Goal: Task Accomplishment & Management: Complete application form

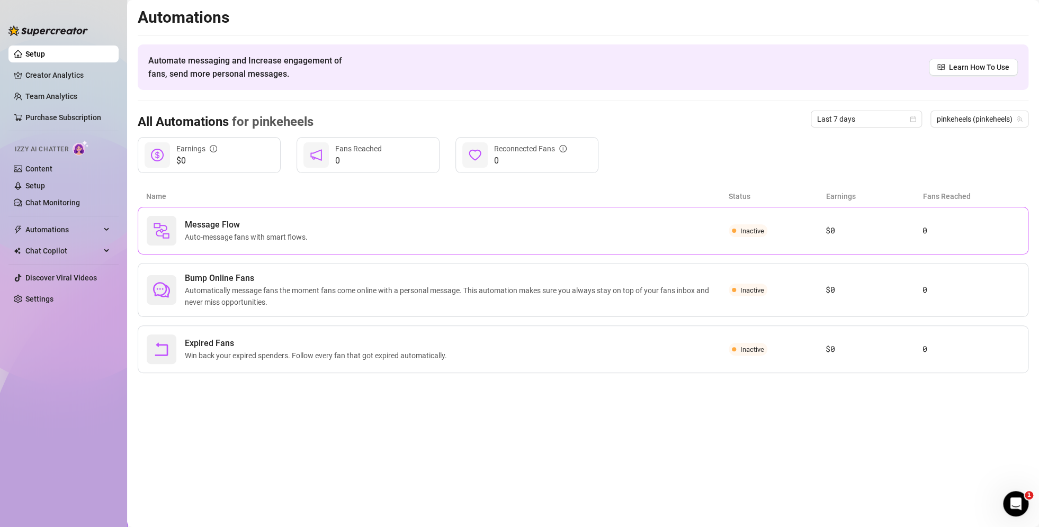
click at [751, 228] on span "Inactive" at bounding box center [752, 231] width 24 height 8
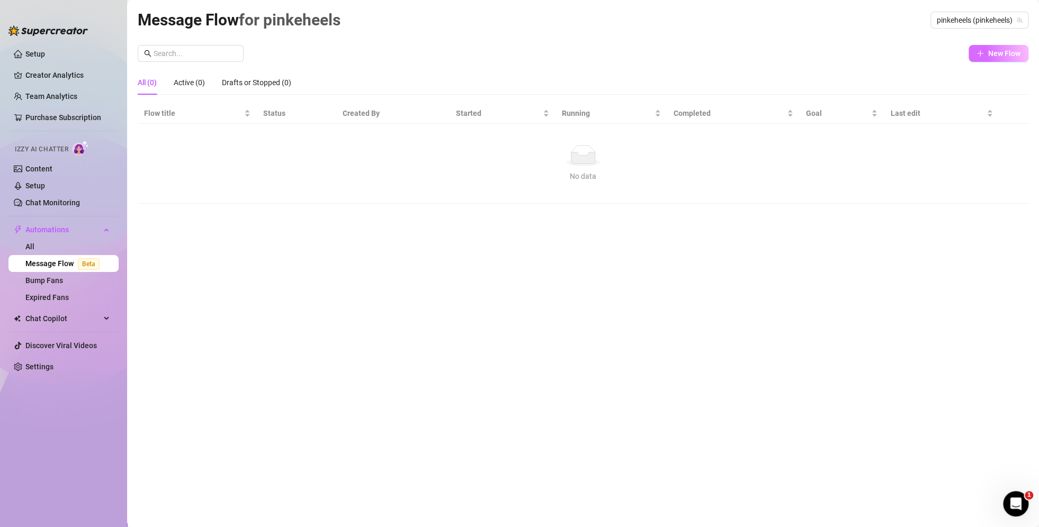
click at [986, 59] on button "New Flow" at bounding box center [998, 53] width 60 height 17
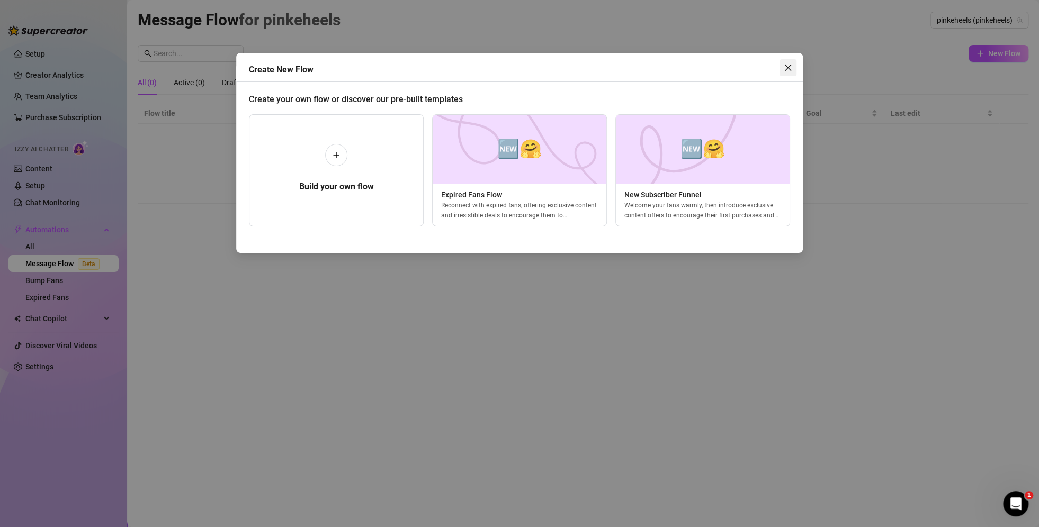
click at [787, 69] on icon "close" at bounding box center [788, 68] width 8 height 8
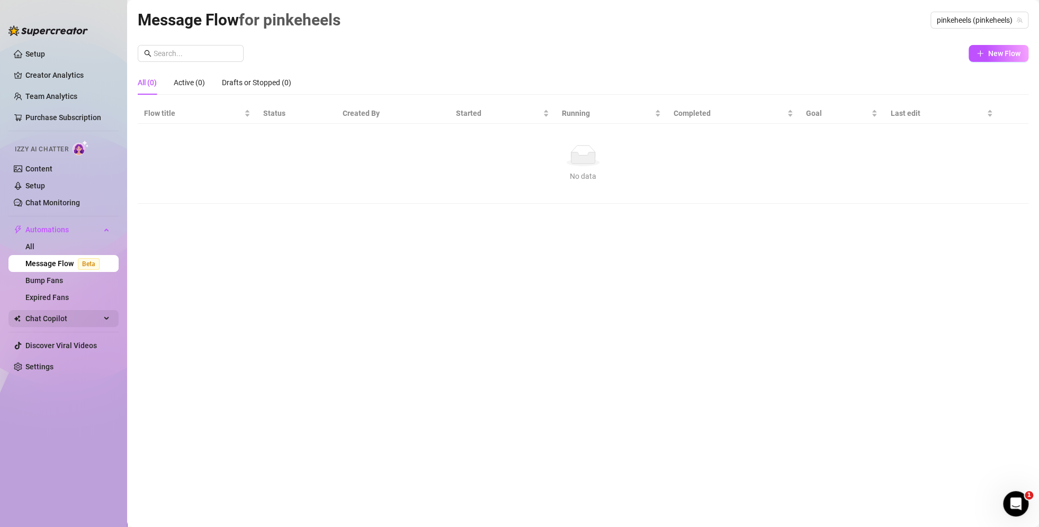
click at [55, 314] on span "Chat Copilot" at bounding box center [62, 318] width 75 height 17
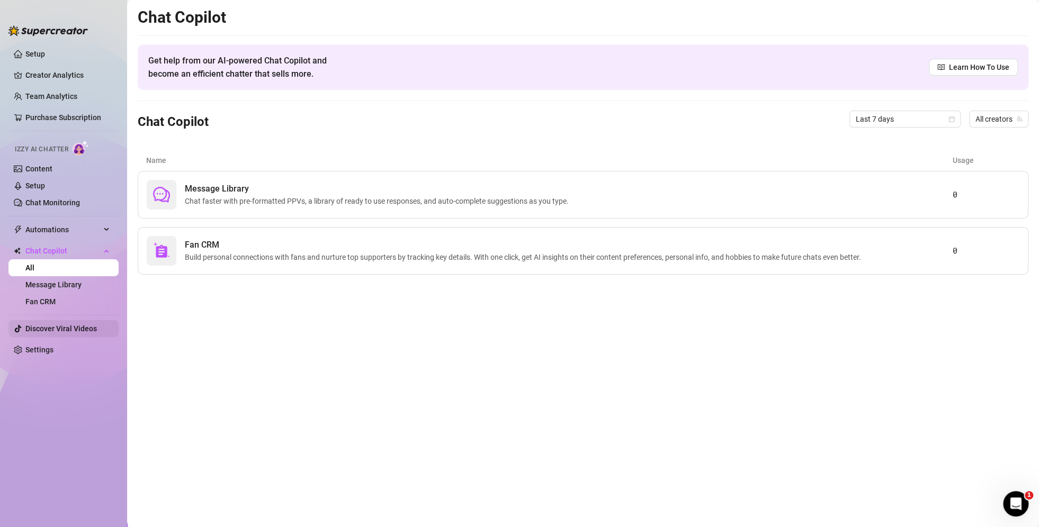
click at [67, 327] on link "Discover Viral Videos" at bounding box center [60, 329] width 71 height 8
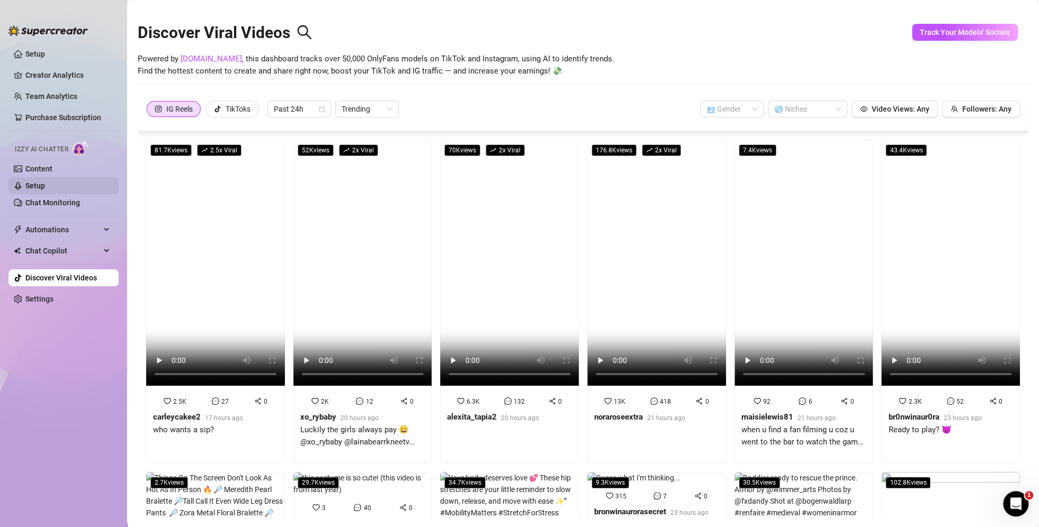
click at [45, 183] on link "Setup" at bounding box center [35, 186] width 20 height 8
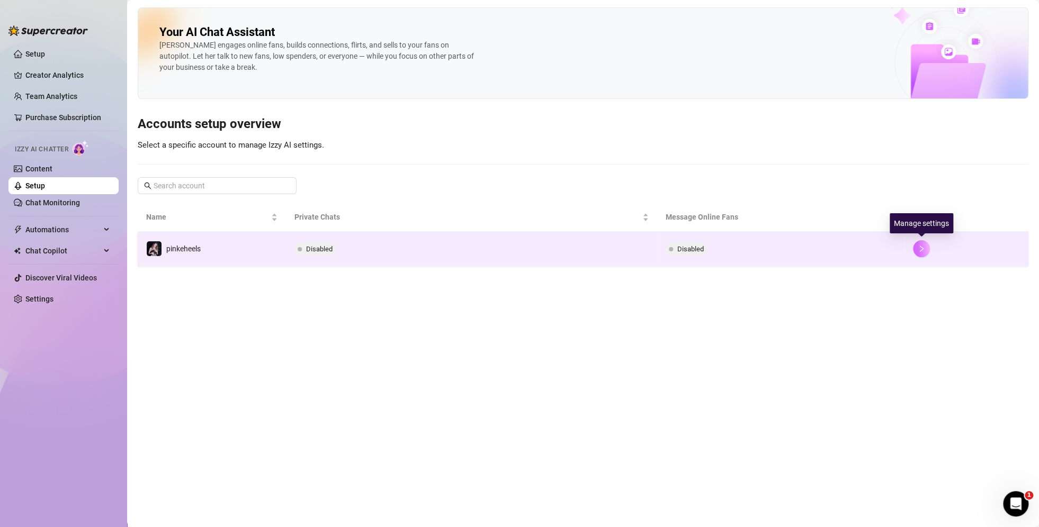
click at [916, 251] on button "button" at bounding box center [921, 248] width 17 height 17
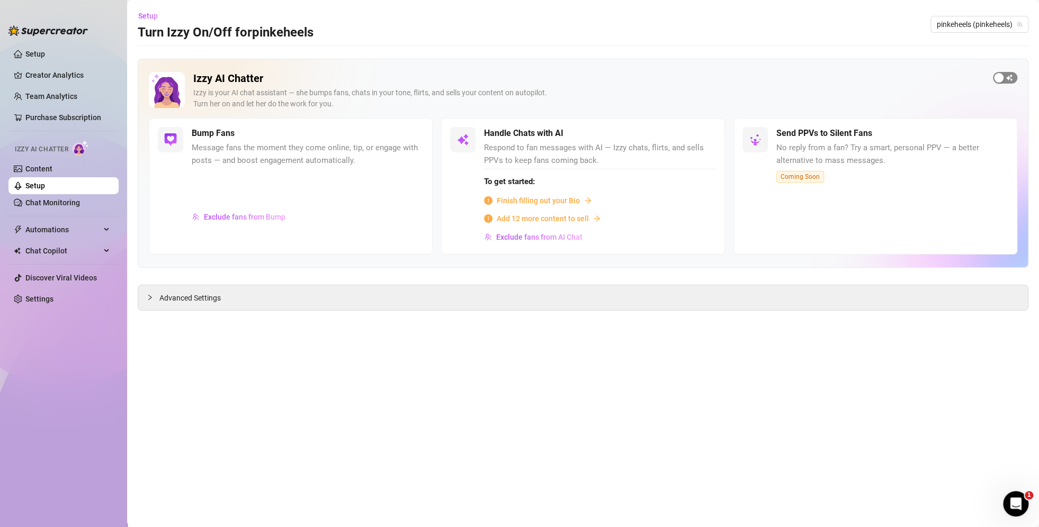
click at [1003, 76] on div "button" at bounding box center [999, 78] width 10 height 10
click at [38, 187] on link "Setup" at bounding box center [35, 186] width 20 height 8
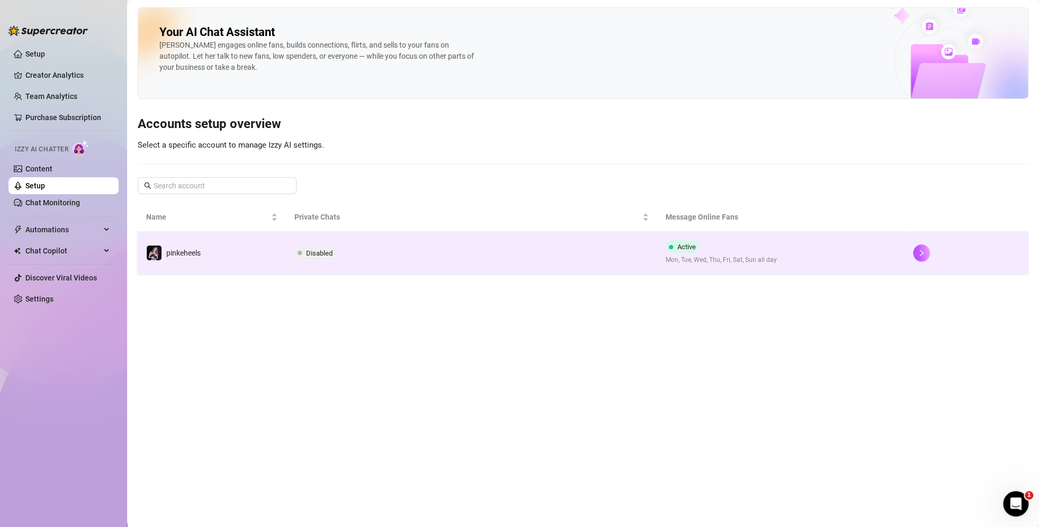
click at [322, 255] on span "Disabled" at bounding box center [319, 253] width 26 height 8
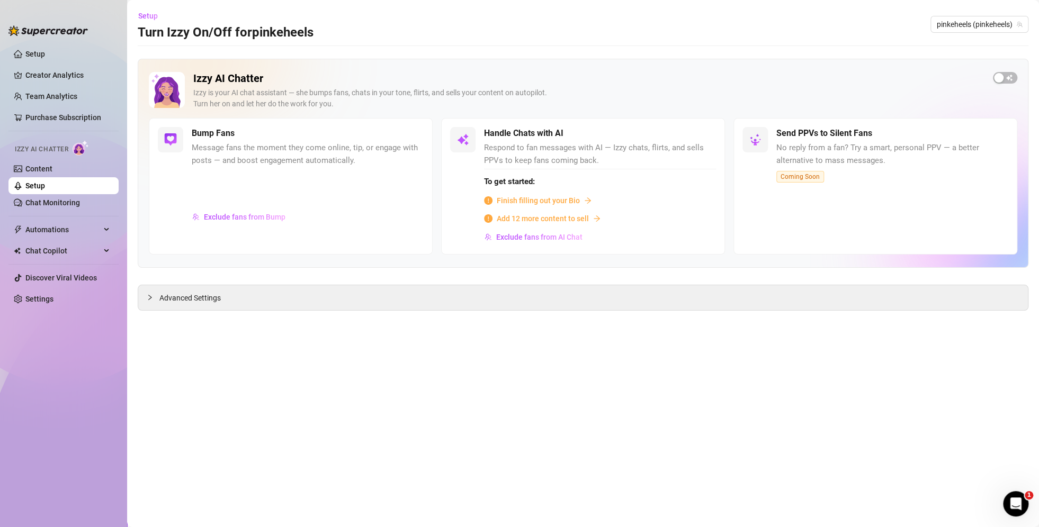
click at [537, 198] on span "Finish filling out your Bio" at bounding box center [538, 201] width 83 height 12
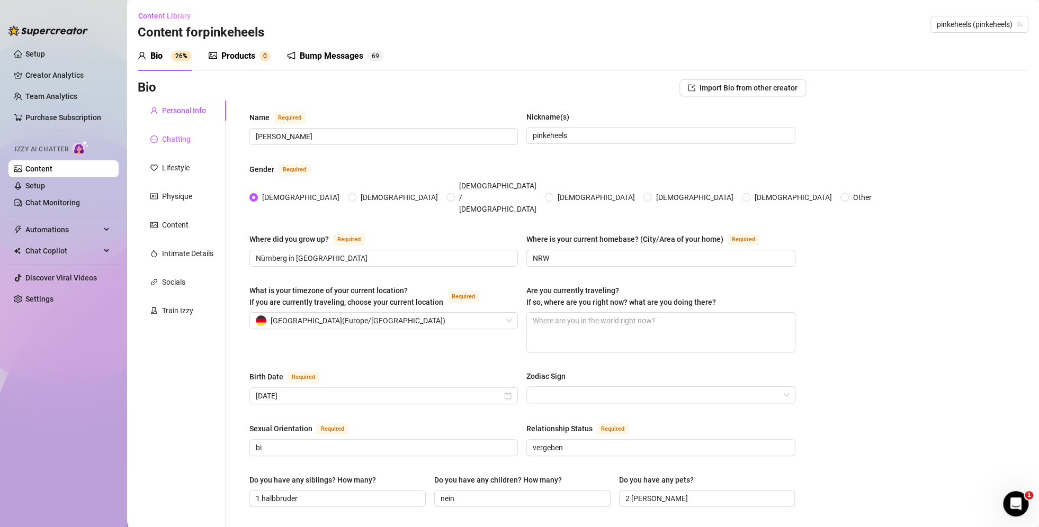
click at [174, 143] on div "Chatting" at bounding box center [176, 139] width 29 height 12
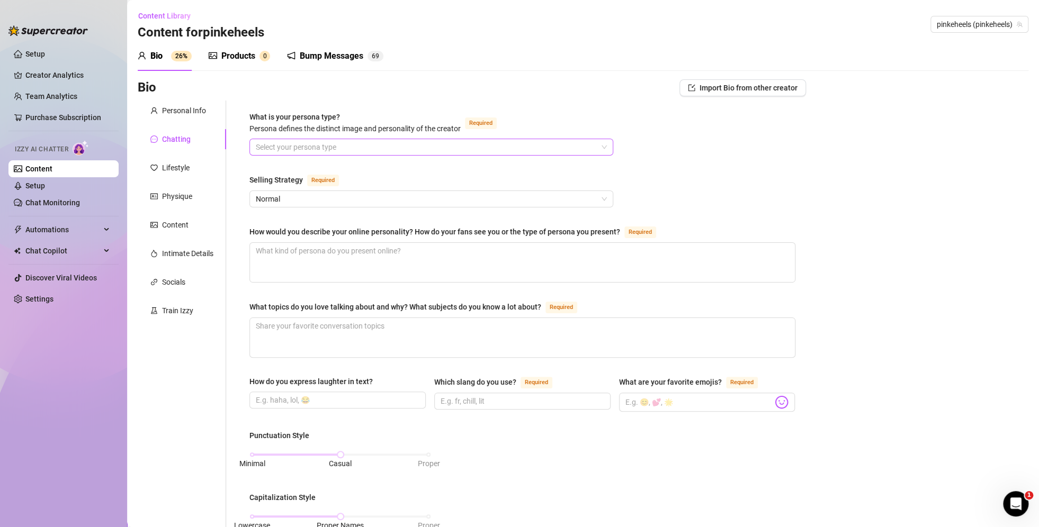
click at [339, 151] on input "What is your persona type? [PERSON_NAME] defines the distinct image and persona…" at bounding box center [426, 147] width 341 height 16
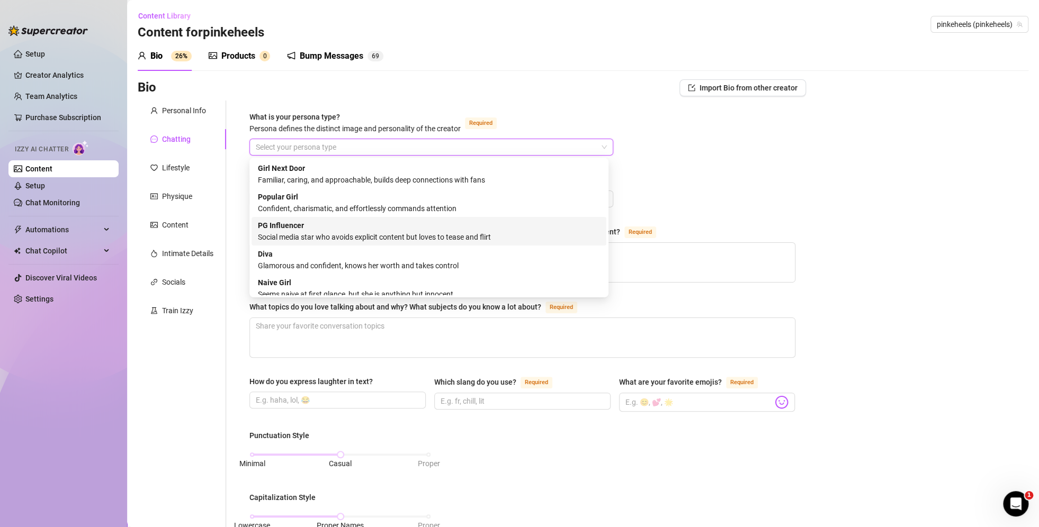
scroll to position [36, 0]
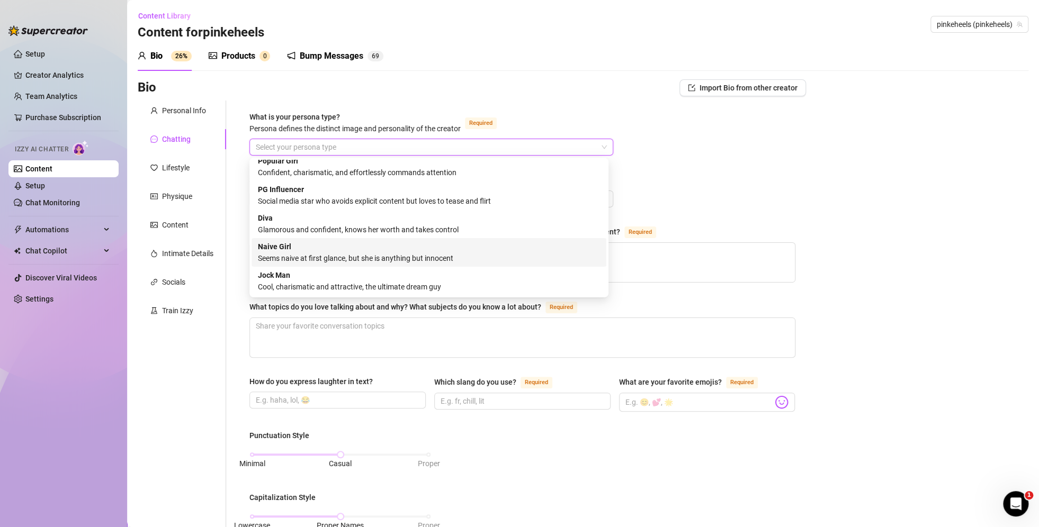
click at [425, 248] on div "Naive Girl Seems naive at first glance, but she is anything but innocent" at bounding box center [429, 252] width 342 height 23
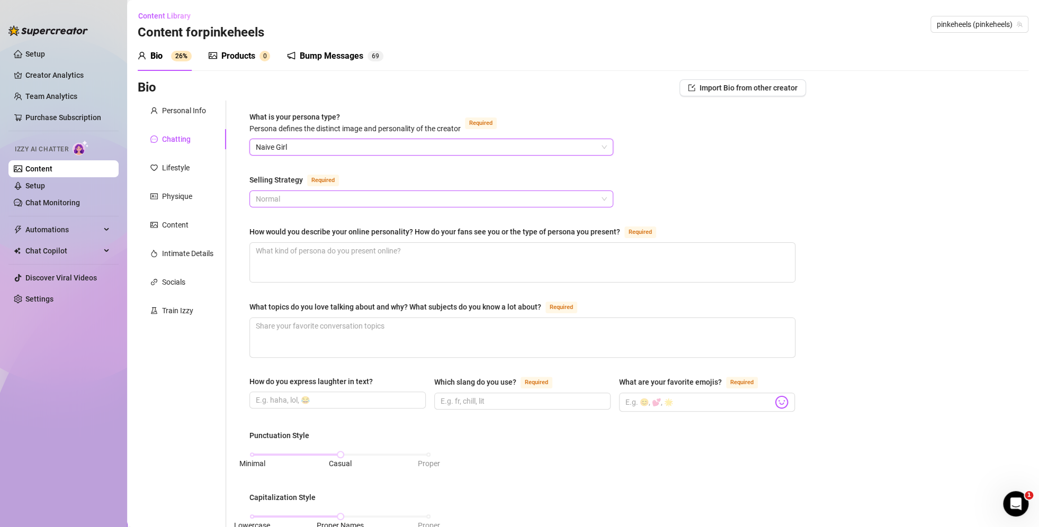
click at [326, 196] on span "Normal" at bounding box center [431, 199] width 351 height 16
click at [326, 234] on div "Normal" at bounding box center [429, 237] width 342 height 12
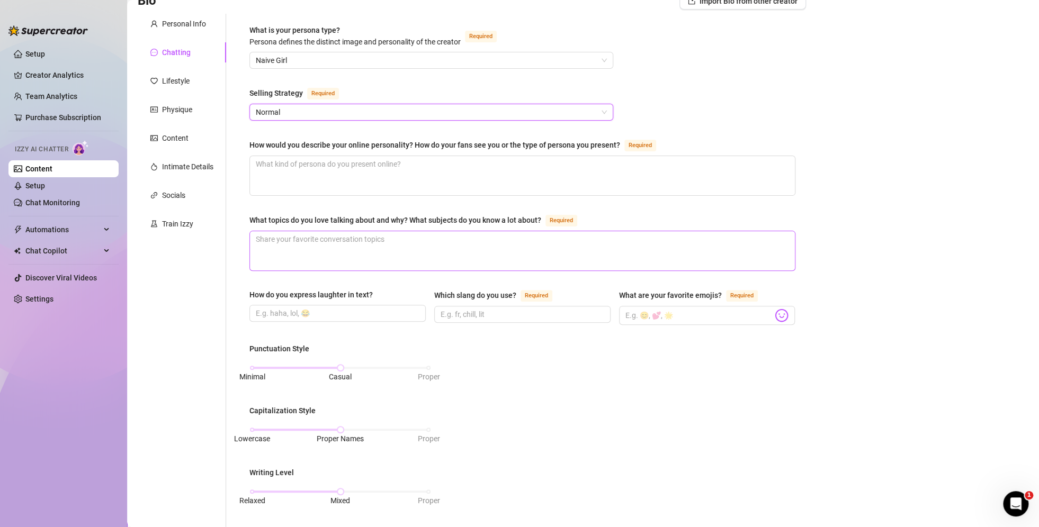
scroll to position [106, 0]
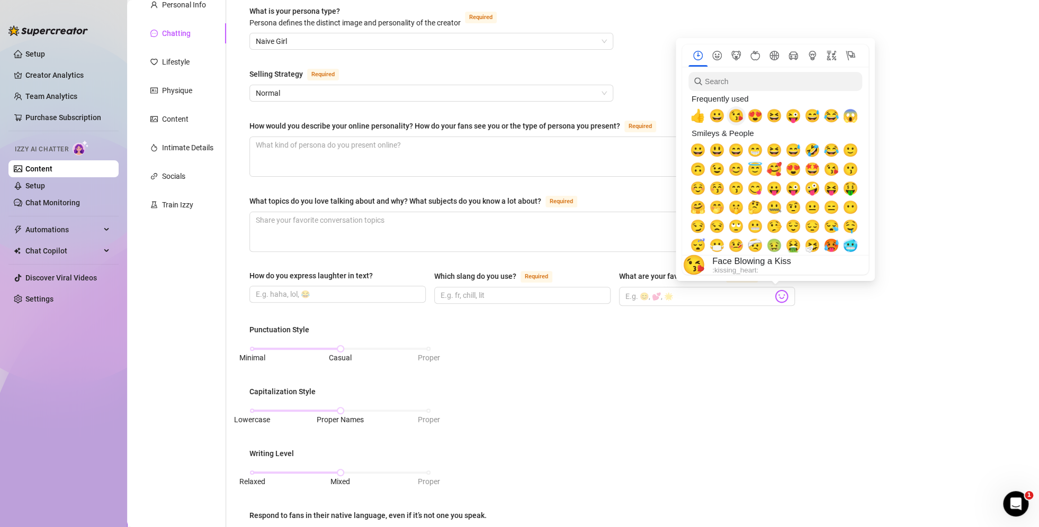
click at [736, 116] on span "😘" at bounding box center [736, 116] width 16 height 15
click at [751, 116] on span "😍" at bounding box center [755, 116] width 16 height 15
click at [776, 170] on span "🥰" at bounding box center [774, 169] width 16 height 15
click at [793, 191] on span "😜" at bounding box center [793, 188] width 16 height 15
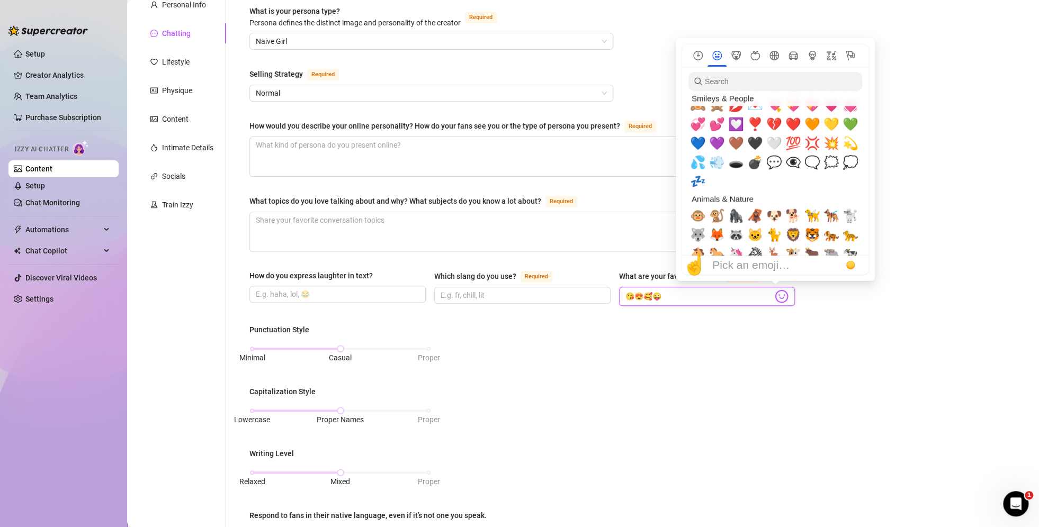
scroll to position [953, 0]
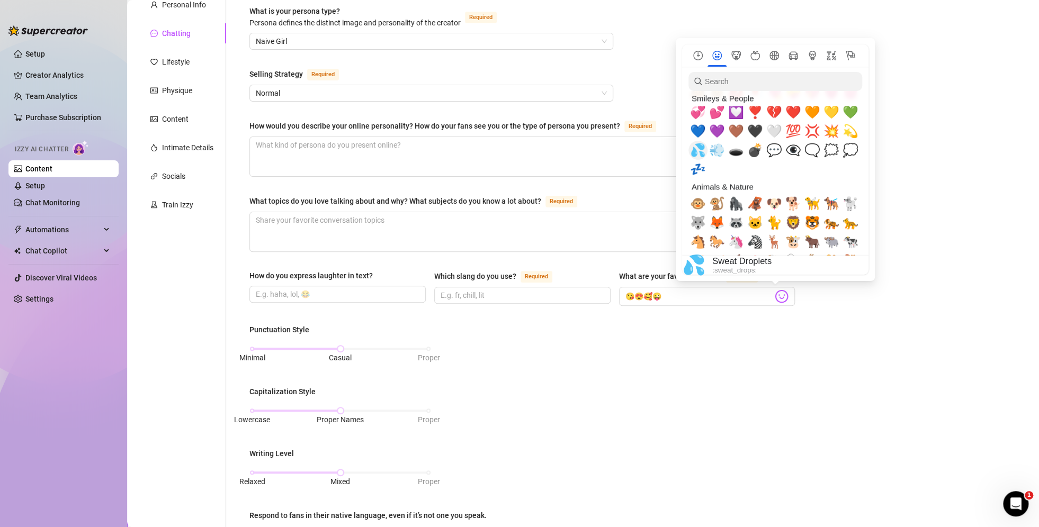
click at [693, 151] on span "💦" at bounding box center [698, 150] width 16 height 15
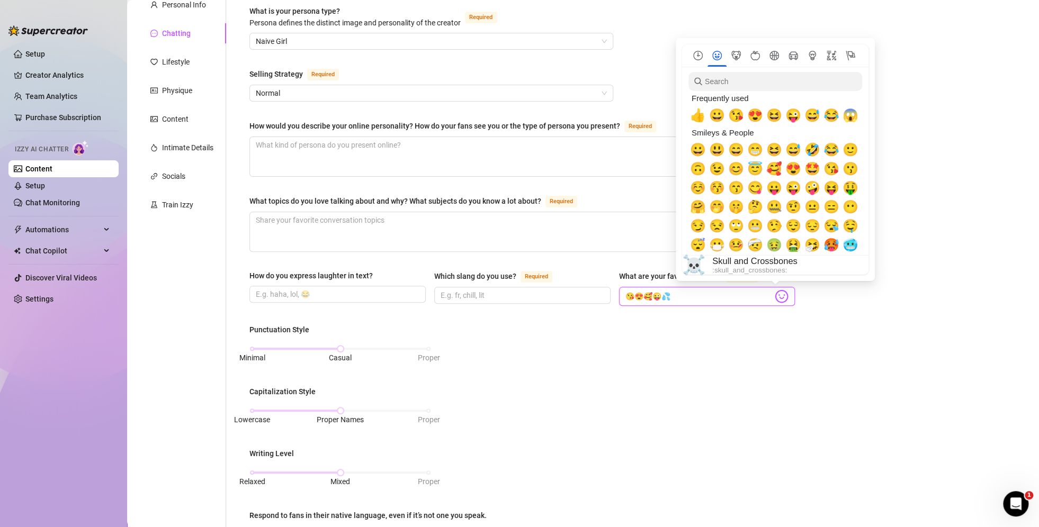
scroll to position [0, 0]
click at [811, 147] on span "🤣" at bounding box center [812, 150] width 16 height 15
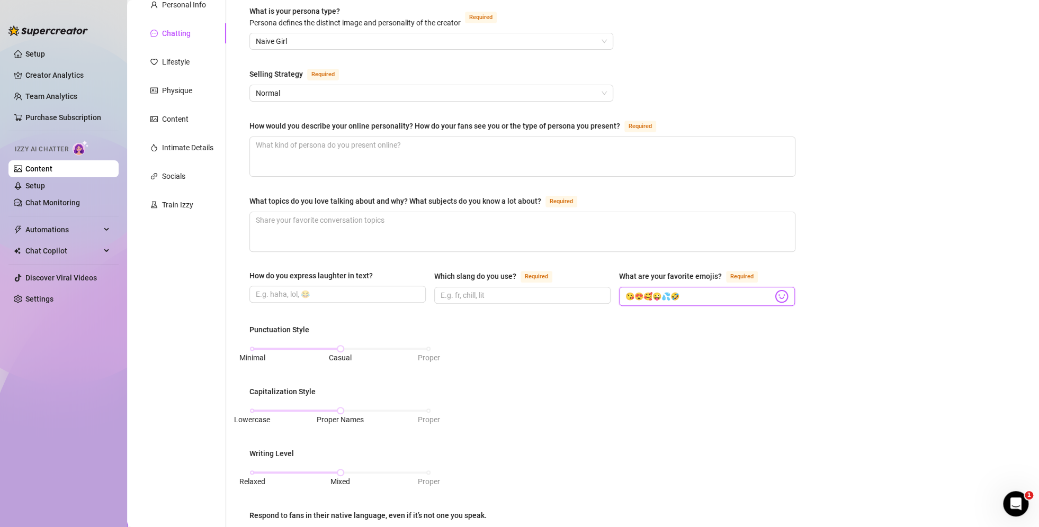
type input "😘😍🥰😜💦🤣"
click at [680, 350] on div "Punctuation Style Minimal Casual Proper Capitalization Style Lowercase Proper N…" at bounding box center [522, 449] width 546 height 251
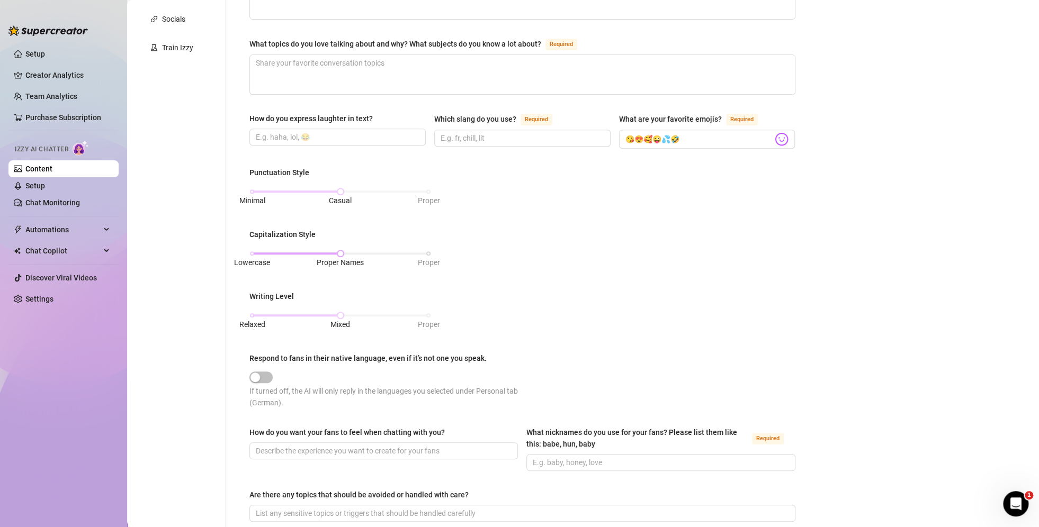
scroll to position [265, 0]
click at [256, 374] on div "button" at bounding box center [255, 376] width 10 height 10
click at [267, 374] on span "button" at bounding box center [260, 376] width 23 height 12
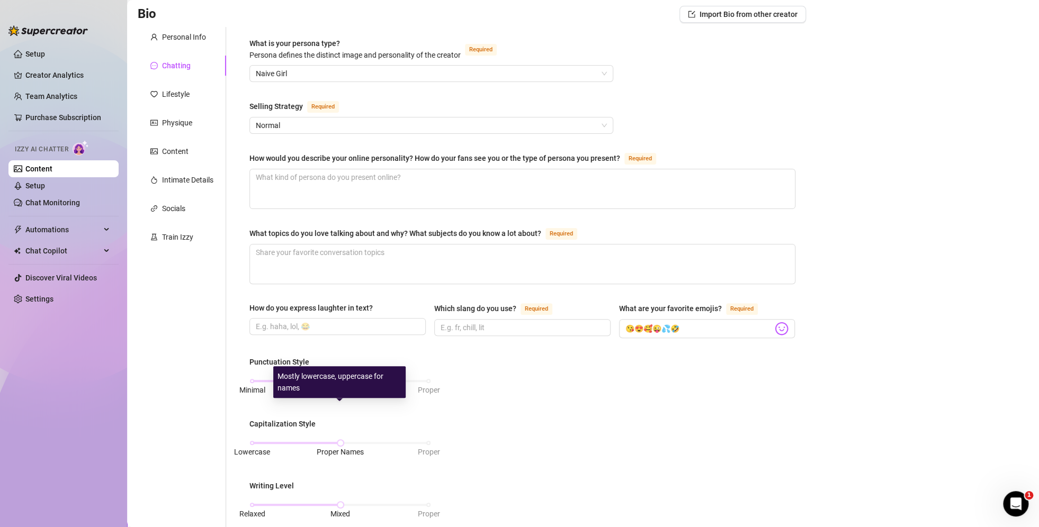
scroll to position [53, 0]
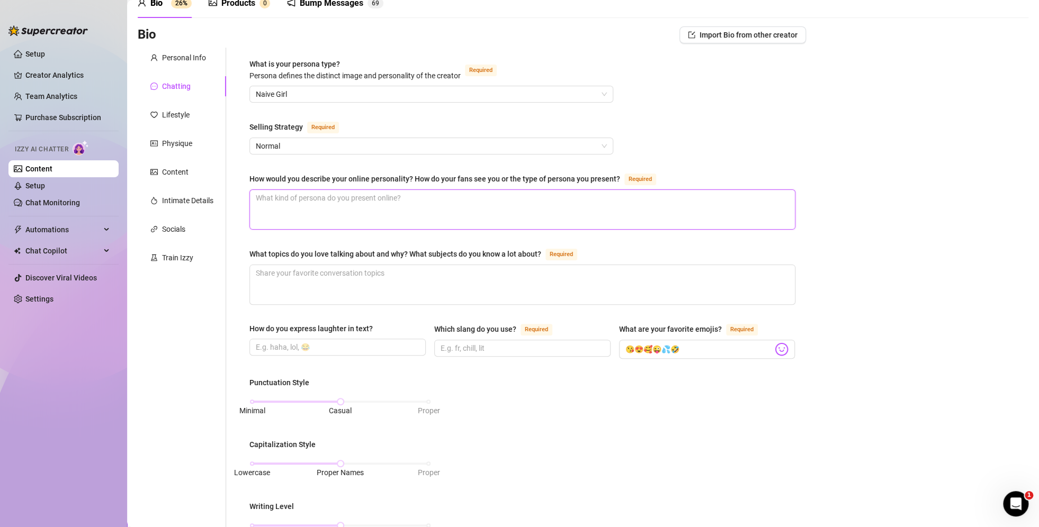
click at [365, 204] on textarea "How would you describe your online personality? How do your fans see you or the…" at bounding box center [522, 209] width 545 height 39
paste textarea "Reserved shy, but extremely naughty when things get going"
type textarea "Reserved shy, but extremely naughty when things get going"
click at [409, 272] on textarea "What topics do you love talking about and why? What subjects do you know a lot …" at bounding box center [522, 284] width 545 height 39
click at [510, 287] on textarea "What topics do you love talking about and why? What subjects do you know a lot …" at bounding box center [522, 284] width 545 height 39
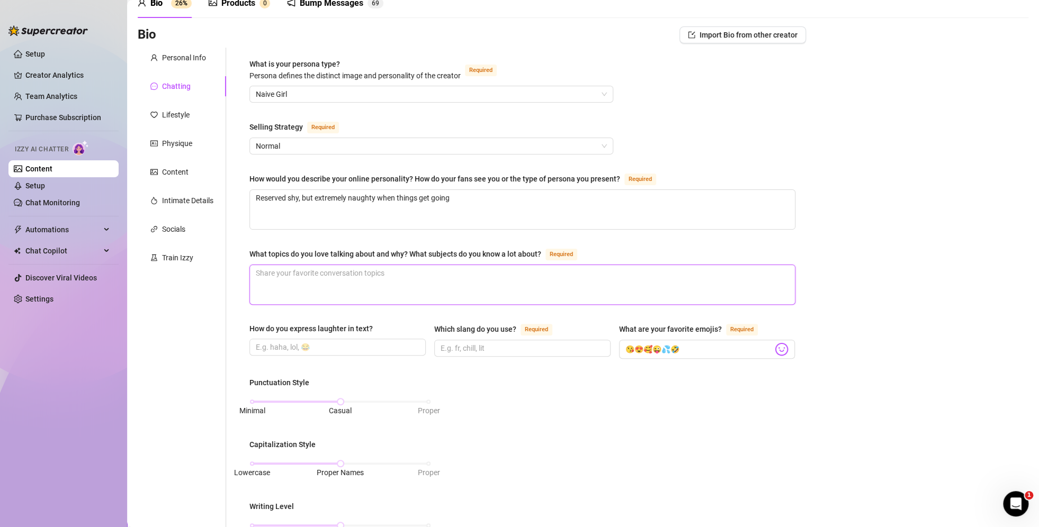
paste textarea "cats, the walking dead, sex,"
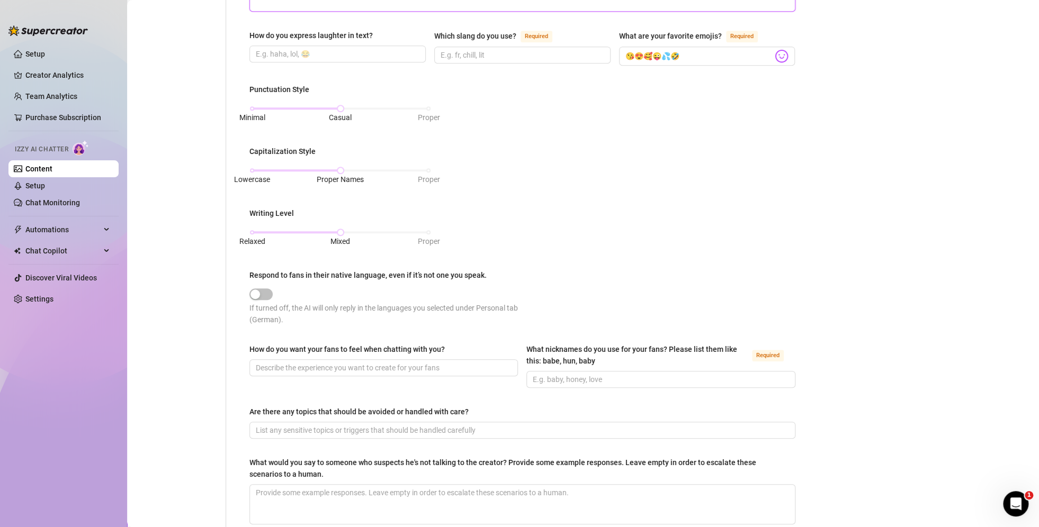
scroll to position [371, 0]
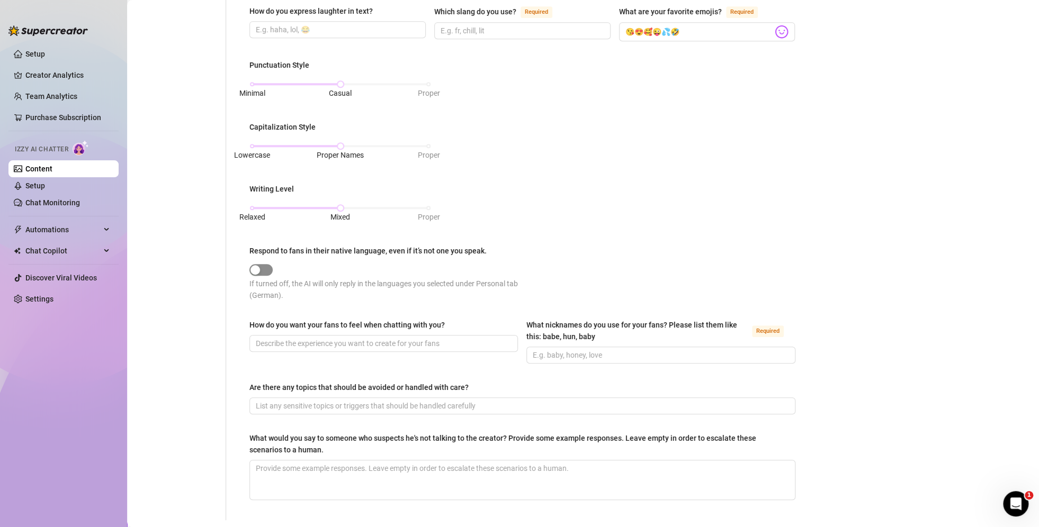
type textarea "cats, the walking dead, sex,"
click at [265, 264] on span "button" at bounding box center [260, 270] width 23 height 12
click at [625, 354] on input "What nicknames do you use for your fans? Please list them like this: babe, hun,…" at bounding box center [660, 355] width 254 height 12
type input "daddy, babe, sweety"
click at [346, 341] on input "How do you want your fans to feel when chatting with you?" at bounding box center [383, 344] width 254 height 12
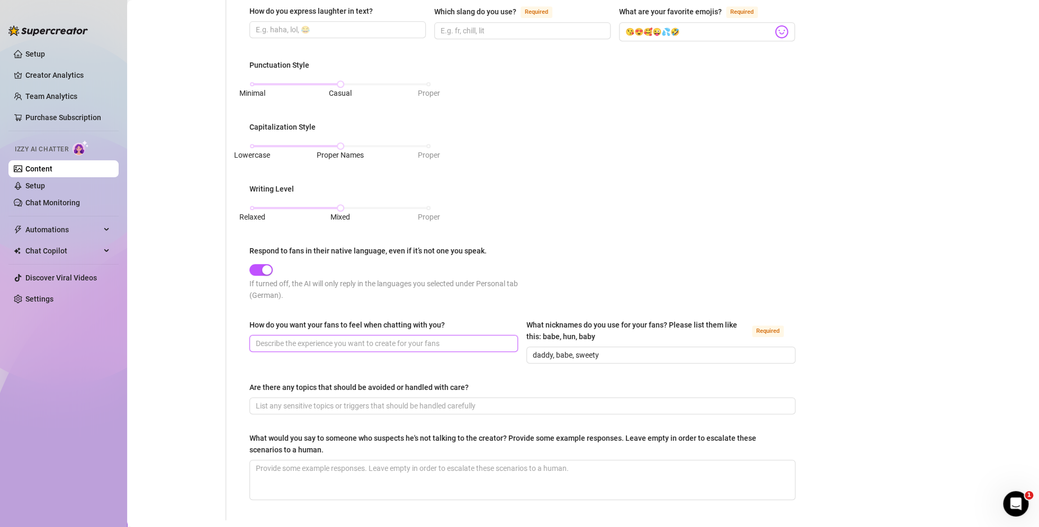
paste input "Erotic girlfriend chat"
type input "Erotic girlfriend chat"
click at [481, 365] on div "How do you want your fans to feel when chatting with you? Erotic girlfriend cha…" at bounding box center [522, 346] width 546 height 54
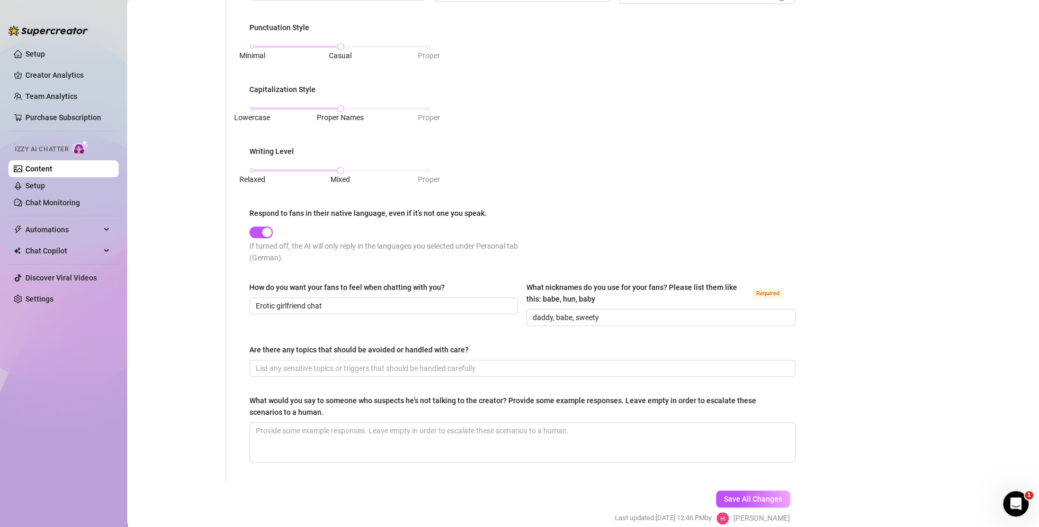
scroll to position [453, 0]
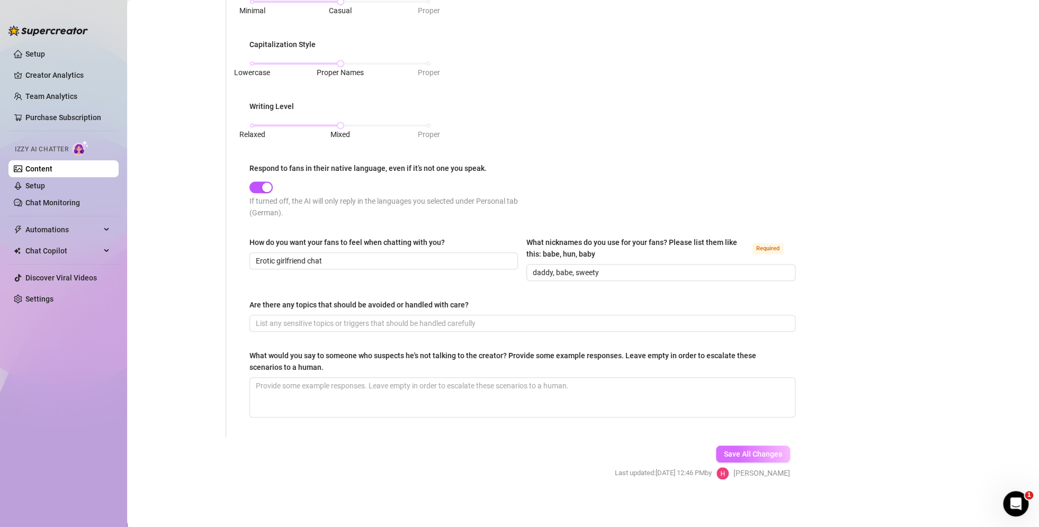
click at [769, 450] on span "Save All Changes" at bounding box center [753, 454] width 58 height 8
type textarea "cats, the walking dead, sex,"
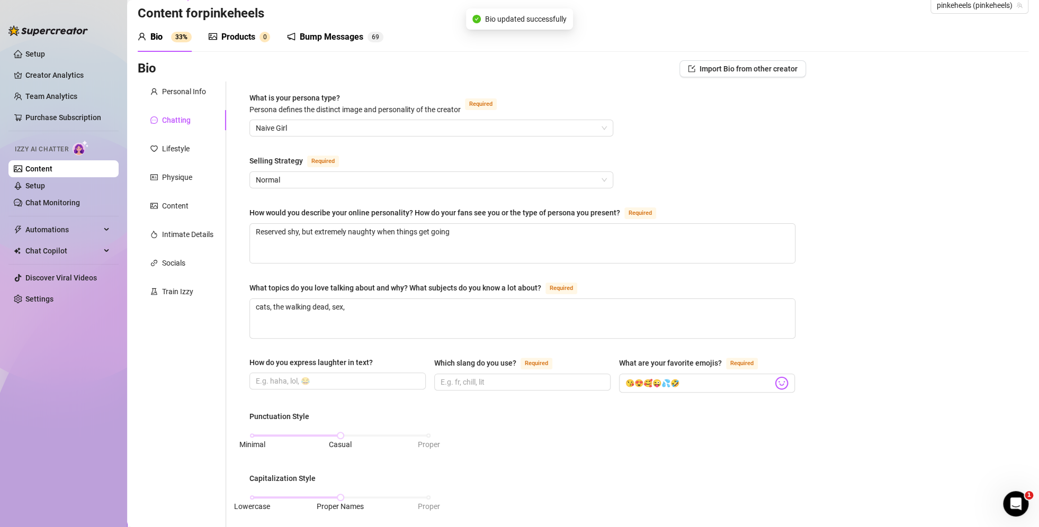
scroll to position [0, 0]
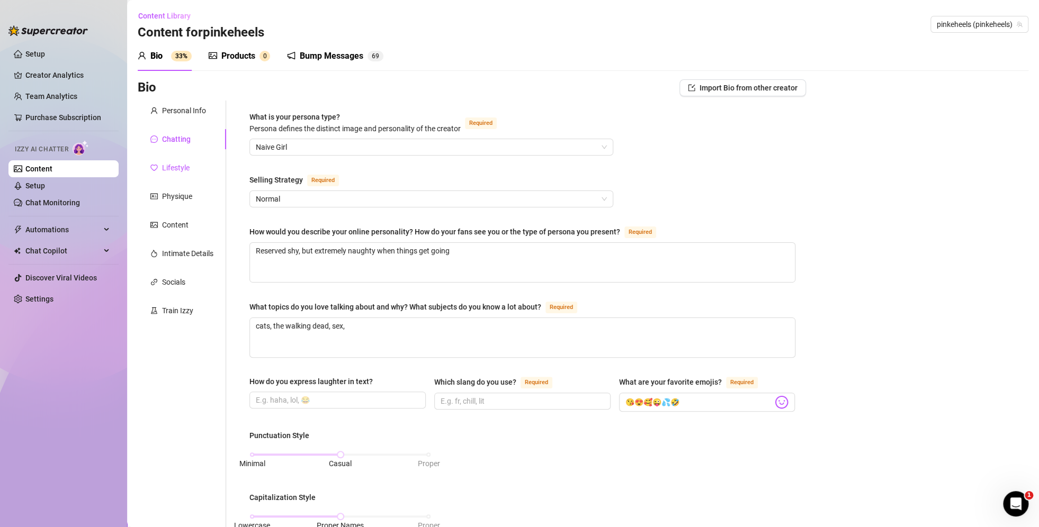
click at [190, 165] on div "Lifestyle" at bounding box center [176, 168] width 28 height 12
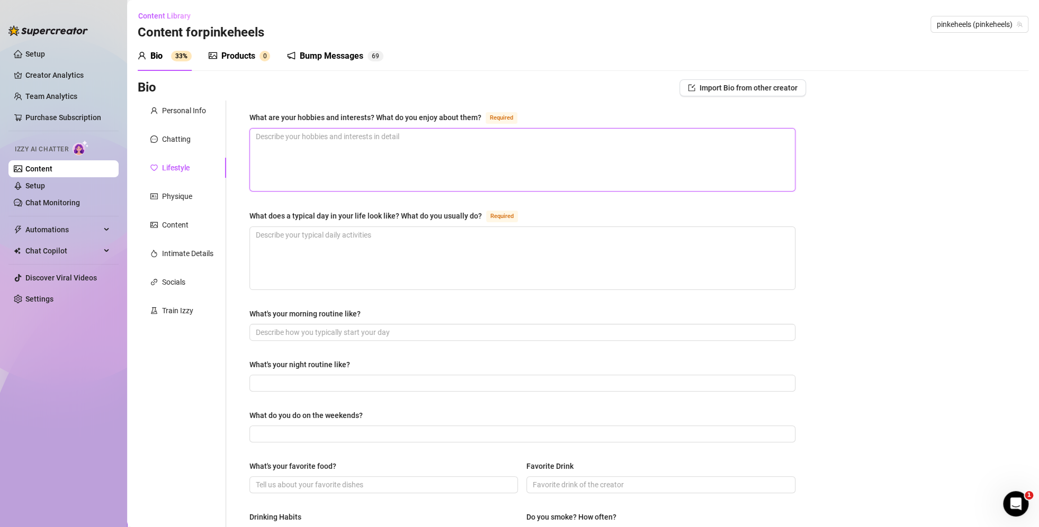
click at [569, 165] on textarea "What are your hobbies and interests? What do you enjoy about them? Required" at bounding box center [522, 160] width 545 height 62
paste textarea "My cats Tapsy and Wölkchen, chilling, Rocket League, watching TV shows, sex"
type textarea "My cats Tapsy and Wölkchen, chilling, Rocket League, watching TV shows, sex"
click at [256, 148] on textarea "My cats Tapsy and Wölkchen, chilling, Rocket League, watching TV shows, sex" at bounding box center [522, 160] width 545 height 62
type textarea "My cats Tapsy and Wölkchen, chilling, Rocket League, watching TV shows, sex"
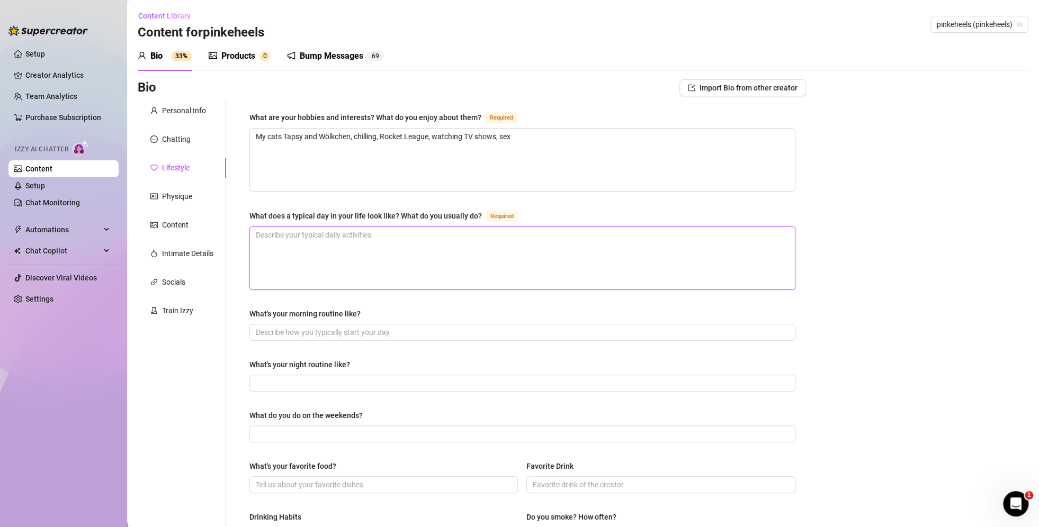
click at [389, 253] on textarea "What does a typical day in your life look like? What do you usually do? Required" at bounding box center [522, 258] width 545 height 62
paste textarea "Get up, take care of the daily chores, and cuddle and play with the cats."
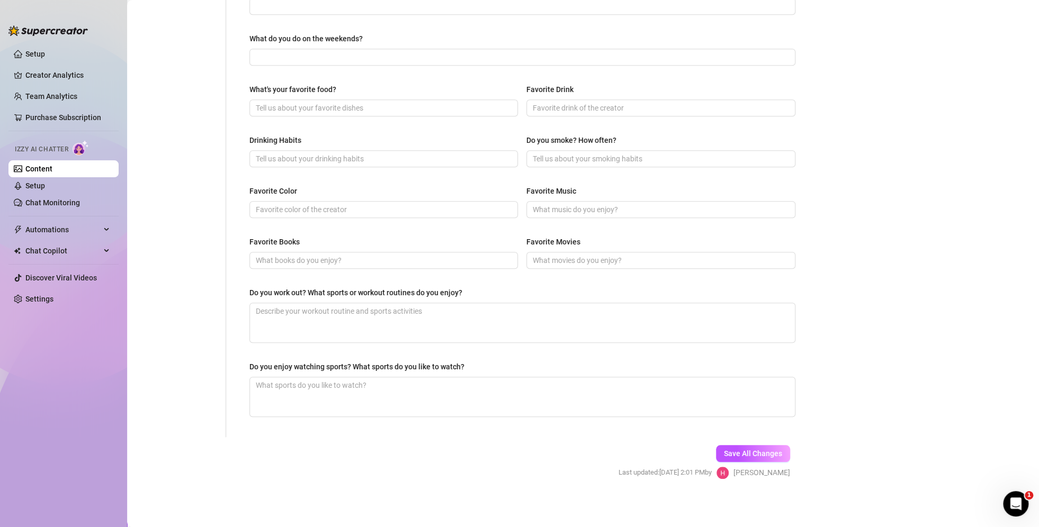
scroll to position [377, 0]
type textarea "Get up, take care of the daily chores, and cuddle and play with the cats."
click at [727, 449] on span "Save All Changes" at bounding box center [753, 453] width 58 height 8
type textarea "Get up, take care of the daily chores, and cuddle and play with the cats."
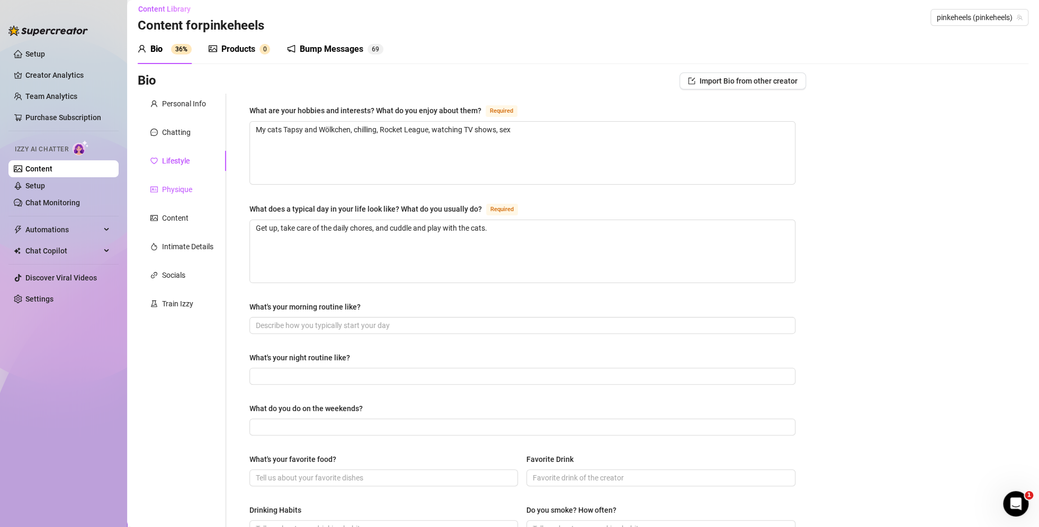
click at [181, 192] on div "Physique" at bounding box center [177, 190] width 30 height 12
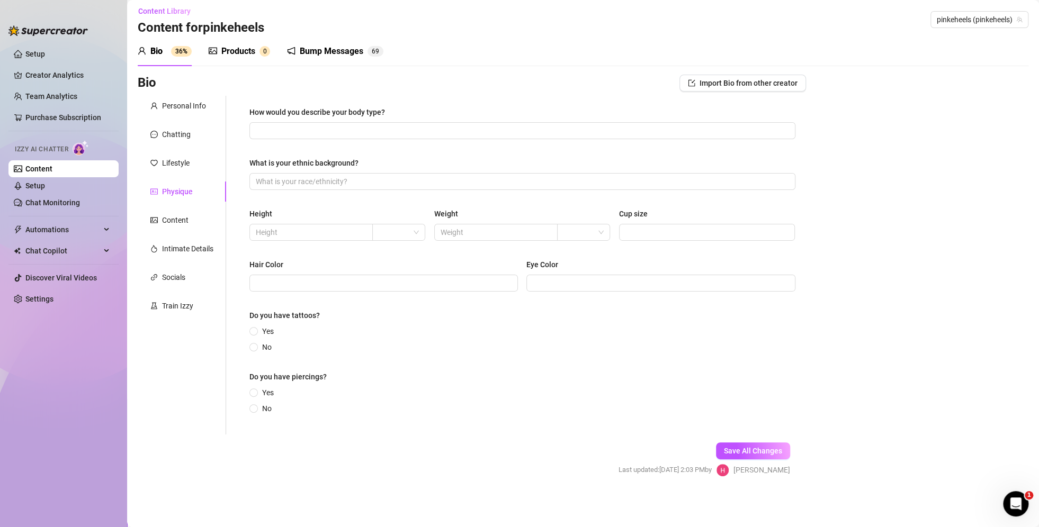
scroll to position [4, 0]
click at [184, 221] on div "Content" at bounding box center [175, 221] width 26 height 12
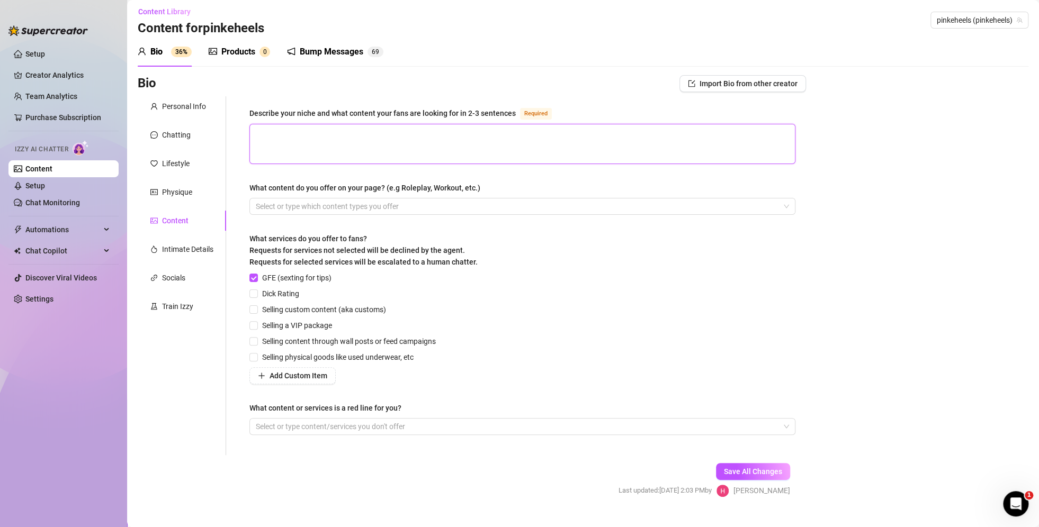
click at [390, 154] on textarea "Describe your niche and what content your fans are looking for in 2-3 sentences…" at bounding box center [522, 143] width 545 height 39
paste textarea "I like public content and high-quality images and videos"
type textarea "I like public content and high-quality images and videos"
click at [772, 469] on span "Save All Changes" at bounding box center [753, 472] width 58 height 8
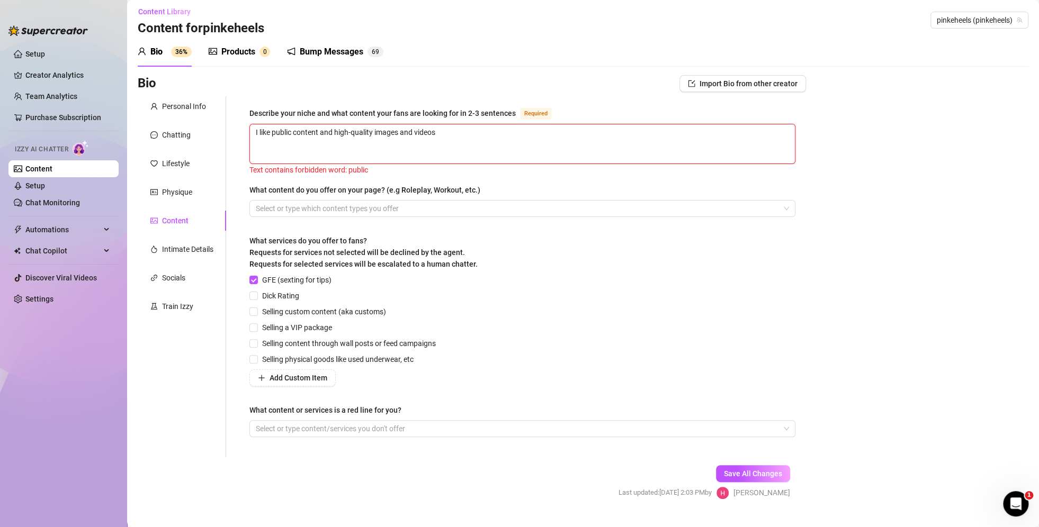
drag, startPoint x: 291, startPoint y: 132, endPoint x: 273, endPoint y: 134, distance: 17.6
click at [273, 134] on textarea "I like public content and high-quality images and videos" at bounding box center [522, 143] width 545 height 39
type textarea "I like c content and high-quality images and videos"
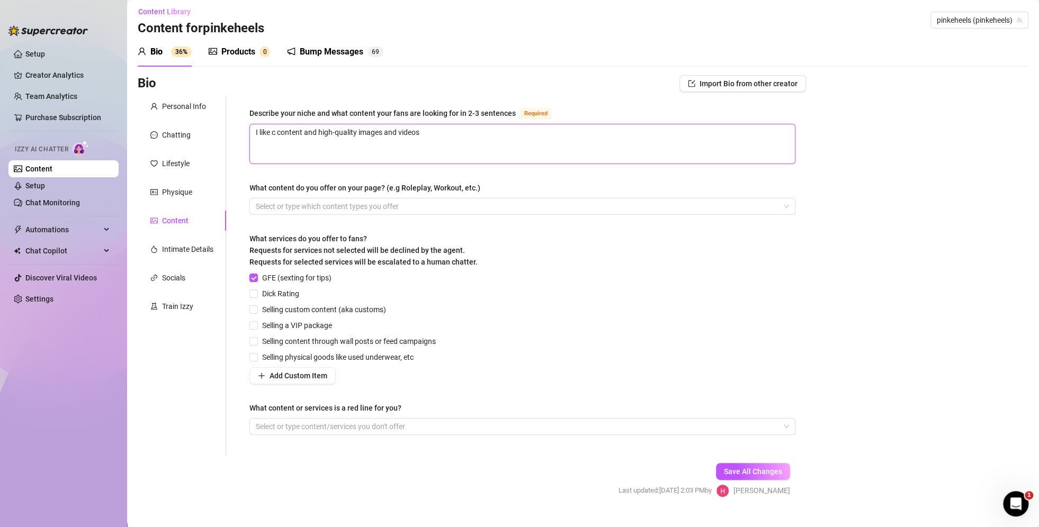
type textarea "I like content and high-quality images and videos"
type textarea "I like o content and high-quality images and videos"
type textarea "I like ou content and high-quality images and videos"
type textarea "I like out content and high-quality images and videos"
type textarea "I like outd content and high-quality images and videos"
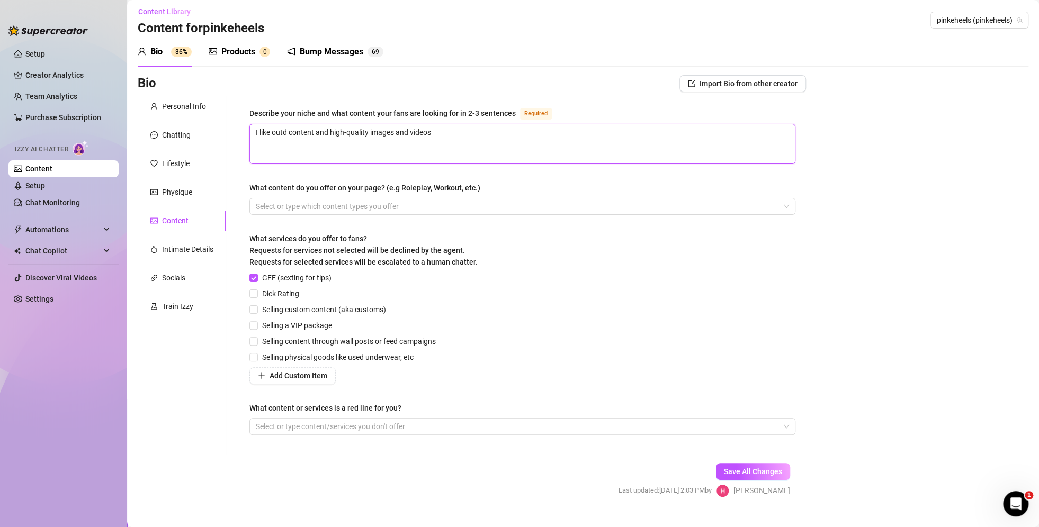
type textarea "I like outdo content and high-quality images and videos"
type textarea "I like outdoo content and high-quality images and videos"
type textarea "I like outdoor content and high-quality images and videos"
click at [739, 468] on span "Save All Changes" at bounding box center [753, 472] width 58 height 8
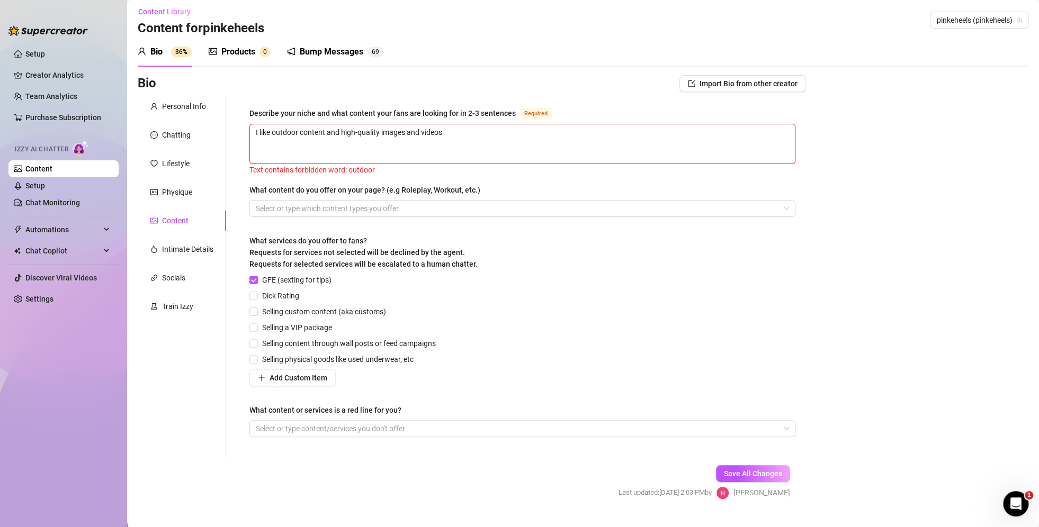
drag, startPoint x: 298, startPoint y: 131, endPoint x: 273, endPoint y: 137, distance: 26.0
click at [273, 137] on textarea "I like outdoor content and high-quality images and videos" at bounding box center [522, 143] width 545 height 39
type textarea "I like content and high-quality images and videos"
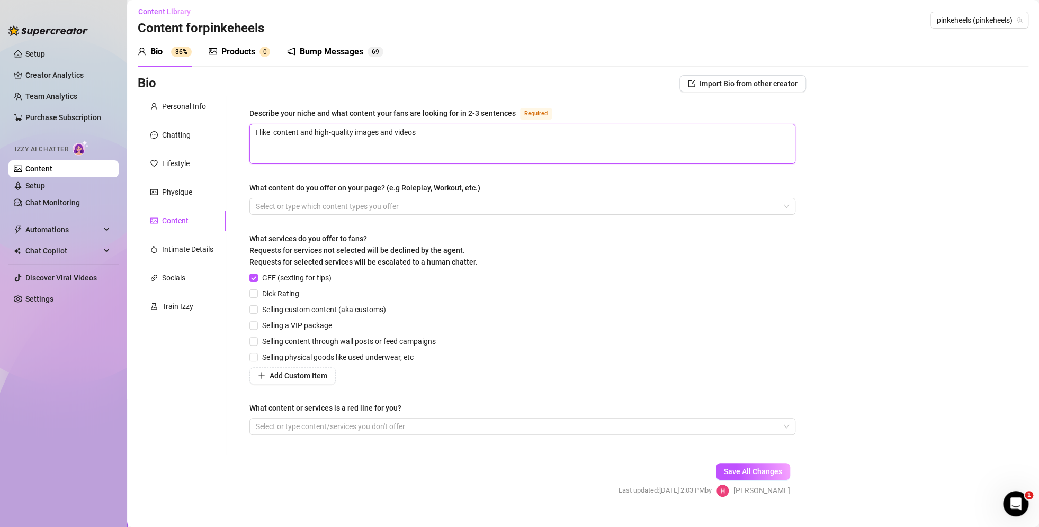
type textarea "I like content and high-quality images and videos"
type textarea "I like d content and high-quality images and videos"
type textarea "I like di content and high-quality images and videos"
type textarea "I like dif content and high-quality images and videos"
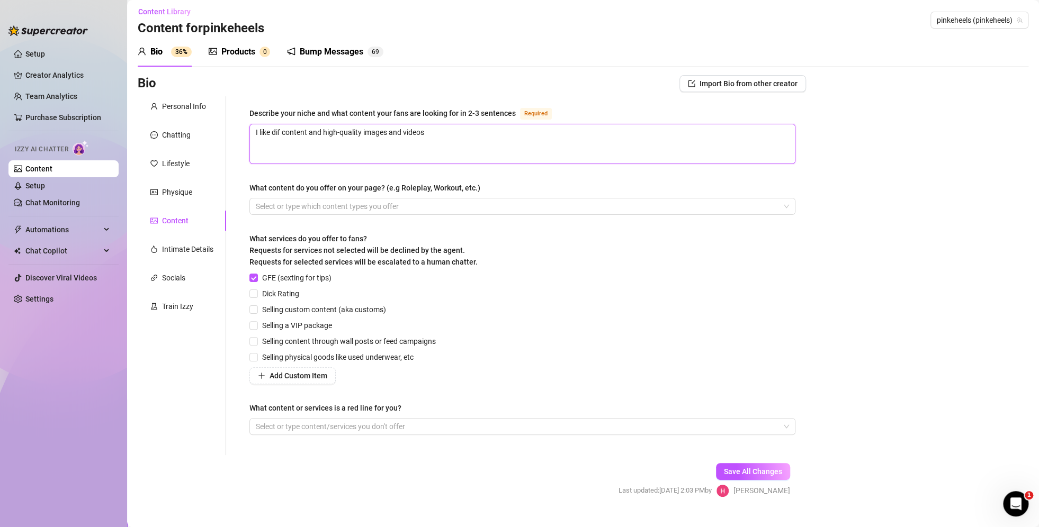
type textarea "I like diff content and high-quality images and videos"
type textarea "I like diffe content and high-quality images and videos"
type textarea "I like differ content and high-quality images and videos"
type textarea "I like differe content and high-quality images and videos"
type textarea "I like differen content and high-quality images and videos"
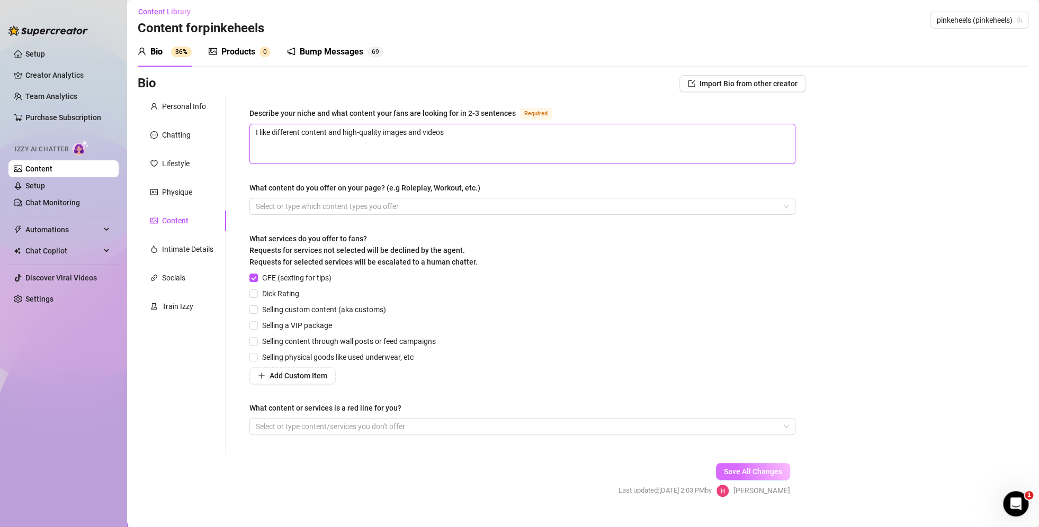
type textarea "I like different content and high-quality images and videos"
click at [724, 474] on span "Save All Changes" at bounding box center [753, 472] width 58 height 8
click at [254, 308] on input "Selling custom content (aka customs)" at bounding box center [252, 308] width 7 height 7
checkbox input "true"
click at [745, 468] on span "Save All Changes" at bounding box center [753, 472] width 58 height 8
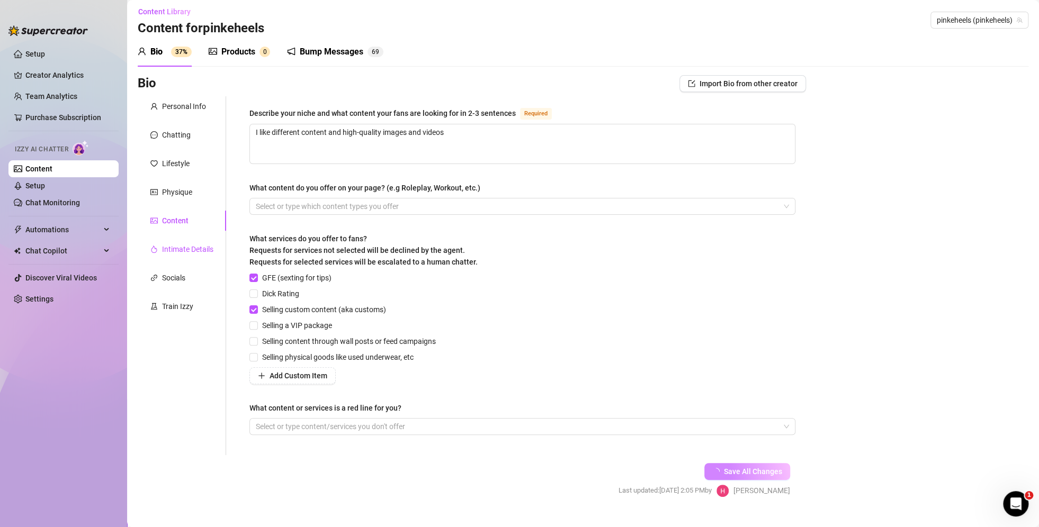
click at [182, 250] on div "Intimate Details" at bounding box center [187, 250] width 51 height 12
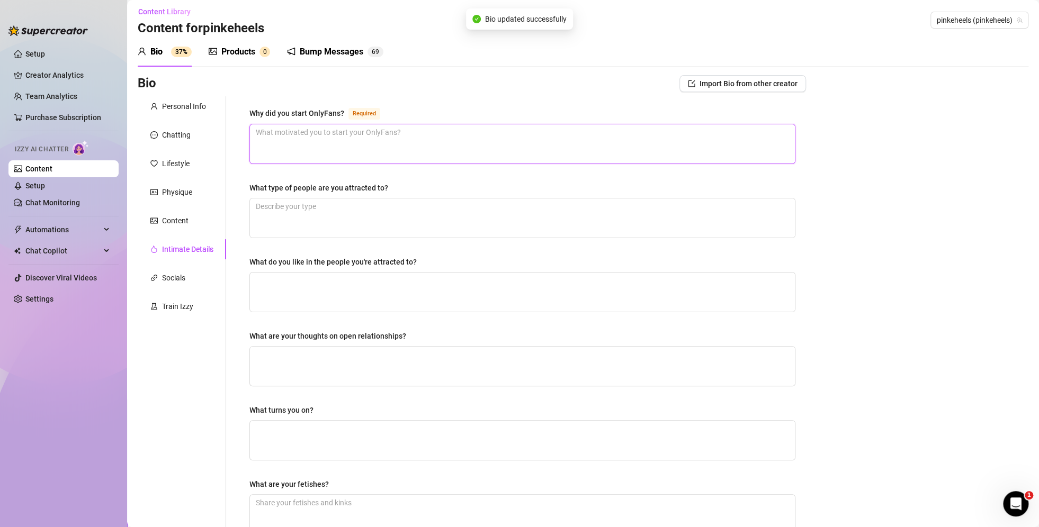
click at [318, 137] on textarea "Why did you start OnlyFans? Required" at bounding box center [522, 143] width 545 height 39
type textarea "b"
type textarea "be"
type textarea "bea"
type textarea "be"
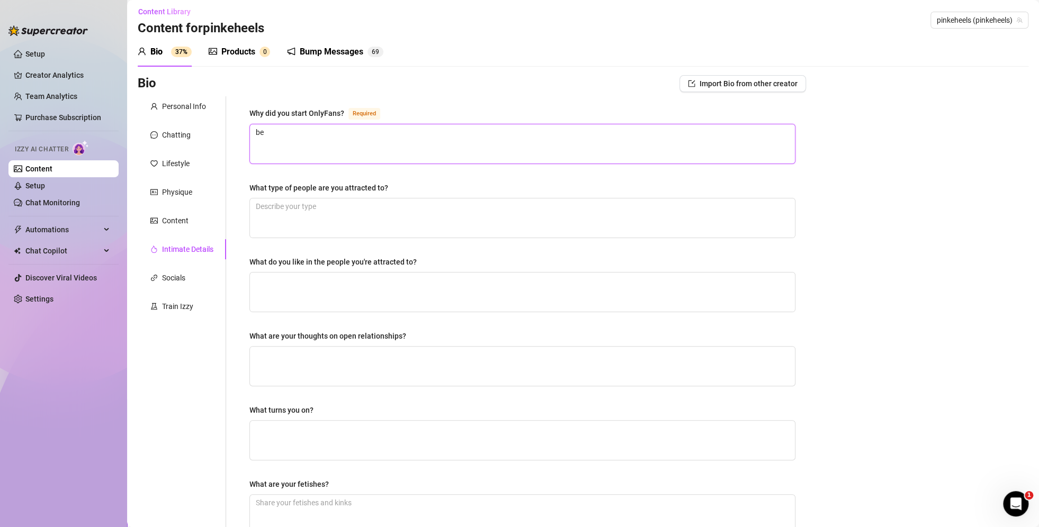
type textarea "bec"
type textarea "beca"
type textarea "becau"
type textarea "becaus"
type textarea "because"
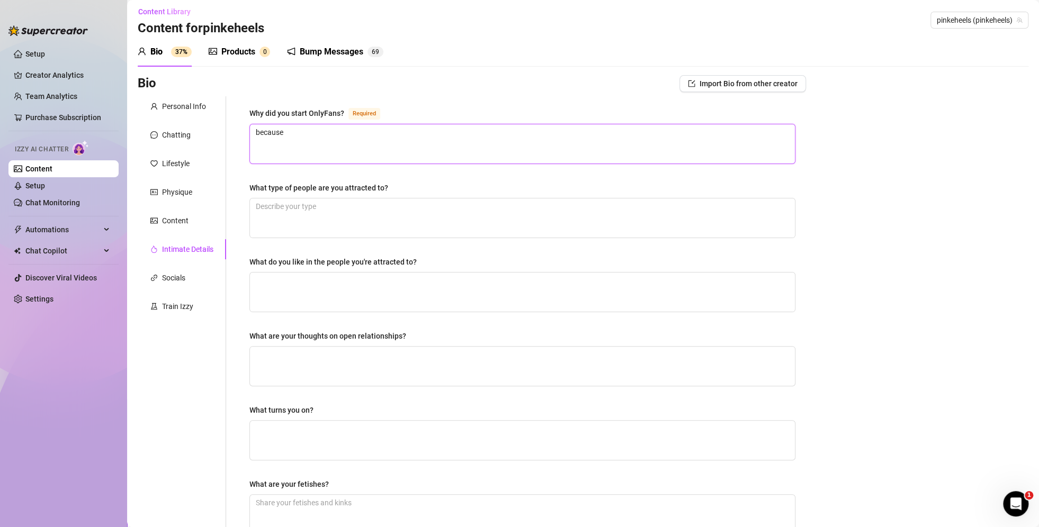
type textarea "because"
type textarea "because i"
type textarea "because it"
type textarea "because it i"
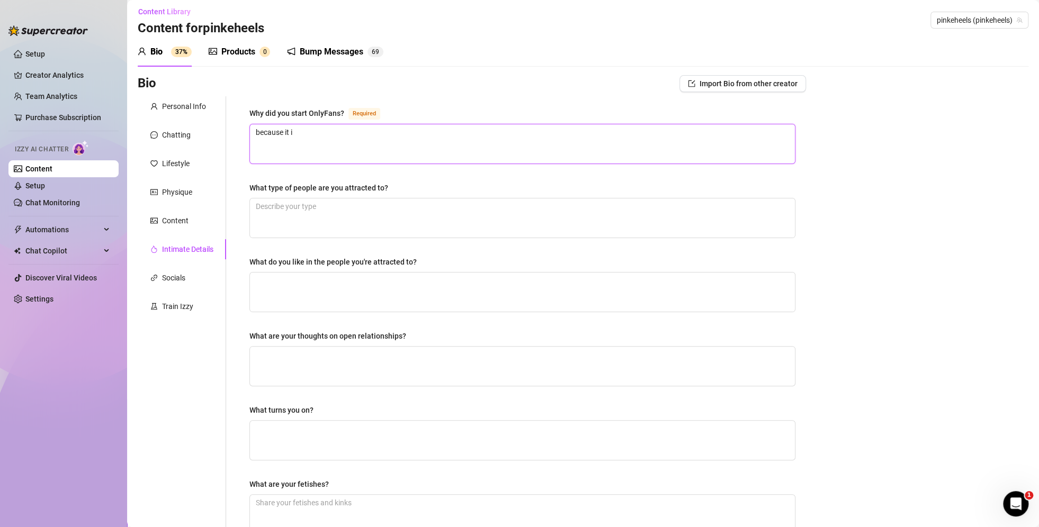
type textarea "because it is"
type textarea "because it is m"
type textarea "because it is my"
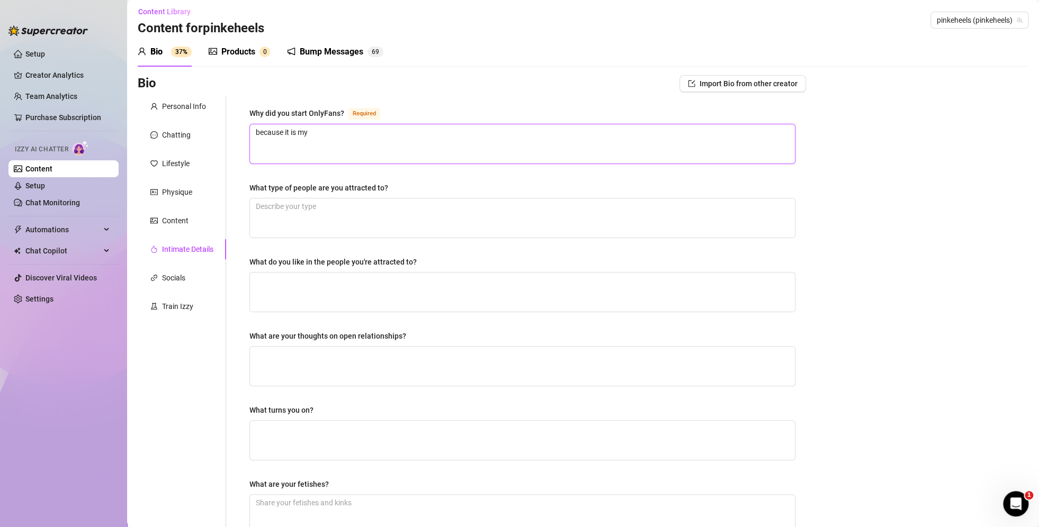
type textarea "because it is my s"
type textarea "because it is my se"
type textarea "because it is my sec"
type textarea "because it is my secr"
type textarea "because it is my secre"
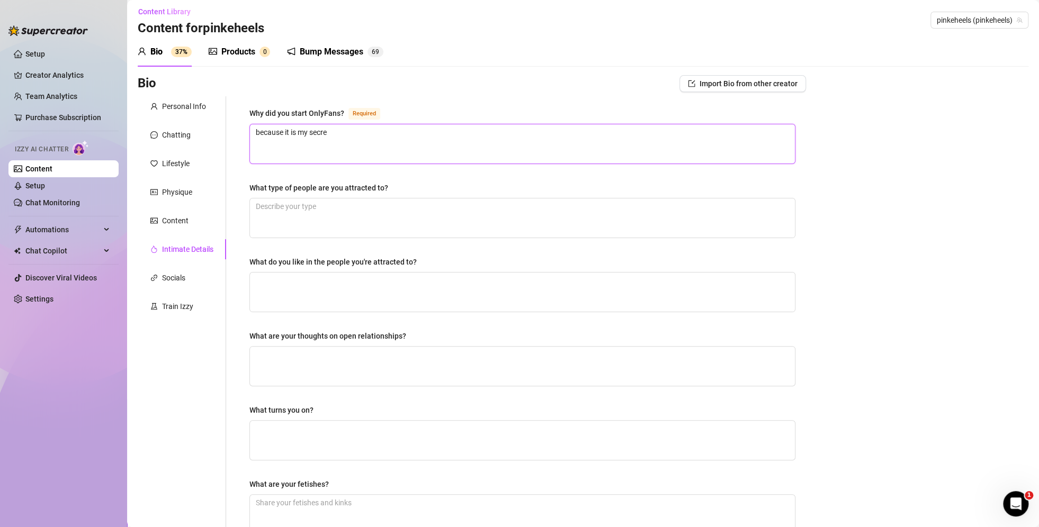
type textarea "because it is my secret"
type textarea "because it is my secret h"
type textarea "because it is my secret ho"
type textarea "because it is my secret hob"
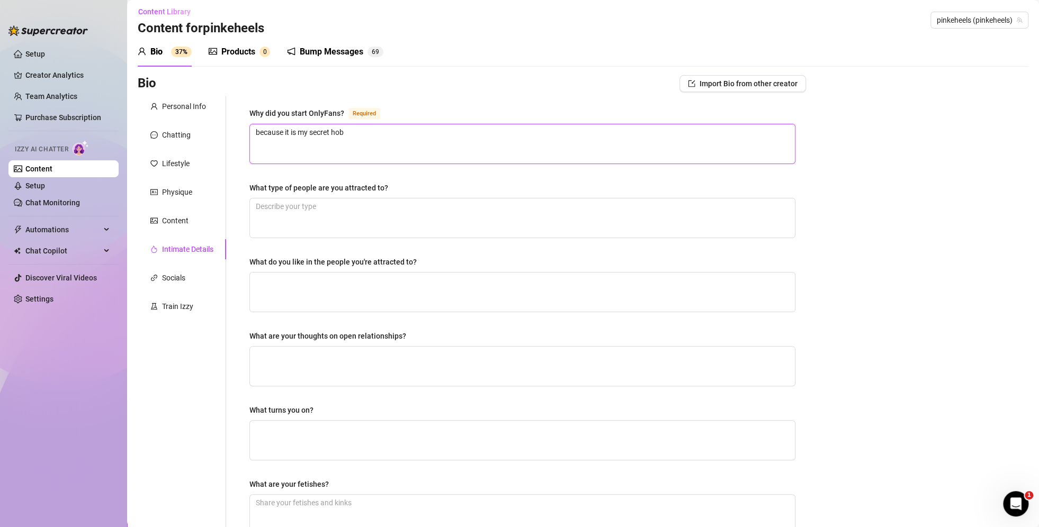
type textarea "because it is my secret hobb"
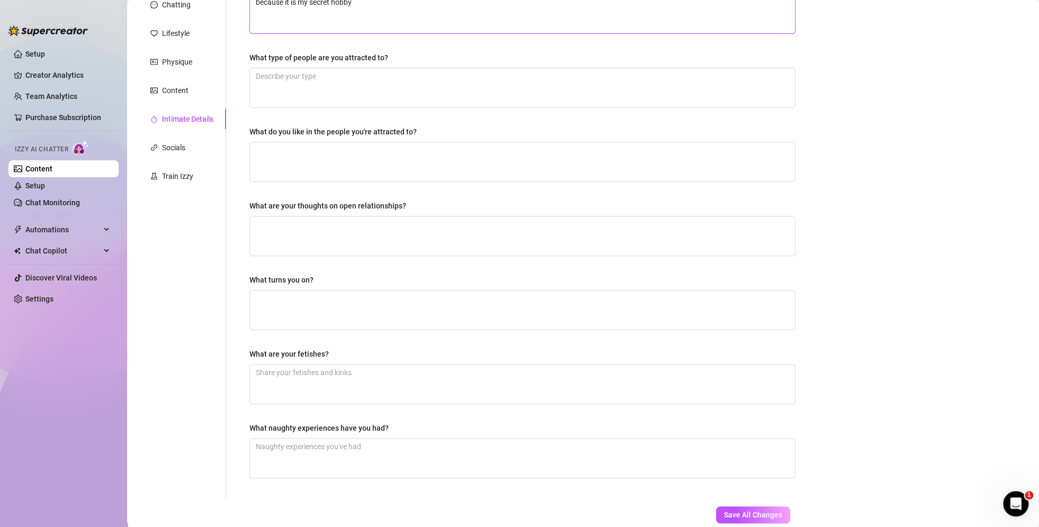
scroll to position [196, 0]
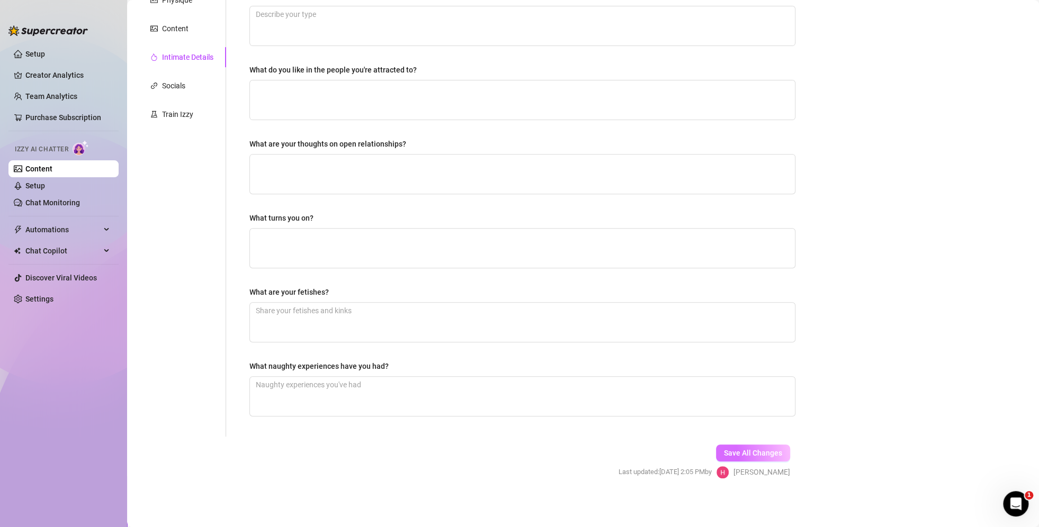
type textarea "because it is my secret hobby"
click at [770, 454] on span "Save All Changes" at bounding box center [753, 453] width 58 height 8
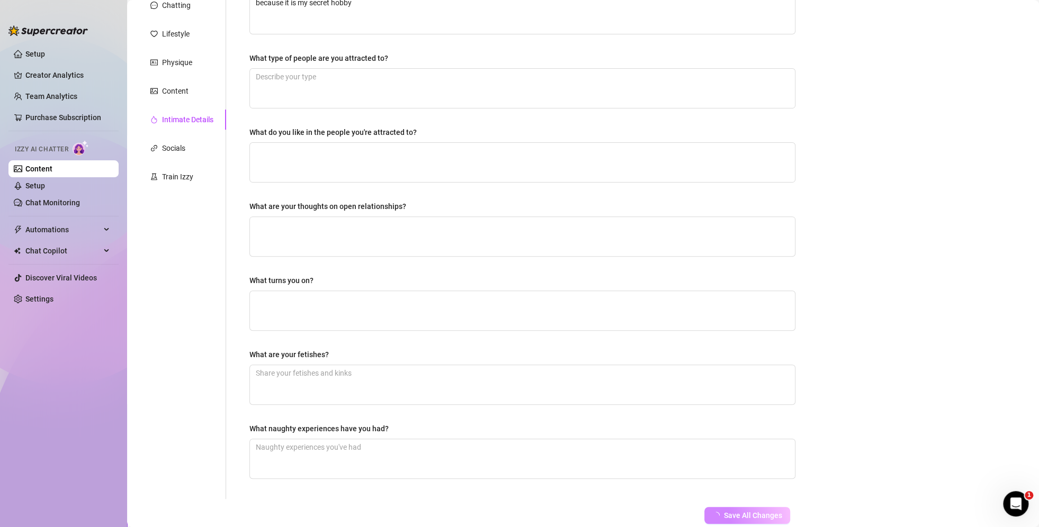
scroll to position [0, 0]
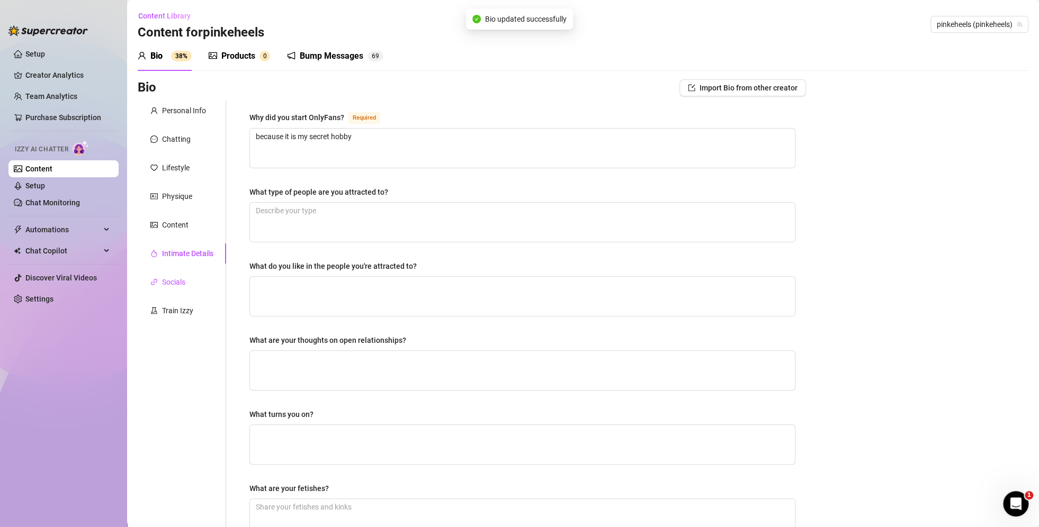
click at [185, 278] on div "Socials" at bounding box center [173, 282] width 23 height 12
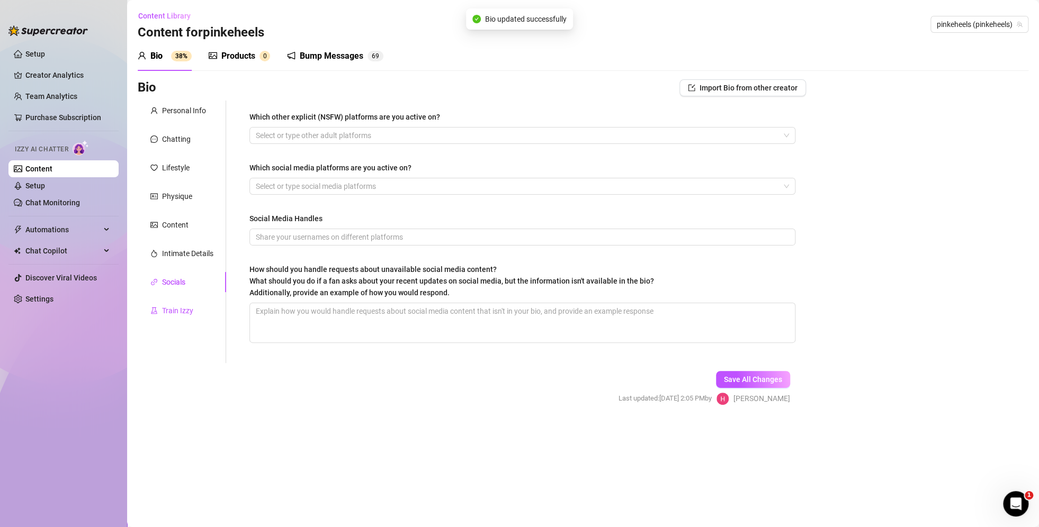
click at [188, 311] on div "Train Izzy" at bounding box center [177, 311] width 31 height 12
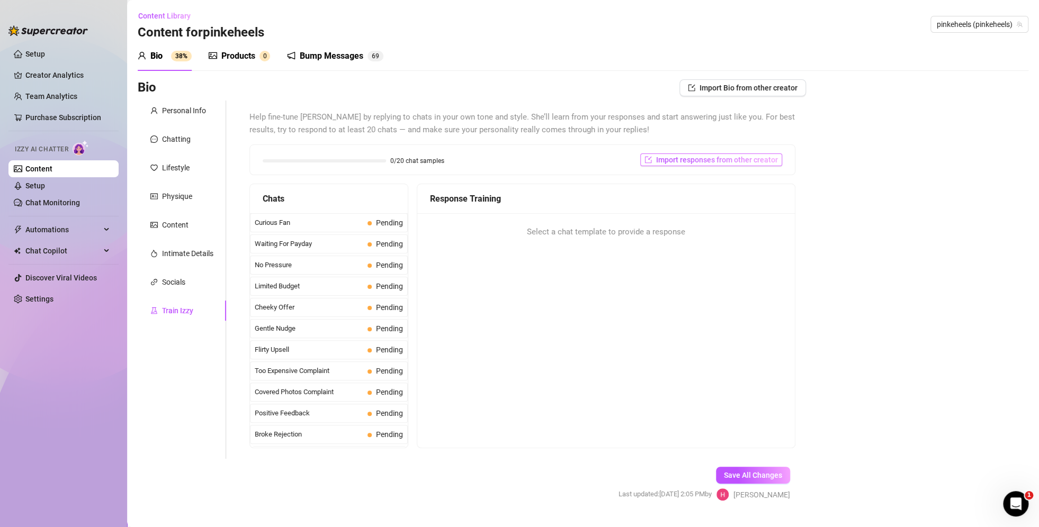
click at [678, 162] on span "Import responses from other creator" at bounding box center [717, 160] width 122 height 8
click at [690, 185] on input "search" at bounding box center [700, 187] width 84 height 16
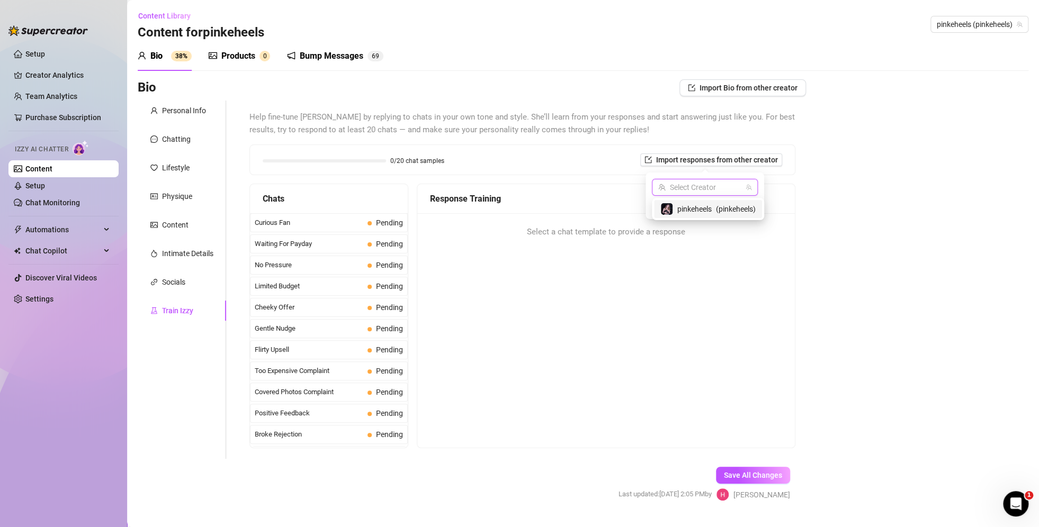
click at [812, 184] on div "Bio Import Bio from other creator Personal Info Chatting Lifestyle Physique Con…" at bounding box center [583, 299] width 891 height 441
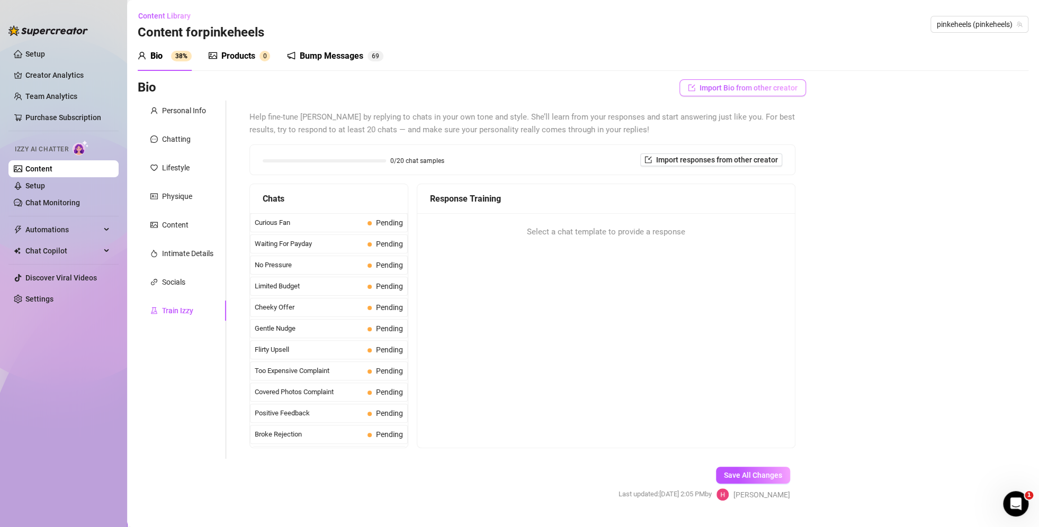
click at [728, 89] on span "Import Bio from other creator" at bounding box center [748, 88] width 98 height 8
click at [733, 119] on input "search" at bounding box center [731, 118] width 84 height 16
click at [732, 141] on span "pinkeheels" at bounding box center [725, 139] width 34 height 12
click at [766, 138] on span "Import" at bounding box center [774, 136] width 22 height 8
click at [672, 162] on span "Import responses from other creator" at bounding box center [717, 160] width 122 height 8
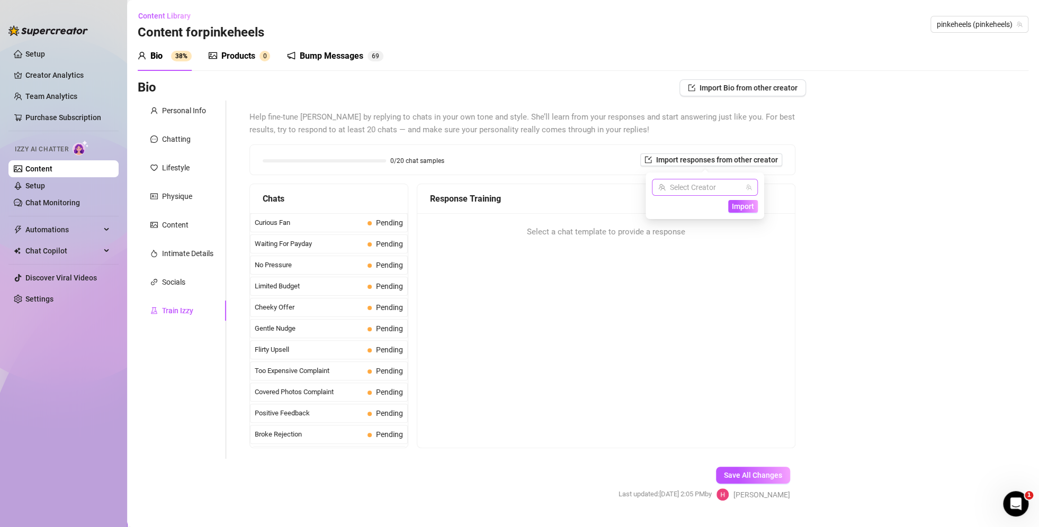
click at [681, 187] on input "search" at bounding box center [700, 187] width 84 height 16
click at [690, 212] on span "pinkeheels" at bounding box center [694, 209] width 34 height 12
click at [737, 209] on span "Import" at bounding box center [743, 206] width 22 height 8
click at [748, 208] on span "Import" at bounding box center [743, 206] width 22 height 8
click at [728, 264] on div "Response Training Select a chat template to provide a response" at bounding box center [606, 316] width 379 height 265
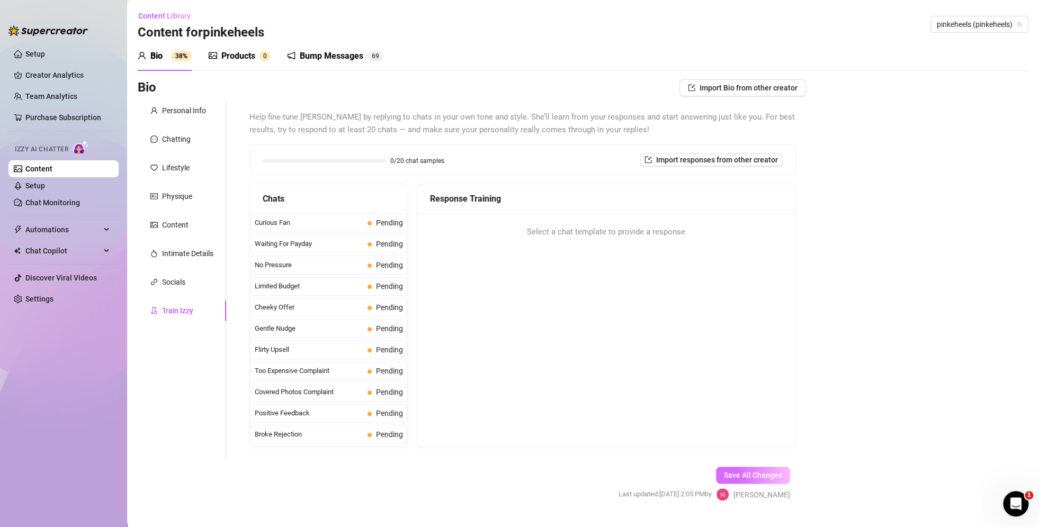
click at [770, 478] on span "Save All Changes" at bounding box center [753, 475] width 58 height 8
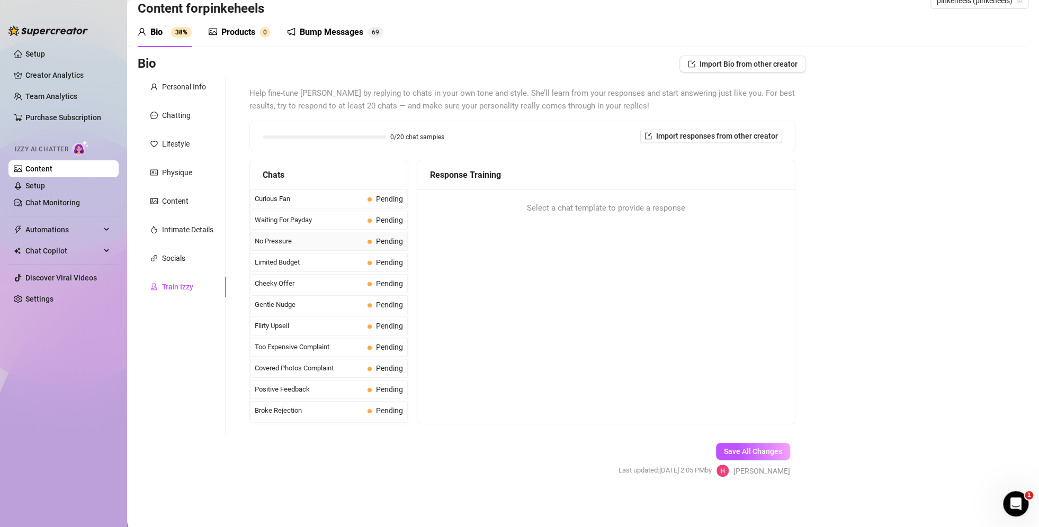
click at [303, 239] on span "No Pressure" at bounding box center [309, 241] width 109 height 11
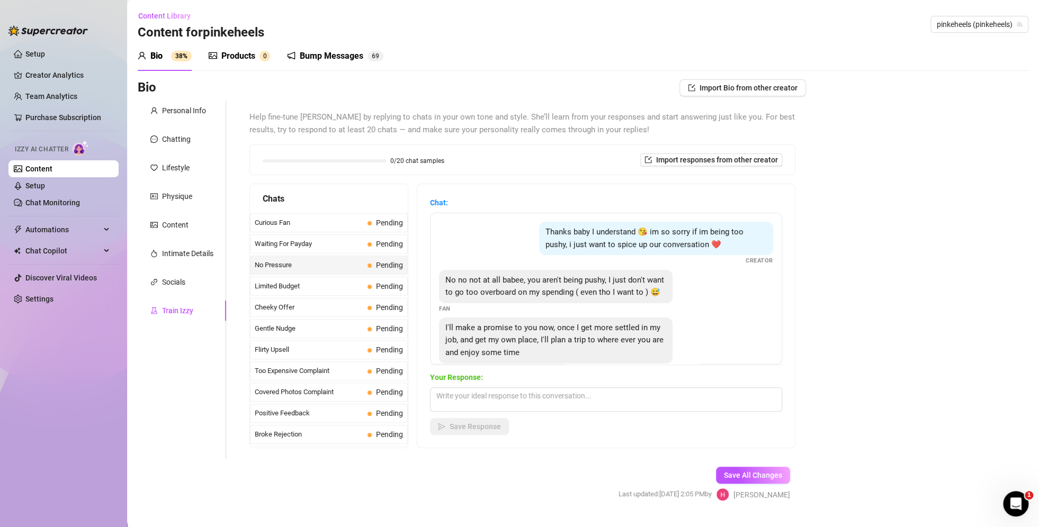
click at [42, 166] on link "Content" at bounding box center [38, 169] width 27 height 8
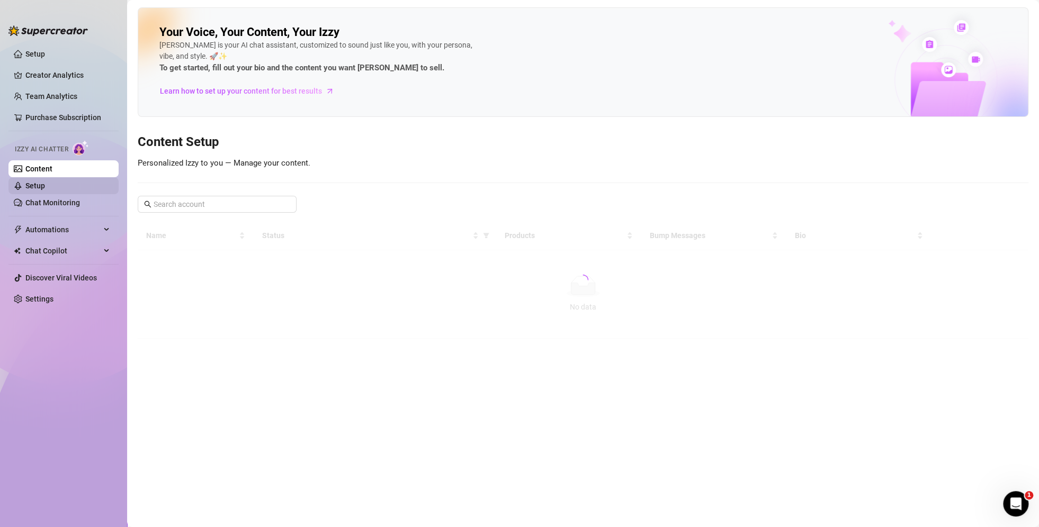
click at [45, 187] on link "Setup" at bounding box center [35, 186] width 20 height 8
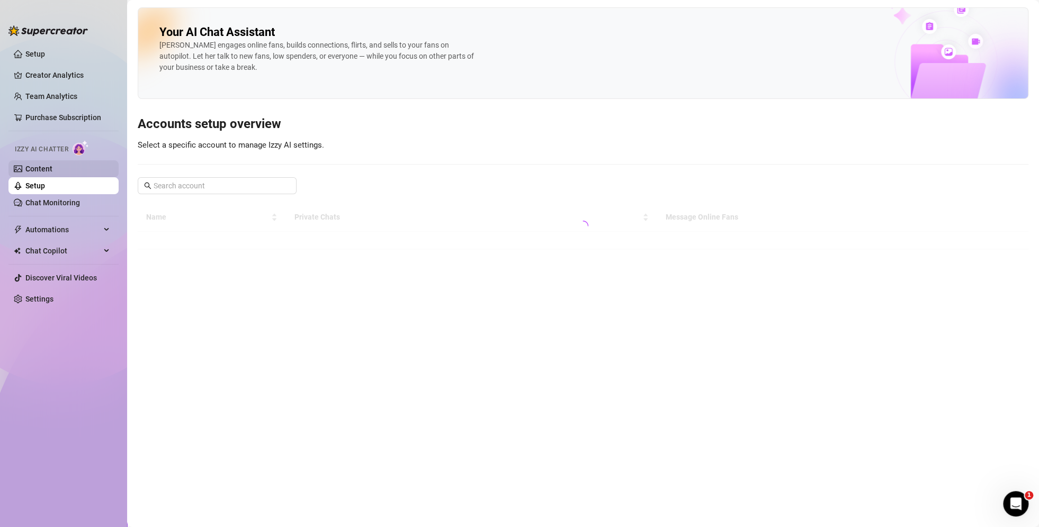
click at [46, 165] on link "Content" at bounding box center [38, 169] width 27 height 8
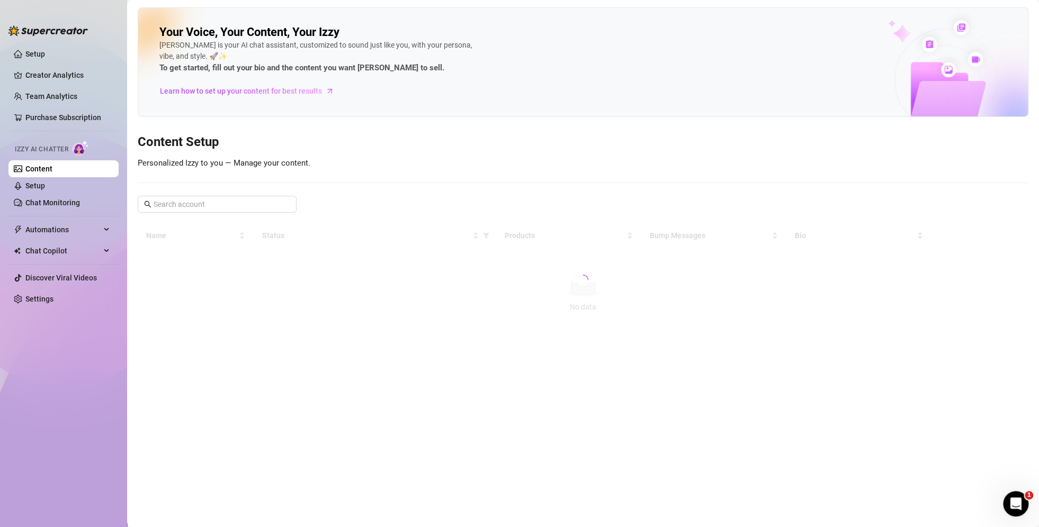
click at [46, 143] on div "Izzy AI Chatter" at bounding box center [62, 147] width 95 height 15
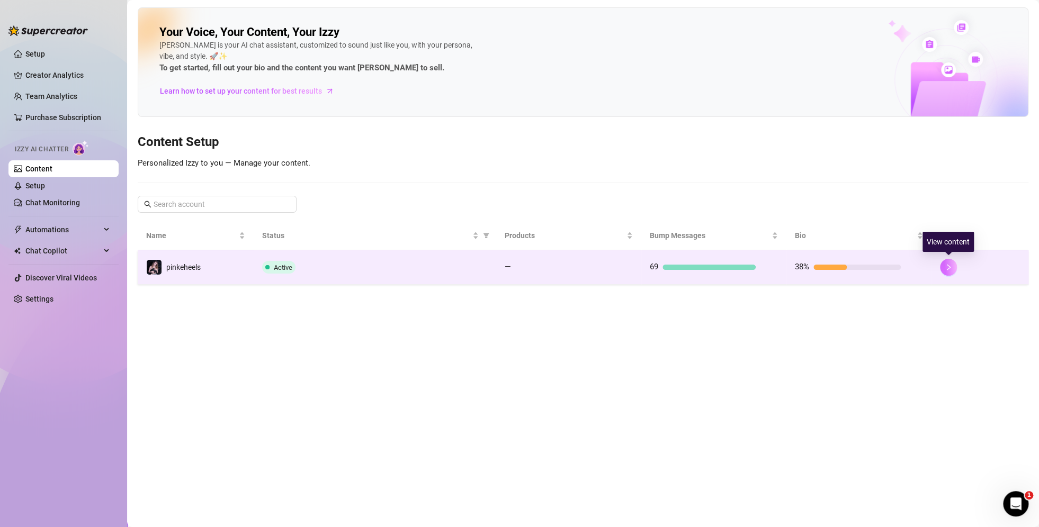
click at [950, 271] on button "button" at bounding box center [948, 267] width 17 height 17
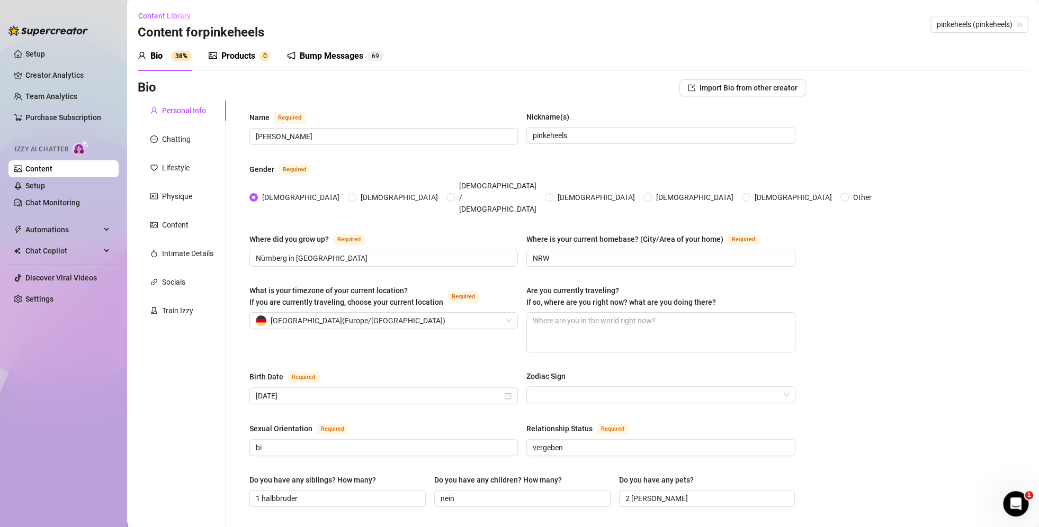
click at [41, 167] on link "Content" at bounding box center [38, 169] width 27 height 8
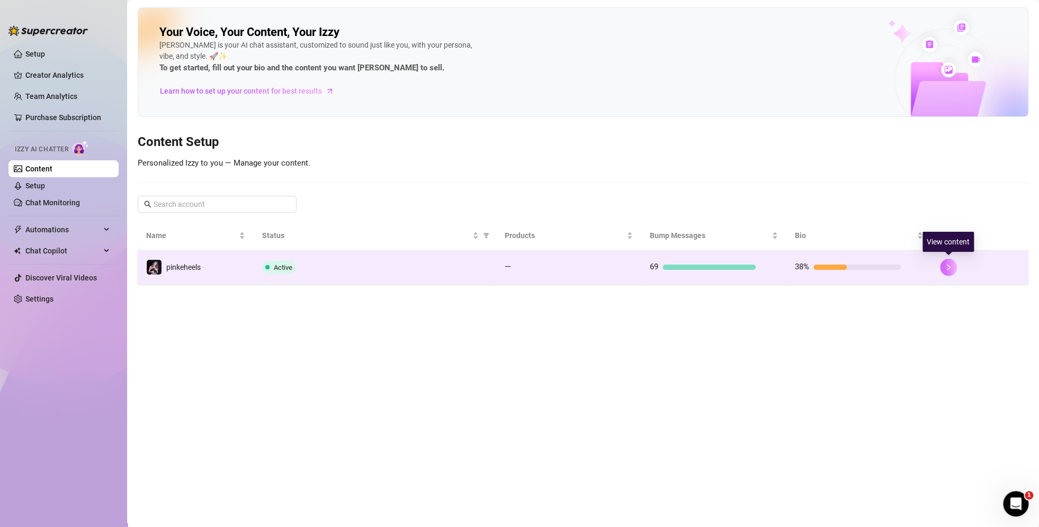
click at [944, 267] on button "button" at bounding box center [948, 267] width 17 height 17
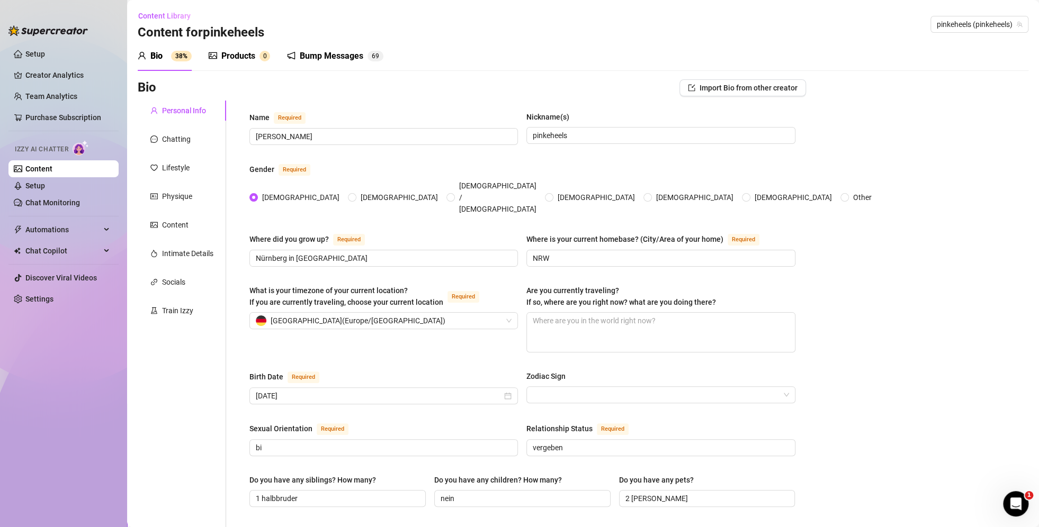
click at [229, 57] on div "Products" at bounding box center [238, 56] width 34 height 13
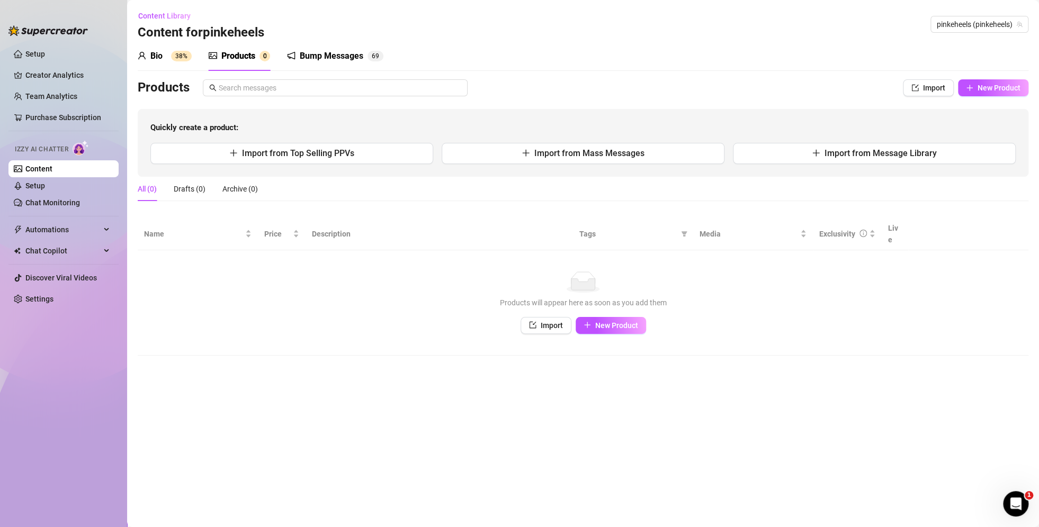
click at [293, 55] on icon "notification" at bounding box center [291, 55] width 8 height 8
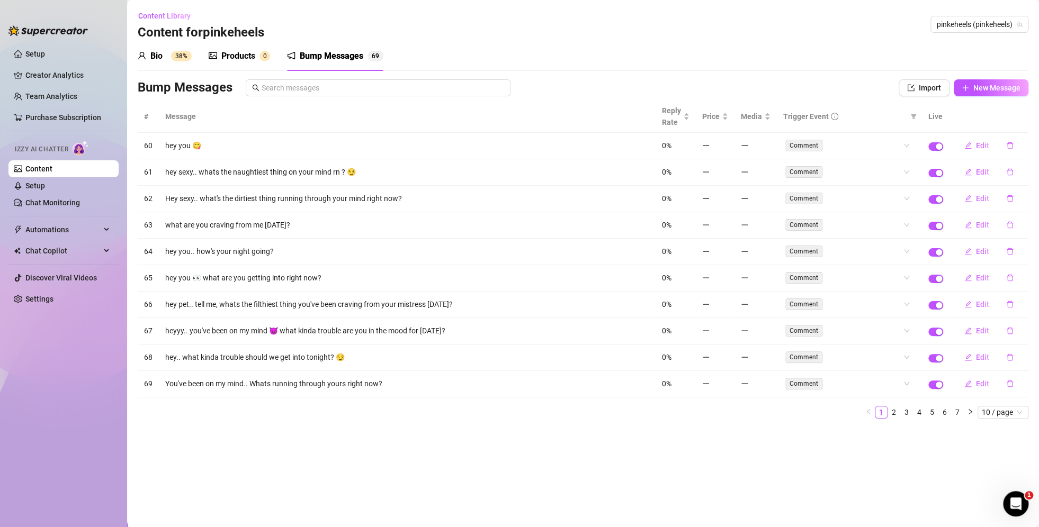
click at [163, 56] on div "Bio 38%" at bounding box center [165, 56] width 54 height 13
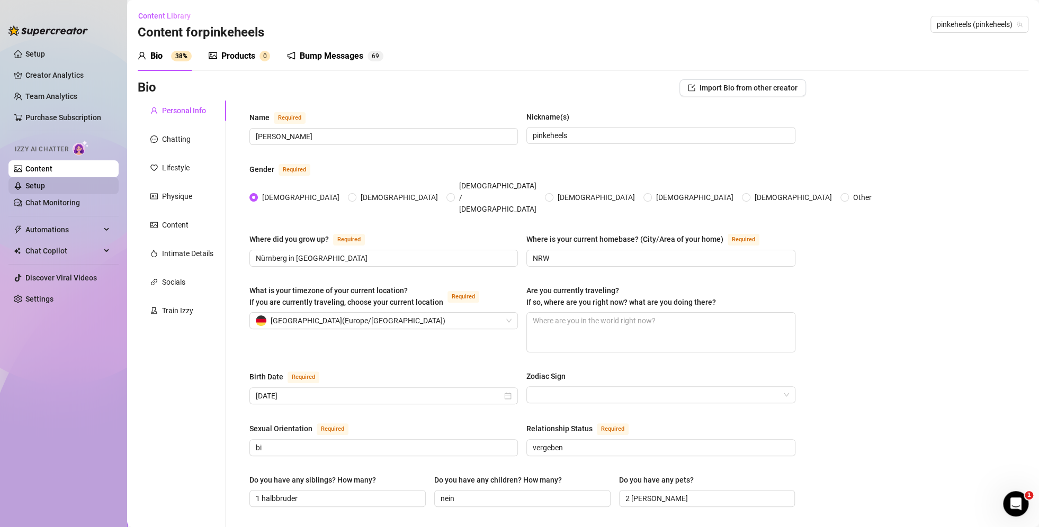
click at [45, 183] on link "Setup" at bounding box center [35, 186] width 20 height 8
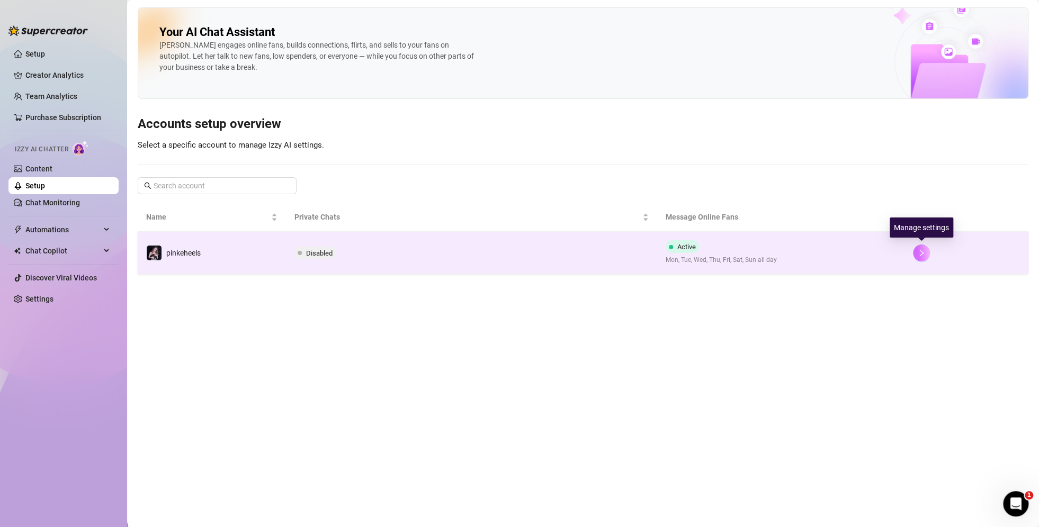
click at [922, 254] on icon "right" at bounding box center [921, 252] width 7 height 7
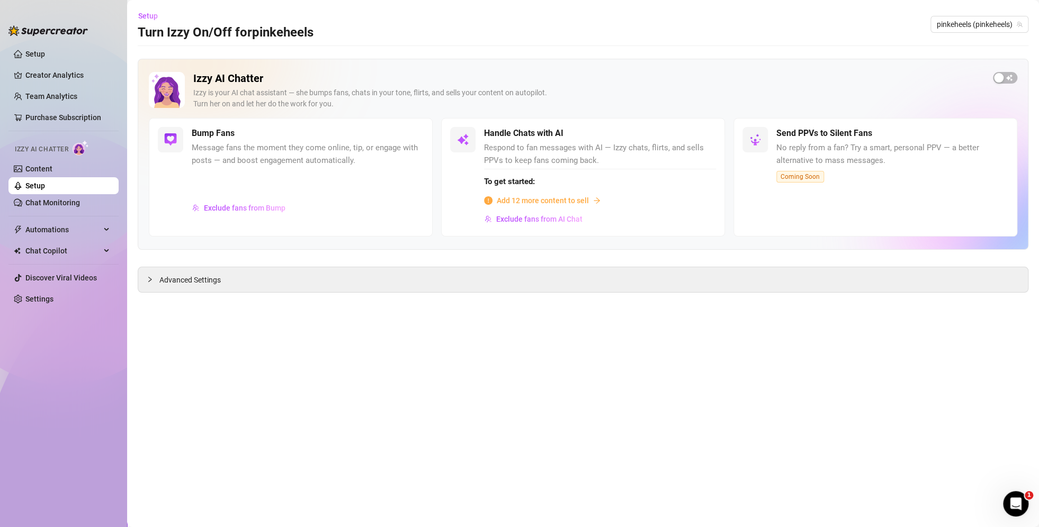
click at [575, 200] on span "Add 12 more content to sell" at bounding box center [543, 201] width 92 height 12
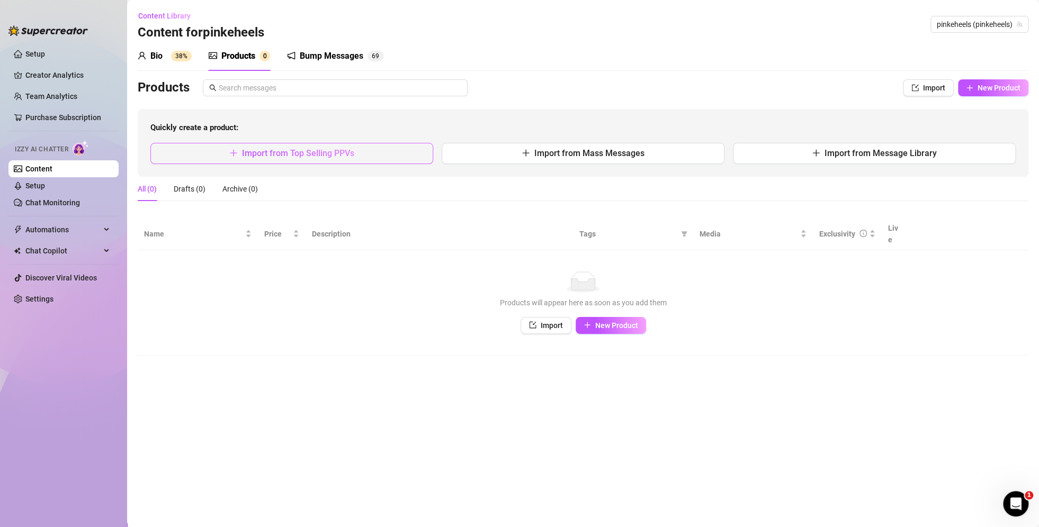
click at [361, 156] on button "Import from Top Selling PPVs" at bounding box center [291, 153] width 283 height 21
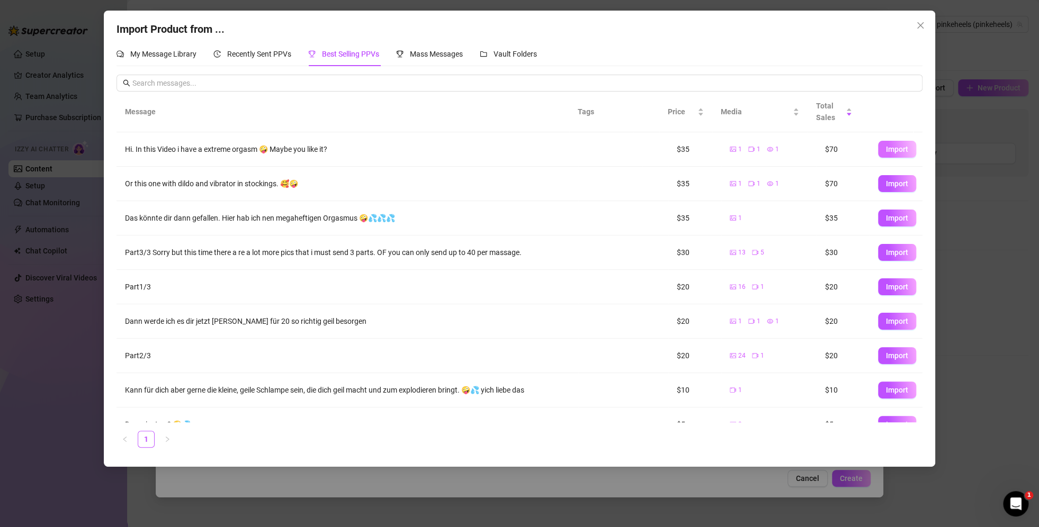
click at [893, 154] on span "Import" at bounding box center [897, 149] width 22 height 8
type textarea "Hi. In this Video i have a extreme orgasm 🤪 Maybe you like it?"
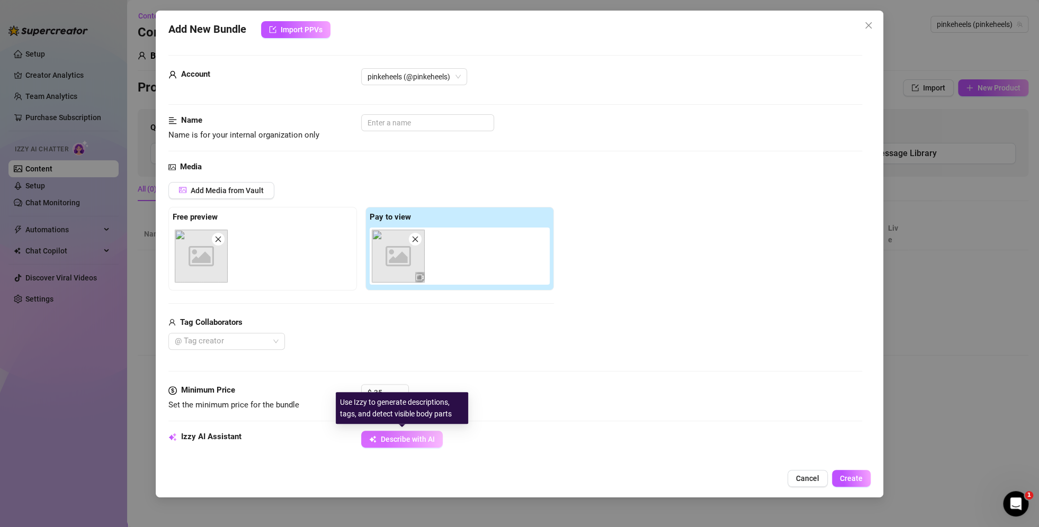
click at [407, 438] on span "Describe with AI" at bounding box center [408, 439] width 54 height 8
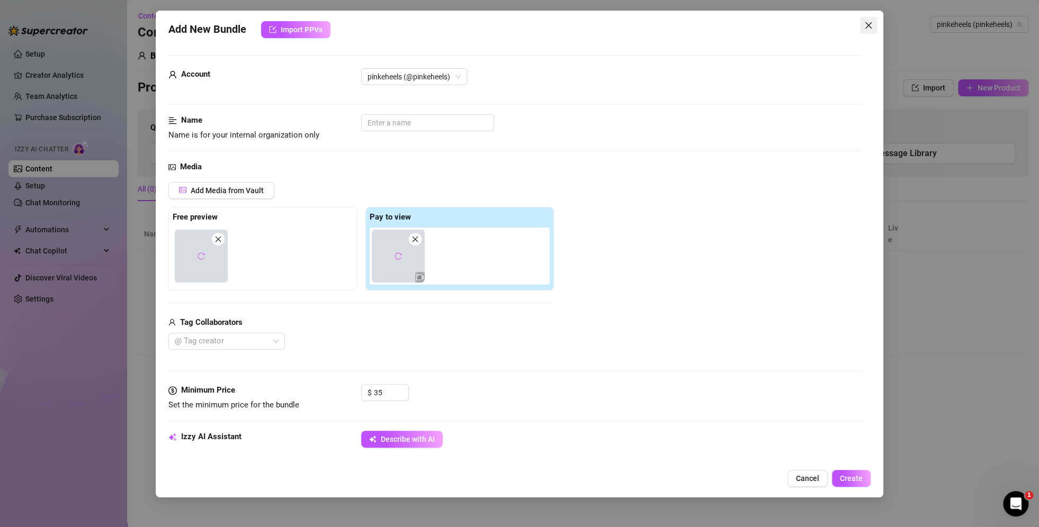
click at [866, 28] on icon "close" at bounding box center [868, 25] width 6 height 6
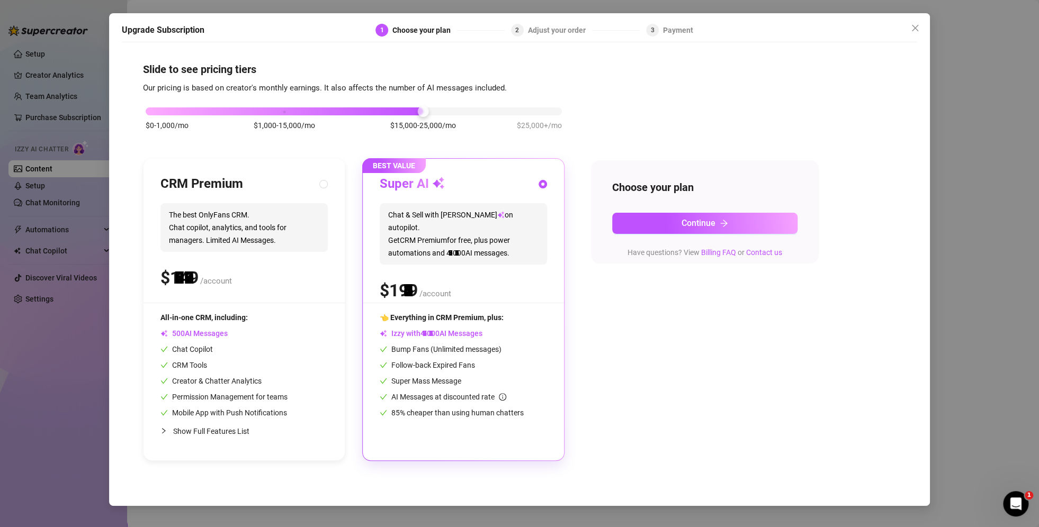
click at [440, 113] on div at bounding box center [354, 111] width 416 height 8
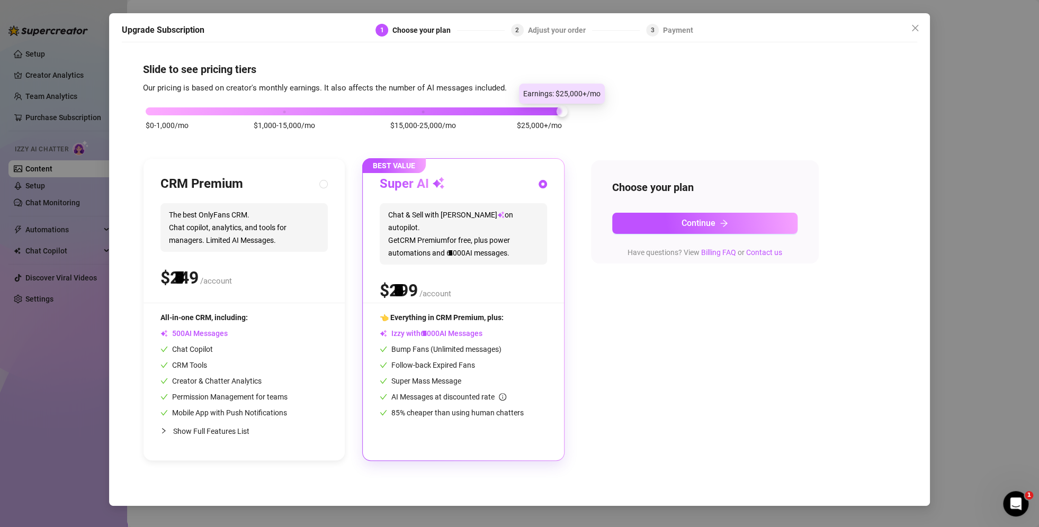
click at [550, 106] on div "$0-1,000/mo $1,000-15,000/mo $15,000-25,000/mo $25,000+/mo" at bounding box center [354, 108] width 416 height 6
click at [916, 29] on icon "close" at bounding box center [915, 28] width 8 height 8
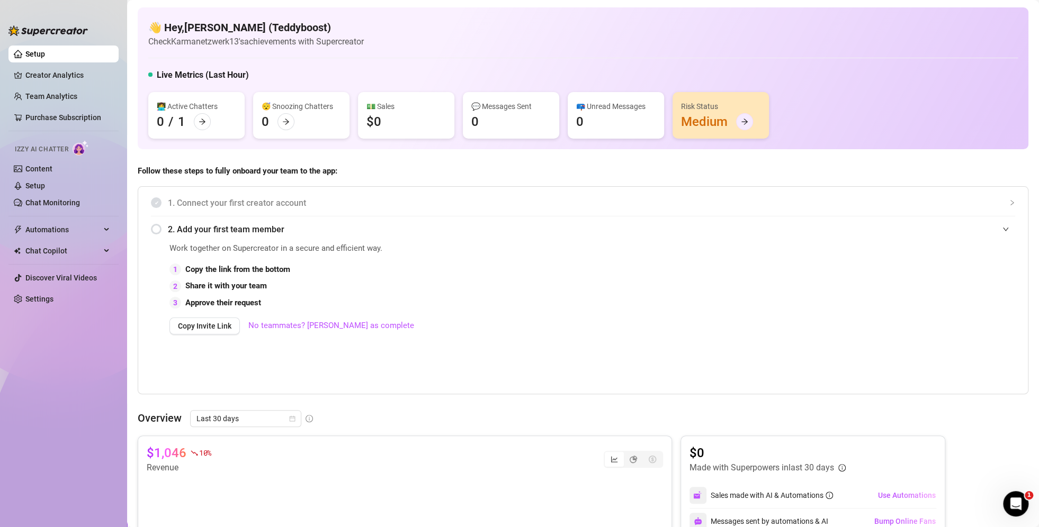
click at [741, 125] on icon "arrow-right" at bounding box center [744, 121] width 7 height 7
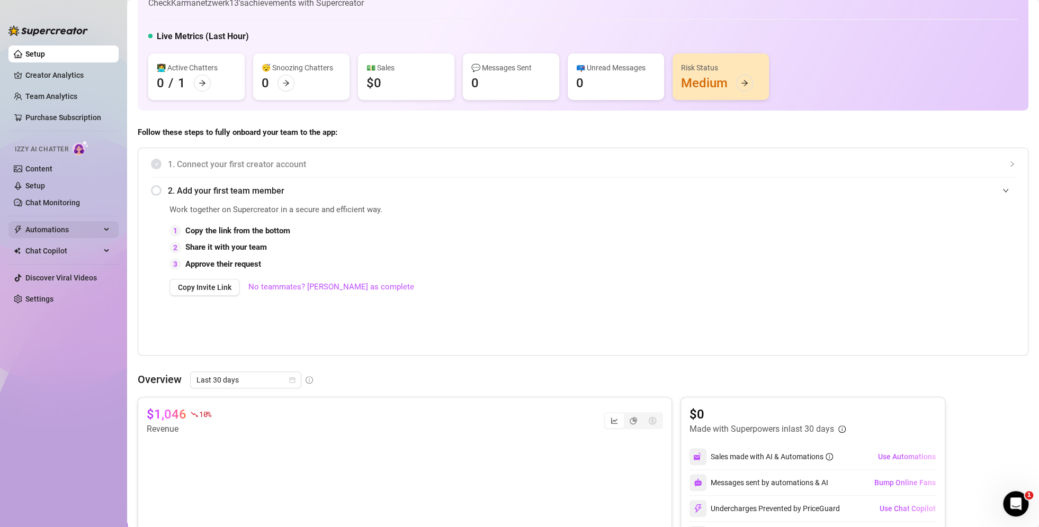
scroll to position [36, 0]
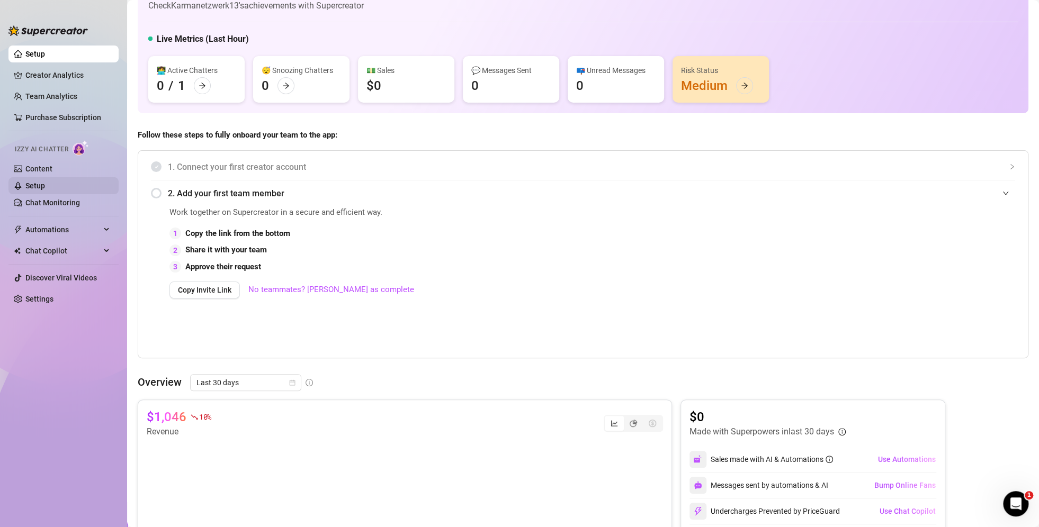
click at [45, 182] on link "Setup" at bounding box center [35, 186] width 20 height 8
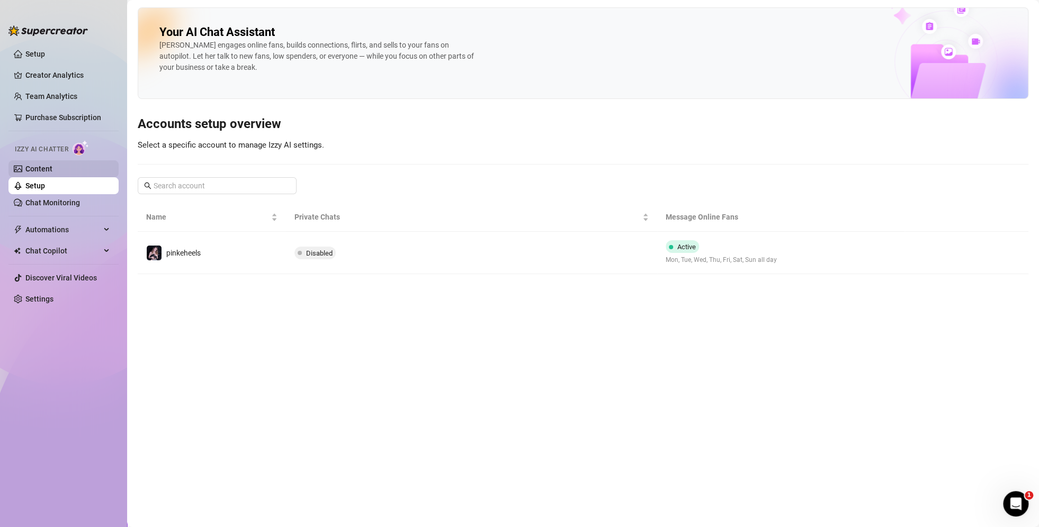
click at [37, 171] on link "Content" at bounding box center [38, 169] width 27 height 8
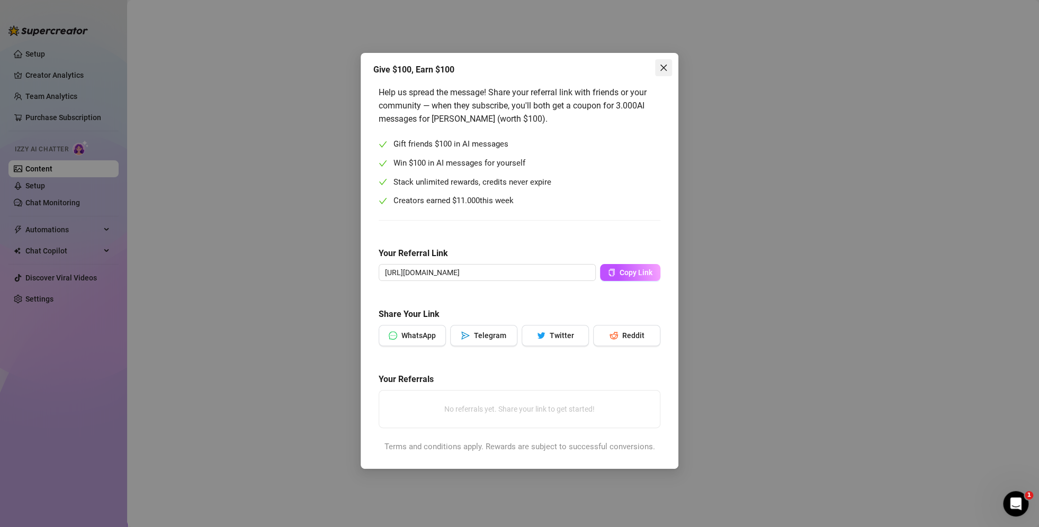
click at [668, 70] on span "Close" at bounding box center [663, 68] width 17 height 8
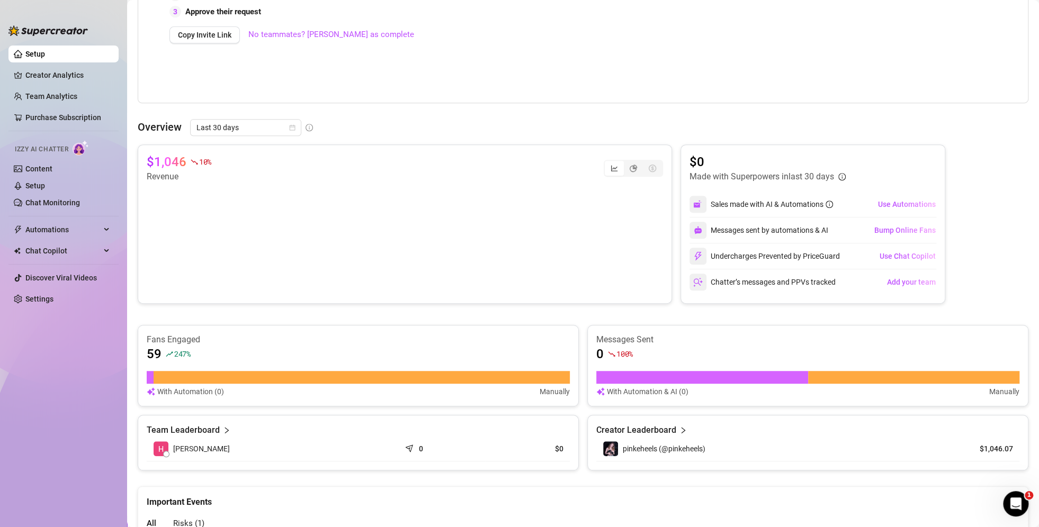
scroll to position [318, 0]
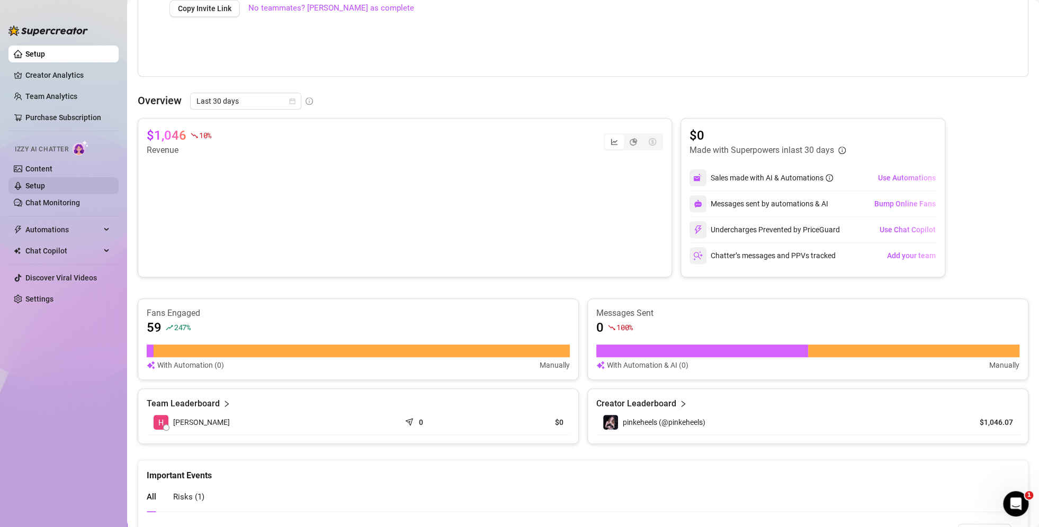
click at [25, 187] on link "Setup" at bounding box center [35, 186] width 20 height 8
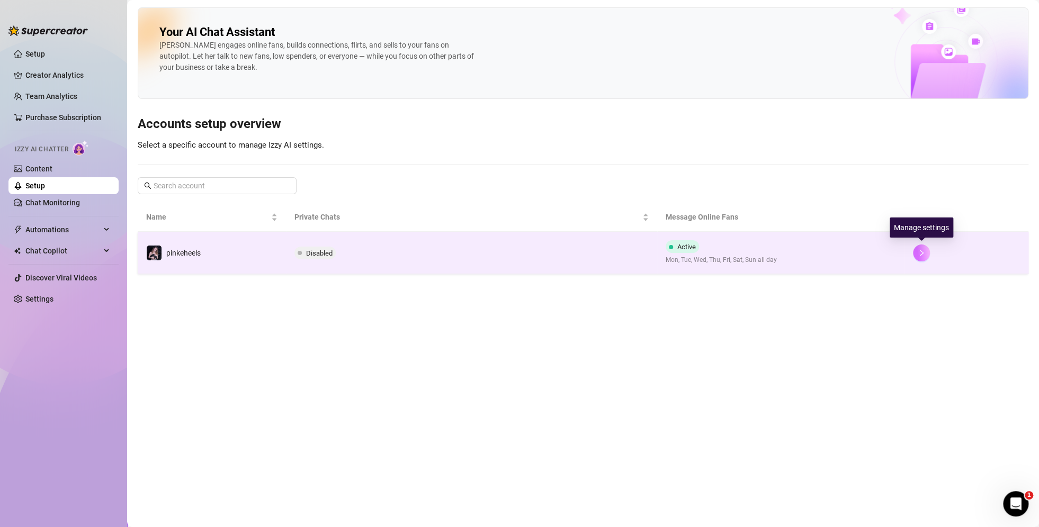
click at [921, 254] on icon "right" at bounding box center [922, 253] width 4 height 6
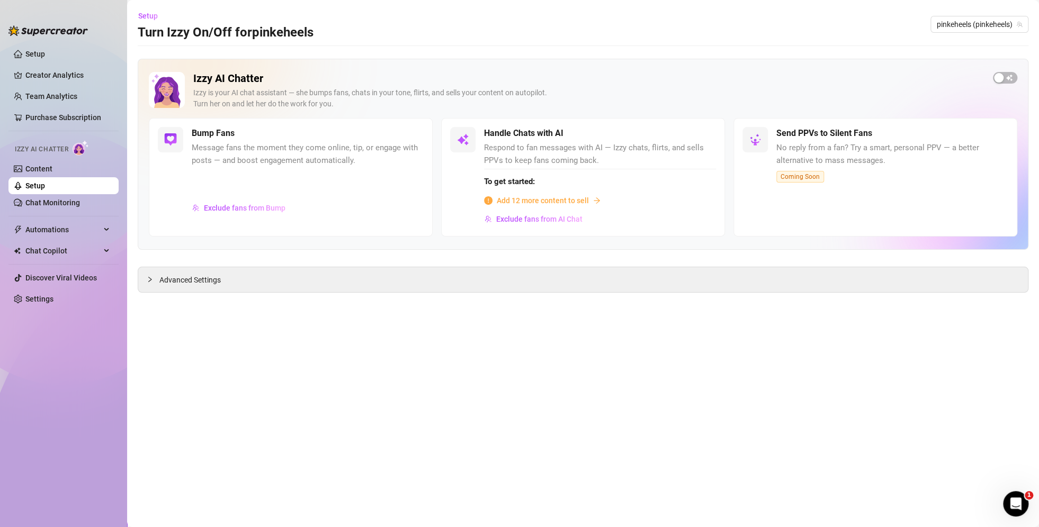
click at [568, 200] on span "Add 12 more content to sell" at bounding box center [543, 201] width 92 height 12
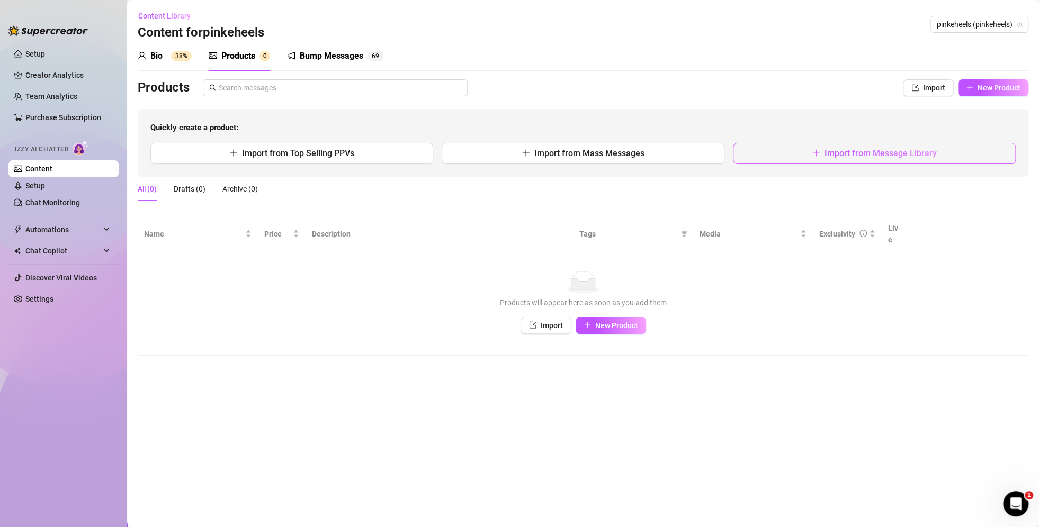
click at [838, 157] on span "Import from Message Library" at bounding box center [880, 153] width 112 height 10
type textarea "Type your message here..."
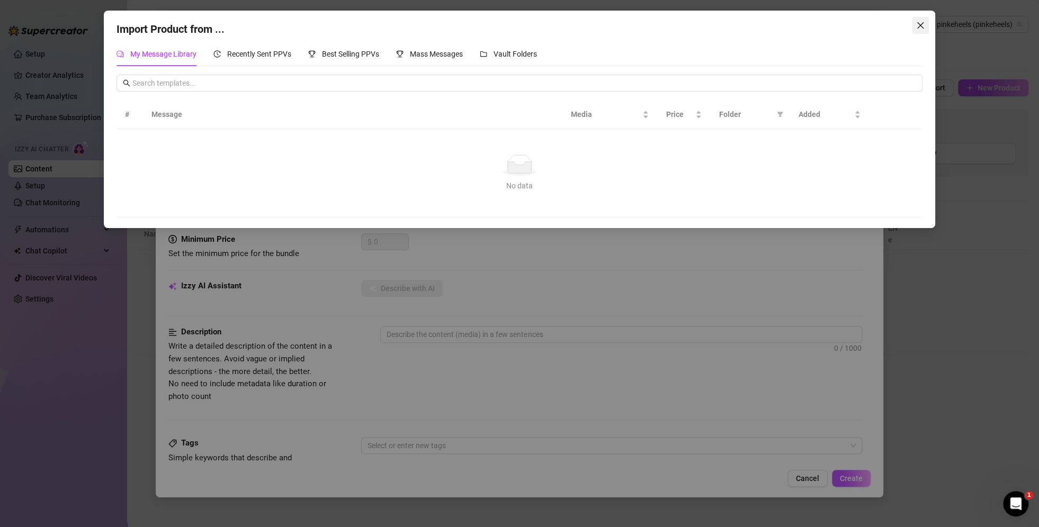
click at [917, 28] on icon "close" at bounding box center [920, 25] width 6 height 6
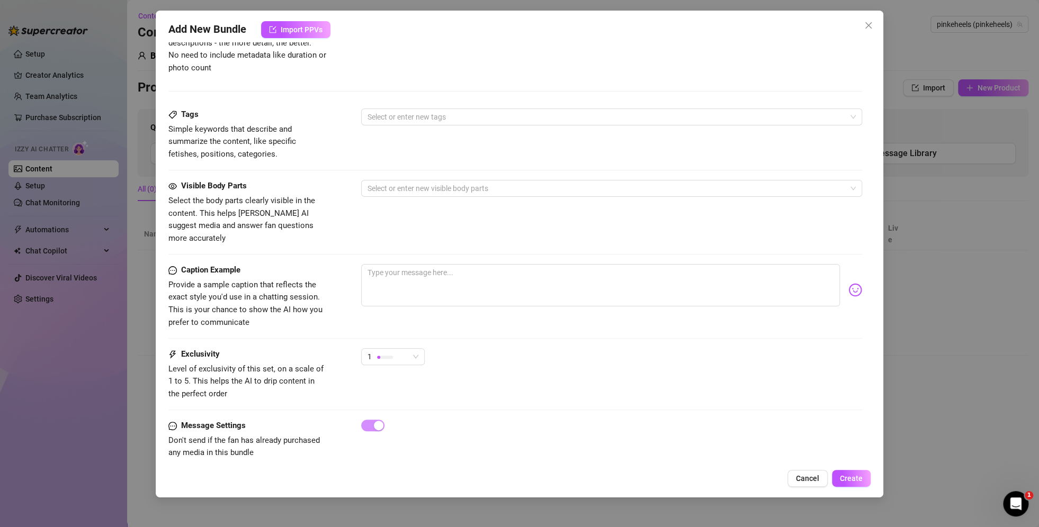
scroll to position [330, 0]
click at [810, 482] on span "Cancel" at bounding box center [807, 478] width 23 height 8
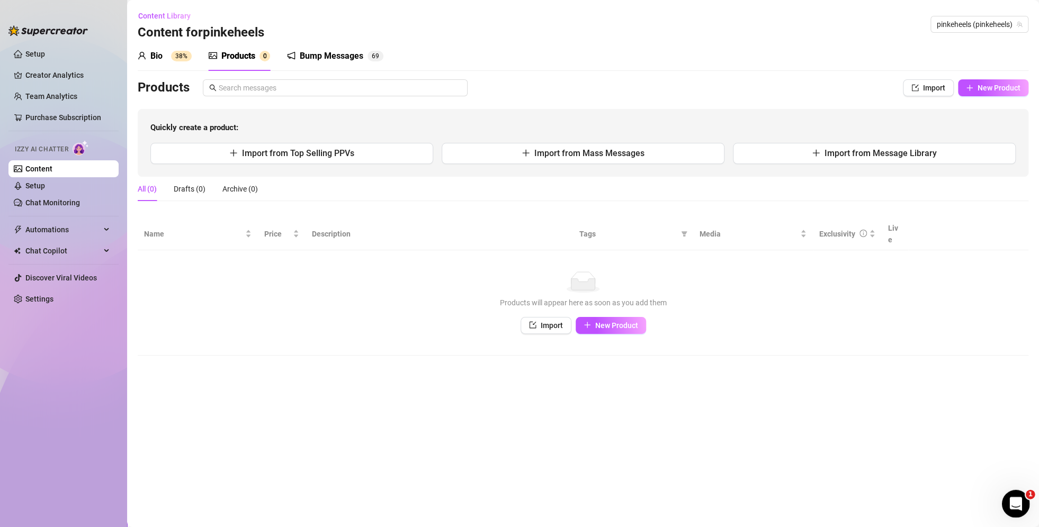
click at [1007, 504] on icon "Open Intercom Messenger" at bounding box center [1013, 502] width 17 height 17
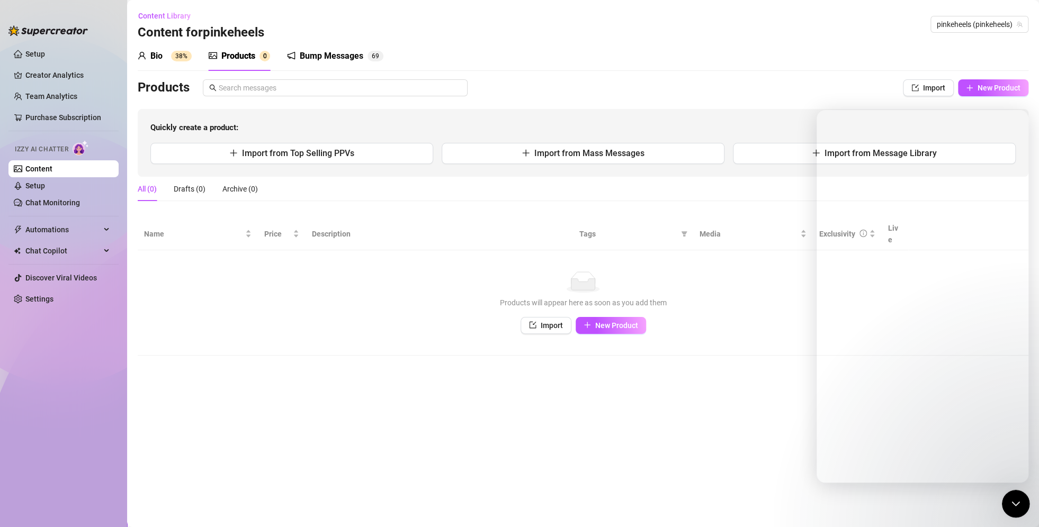
scroll to position [0, 0]
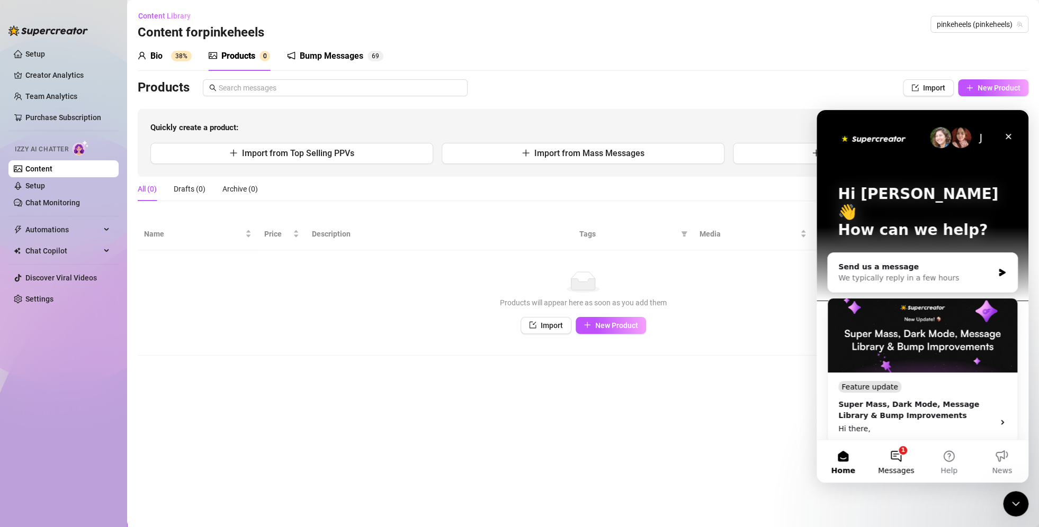
click at [895, 456] on button "1 Messages" at bounding box center [895, 462] width 53 height 42
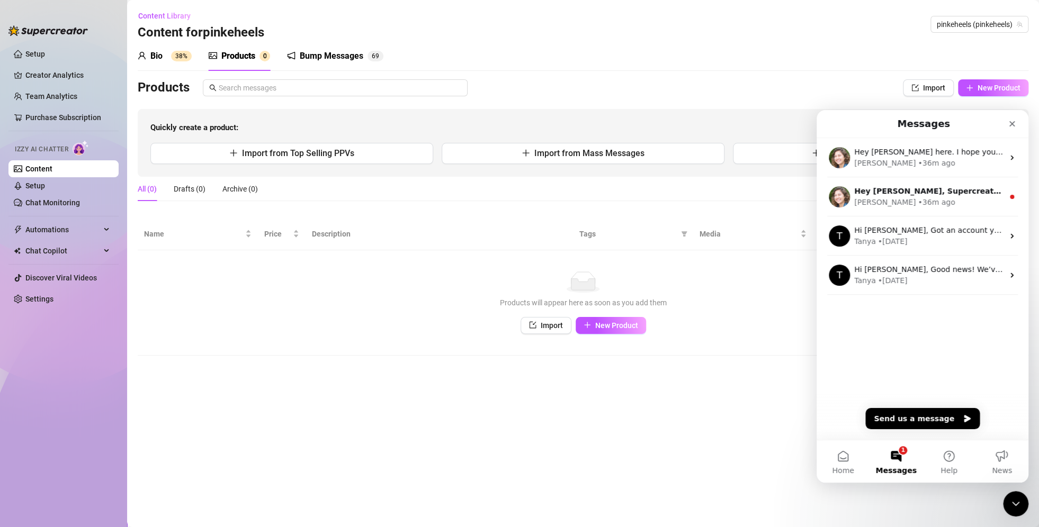
scroll to position [154, 0]
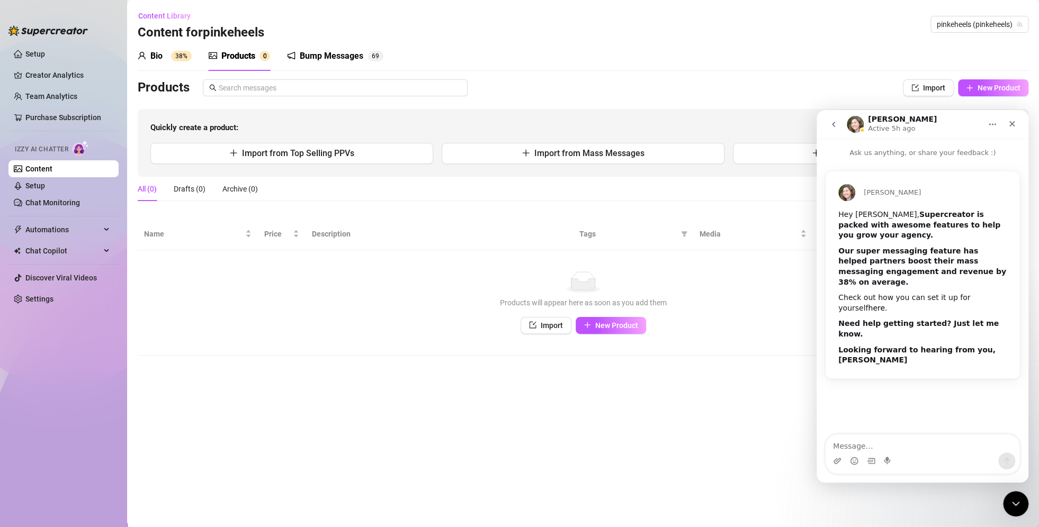
click at [885, 304] on link "here" at bounding box center [876, 308] width 17 height 8
click at [907, 449] on textarea "Message…" at bounding box center [922, 444] width 194 height 18
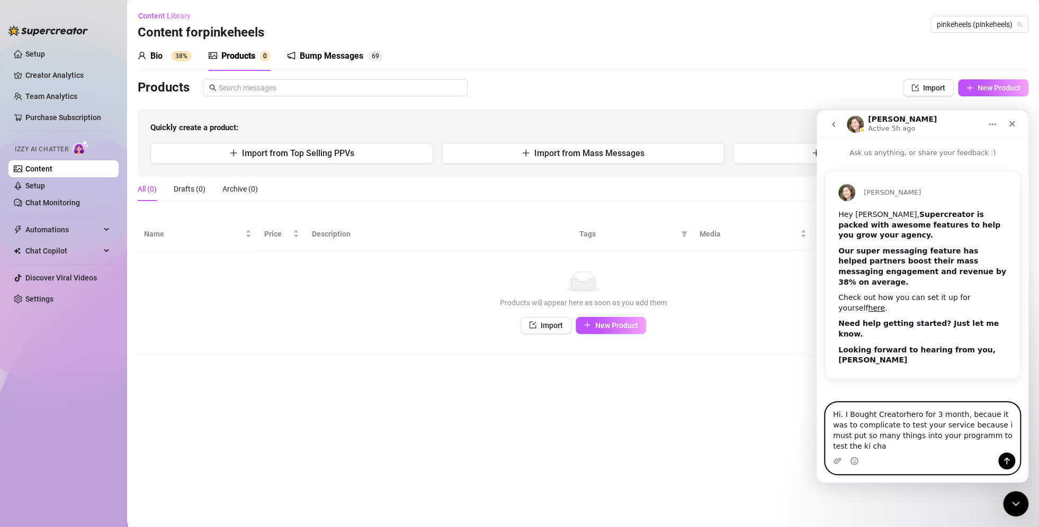
type textarea "Hi. I Bought Creatorhero for 3 month, becaue it was to complicate to test your …"
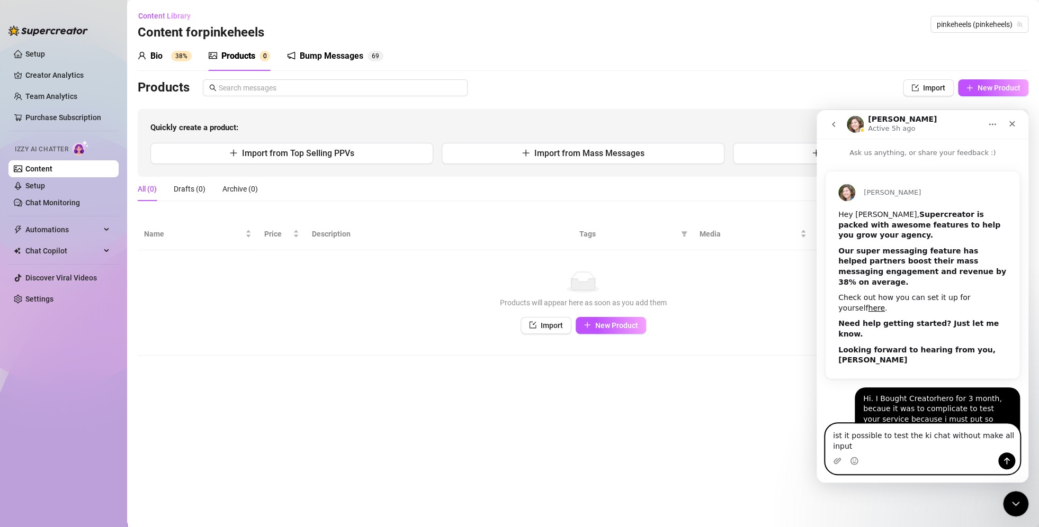
type textarea "ist it possible to test the ki chat without make all input?"
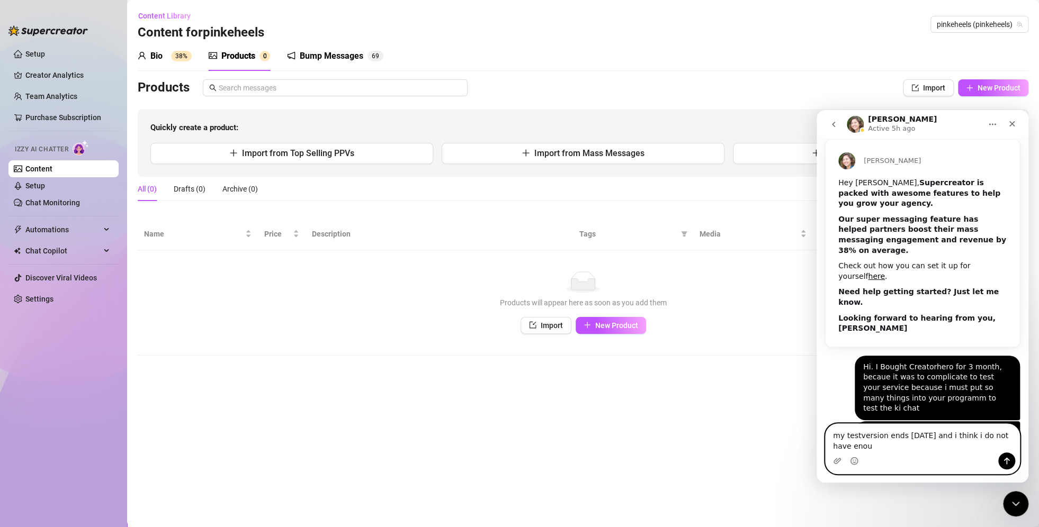
scroll to position [42, 0]
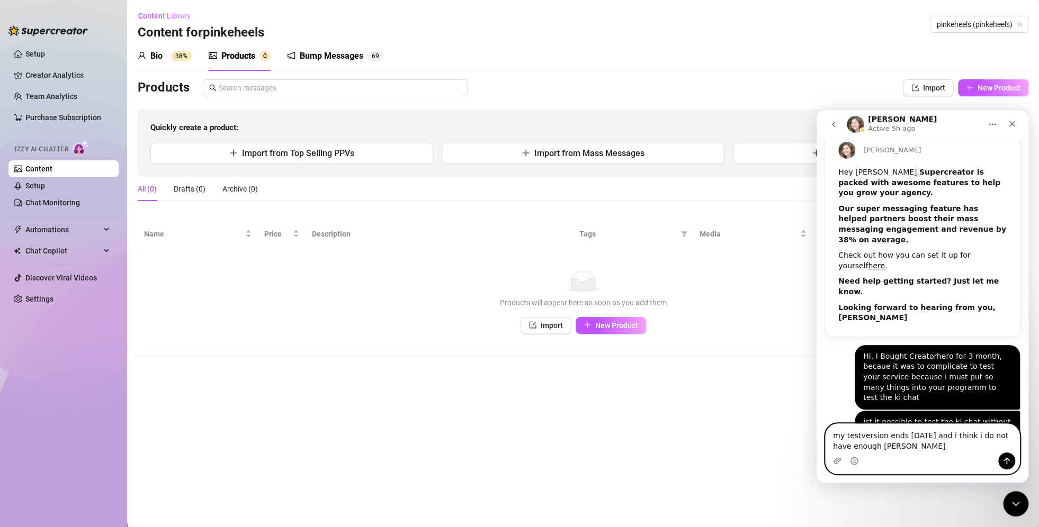
type textarea "my testversion ends [DATE] and i think i do not have enough time"
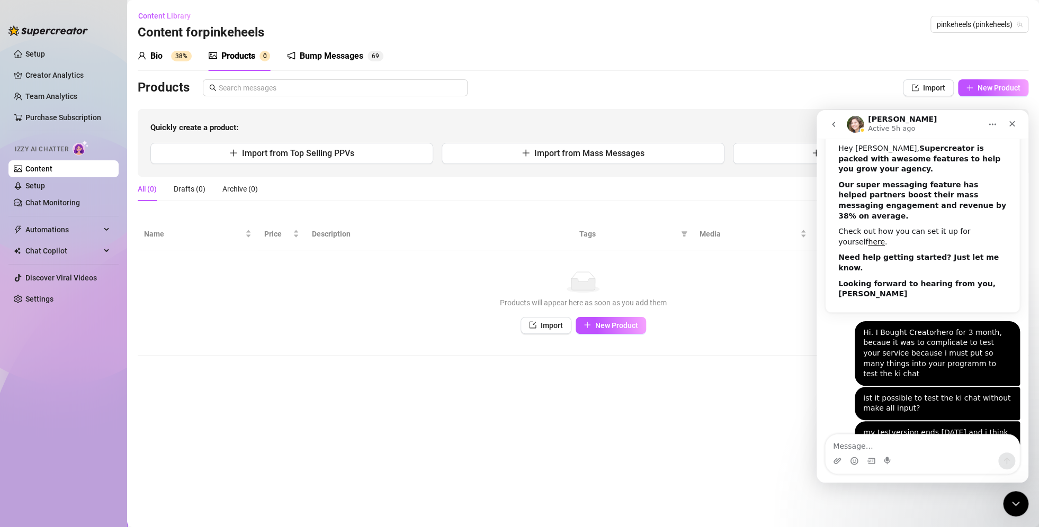
click at [831, 128] on icon "go back" at bounding box center [833, 124] width 8 height 8
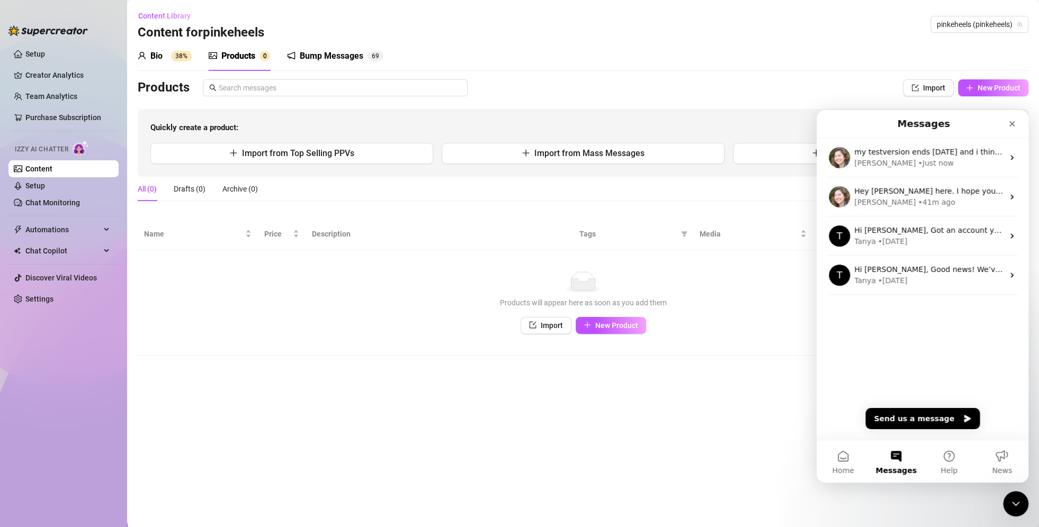
scroll to position [0, 0]
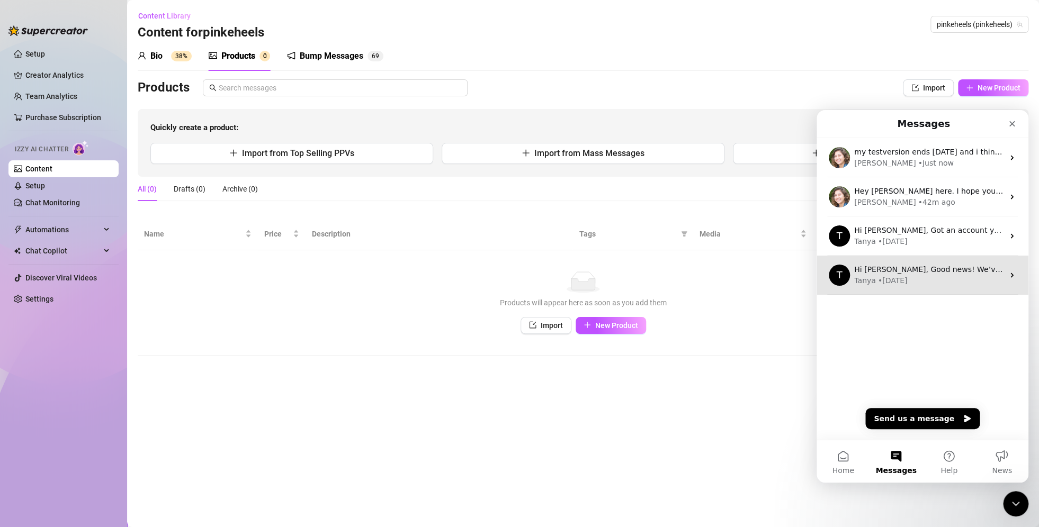
click at [970, 263] on div "T Hi [PERSON_NAME], Good news! We’ve just launched our Referral Program 🚀 Invit…" at bounding box center [922, 275] width 212 height 39
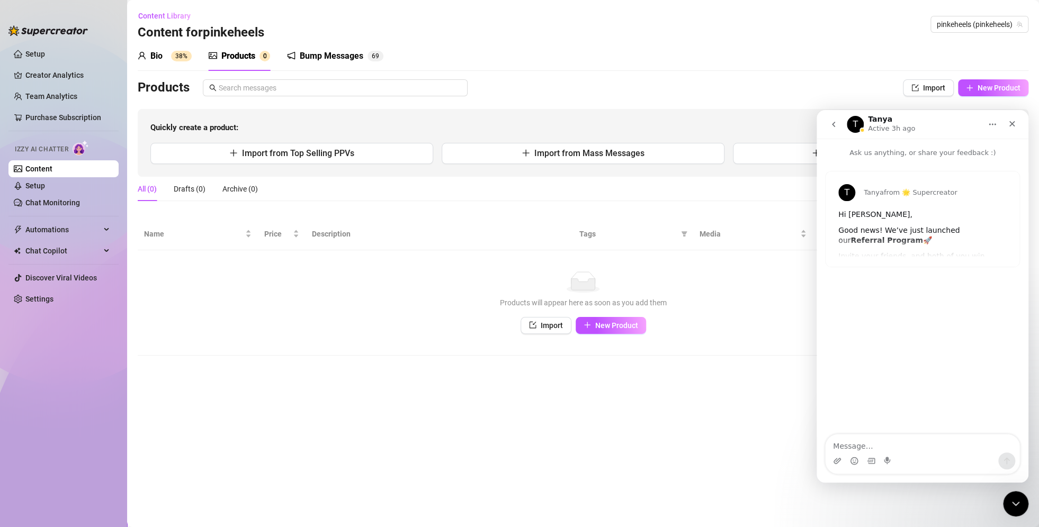
click at [835, 122] on icon "go back" at bounding box center [833, 124] width 8 height 8
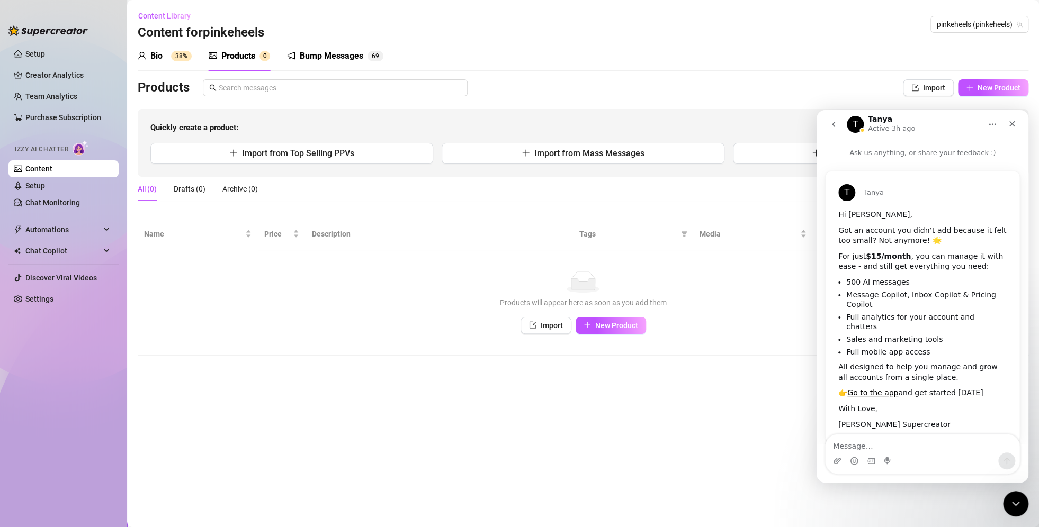
click at [833, 125] on icon "go back" at bounding box center [833, 124] width 3 height 5
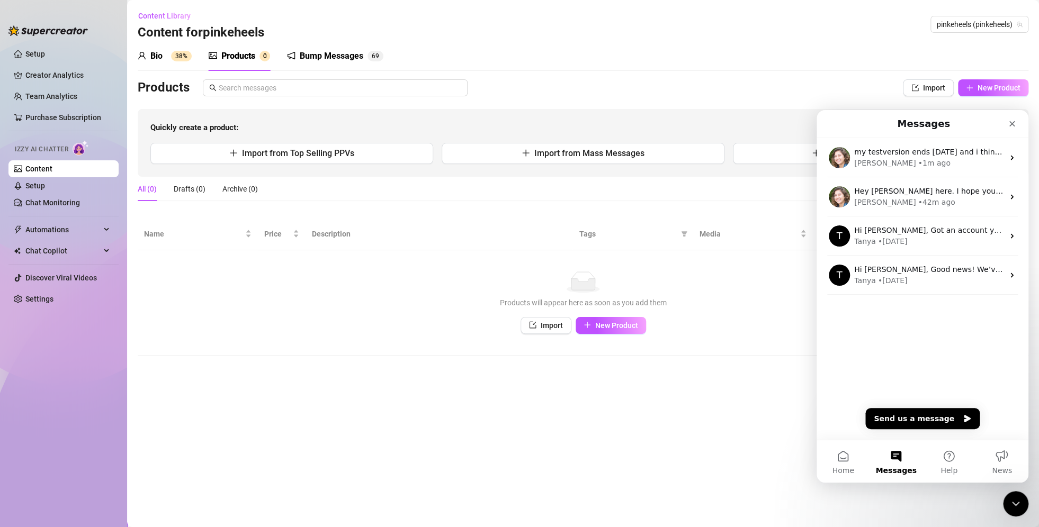
click at [883, 73] on div "Bio 38% Products 0 Bump Messages 6 9 Products Import New Product Quickly create…" at bounding box center [583, 198] width 891 height 314
click at [1004, 494] on div "Close Intercom Messenger" at bounding box center [1013, 502] width 25 height 25
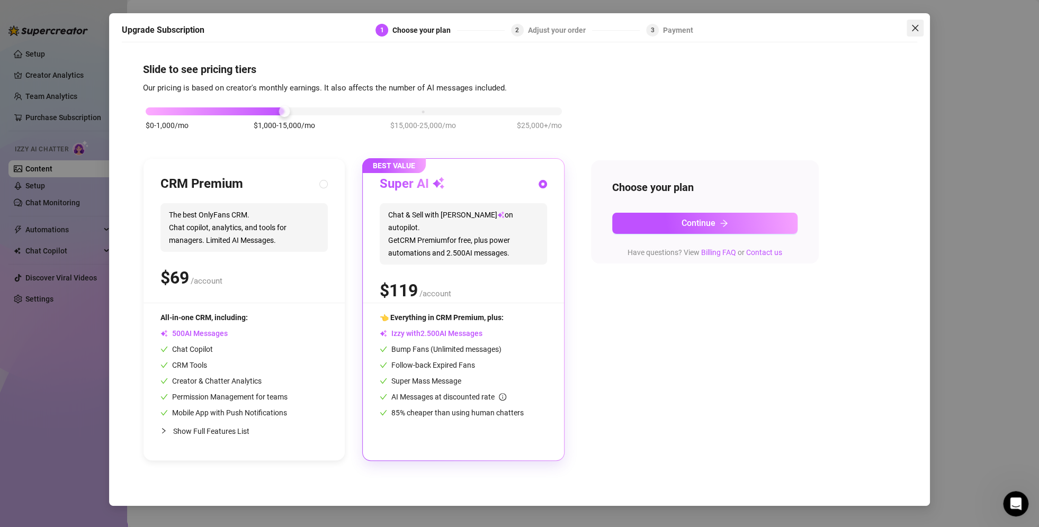
click at [915, 29] on icon "close" at bounding box center [915, 28] width 8 height 8
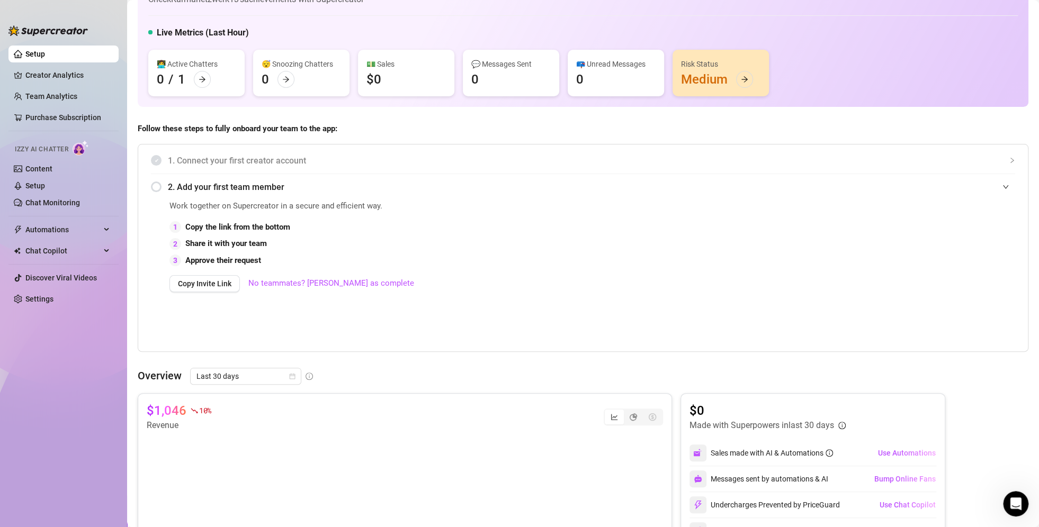
scroll to position [36, 0]
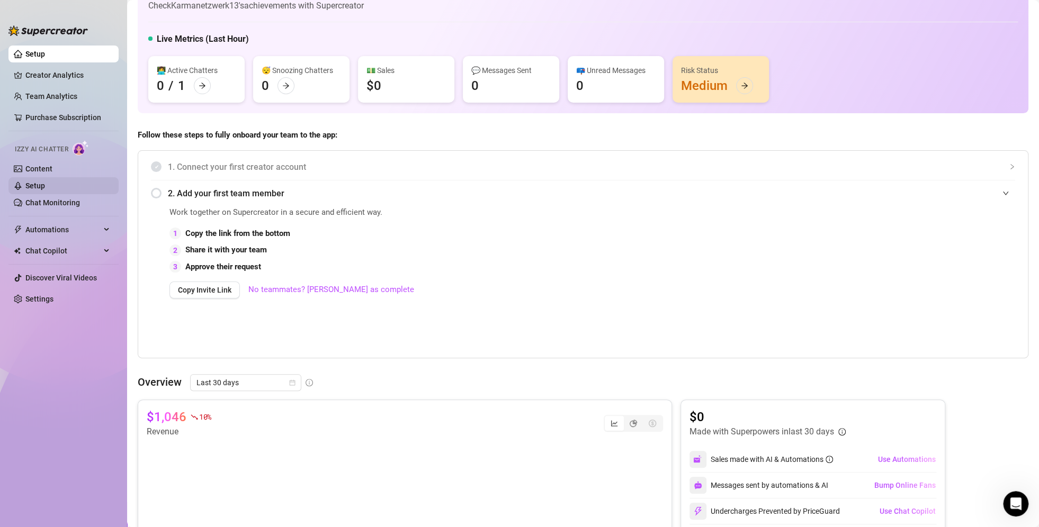
click at [25, 183] on link "Setup" at bounding box center [35, 186] width 20 height 8
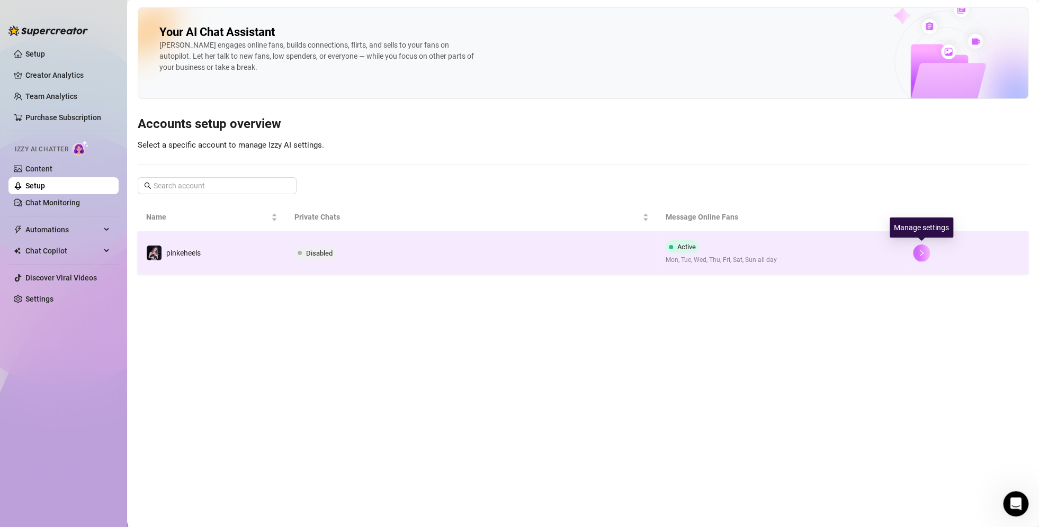
click at [920, 253] on icon "right" at bounding box center [921, 252] width 7 height 7
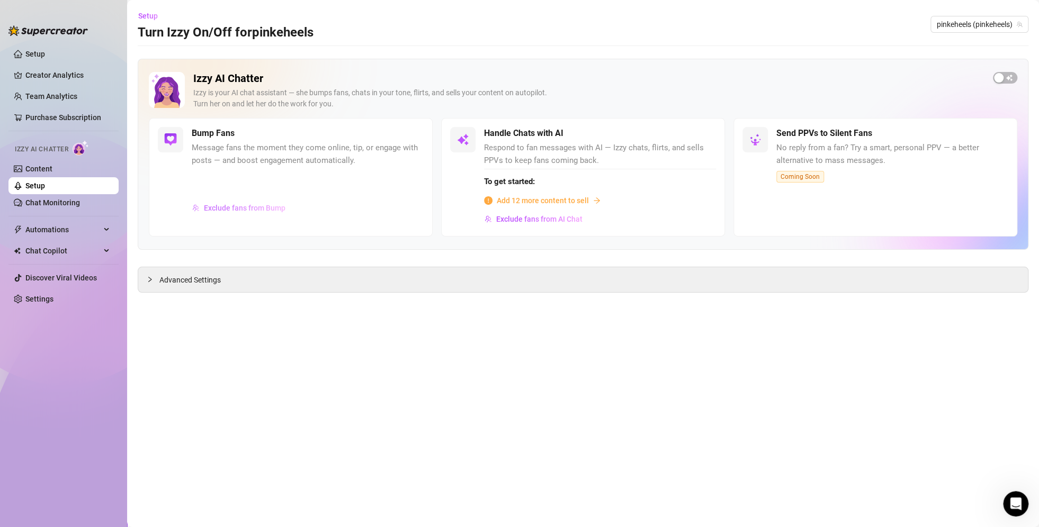
click at [277, 211] on span "Exclude fans from Bump" at bounding box center [245, 208] width 82 height 8
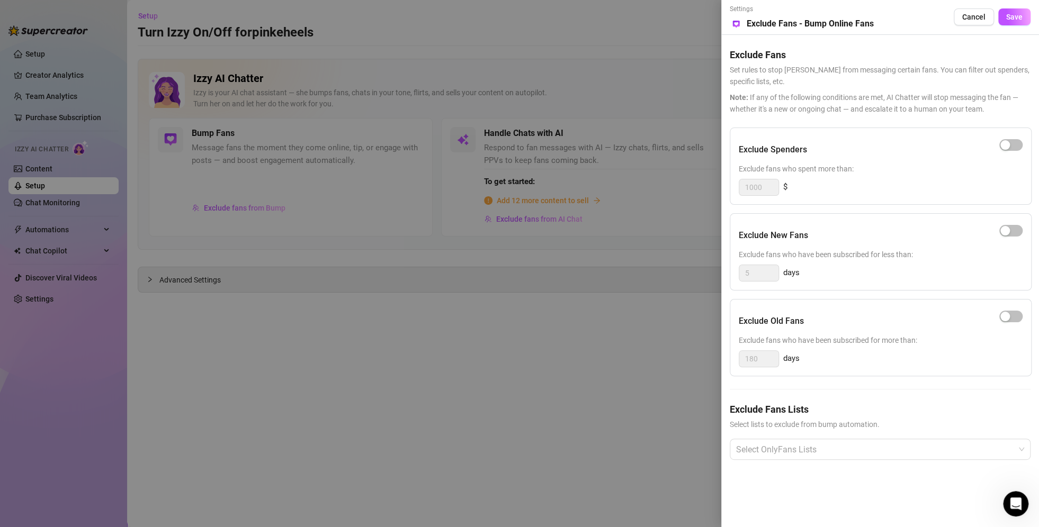
click at [533, 175] on div at bounding box center [519, 263] width 1039 height 527
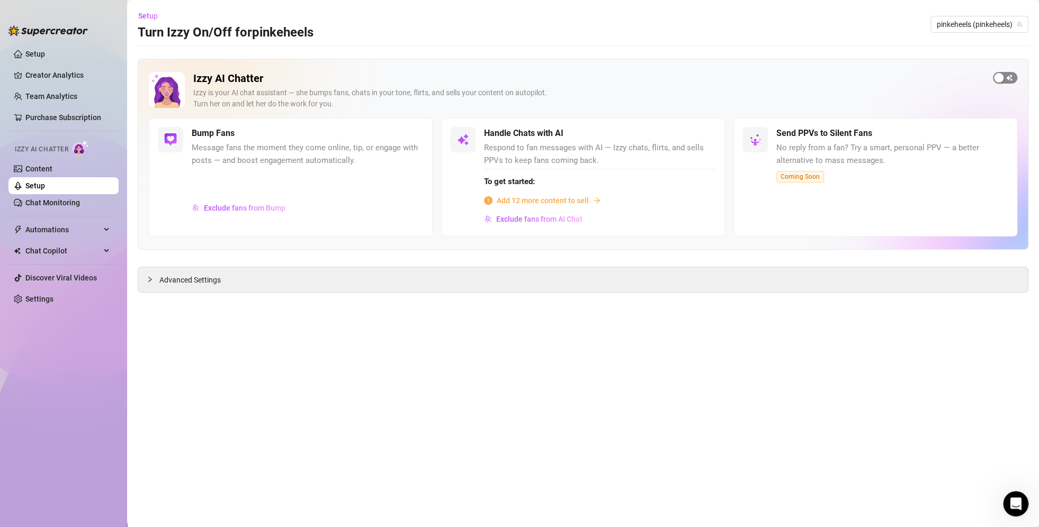
click at [1009, 78] on span "button" at bounding box center [1005, 78] width 24 height 12
click at [1009, 78] on div "button" at bounding box center [1011, 78] width 10 height 10
drag, startPoint x: 269, startPoint y: 77, endPoint x: 187, endPoint y: 82, distance: 81.6
click at [187, 82] on div "Izzy AI Chatter [PERSON_NAME] is your AI chat assistant — she bumps fans, chats…" at bounding box center [583, 95] width 868 height 46
copy div "Izzy AI Chatter"
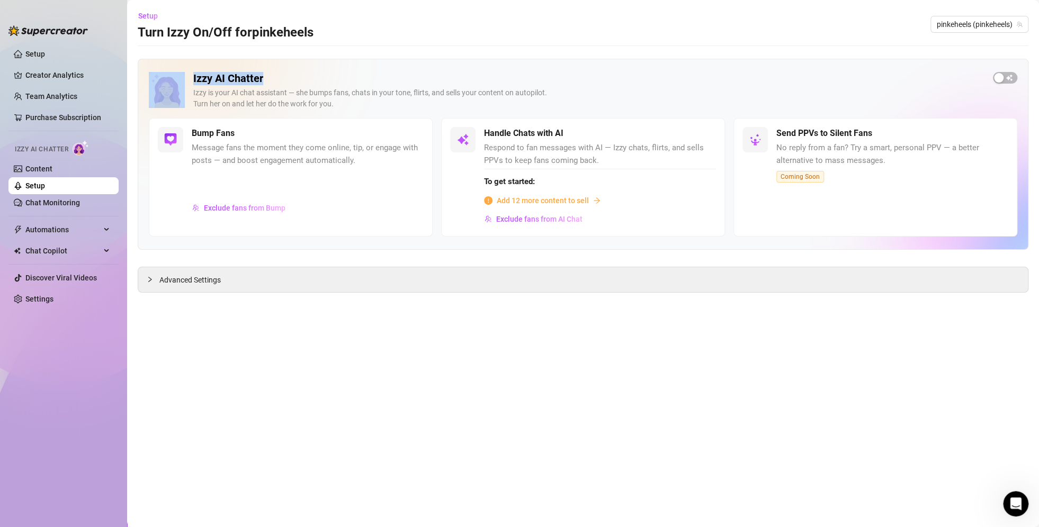
click at [307, 73] on h2 "Izzy AI Chatter" at bounding box center [588, 78] width 791 height 13
click at [199, 281] on span "Advanced Settings" at bounding box center [189, 280] width 61 height 12
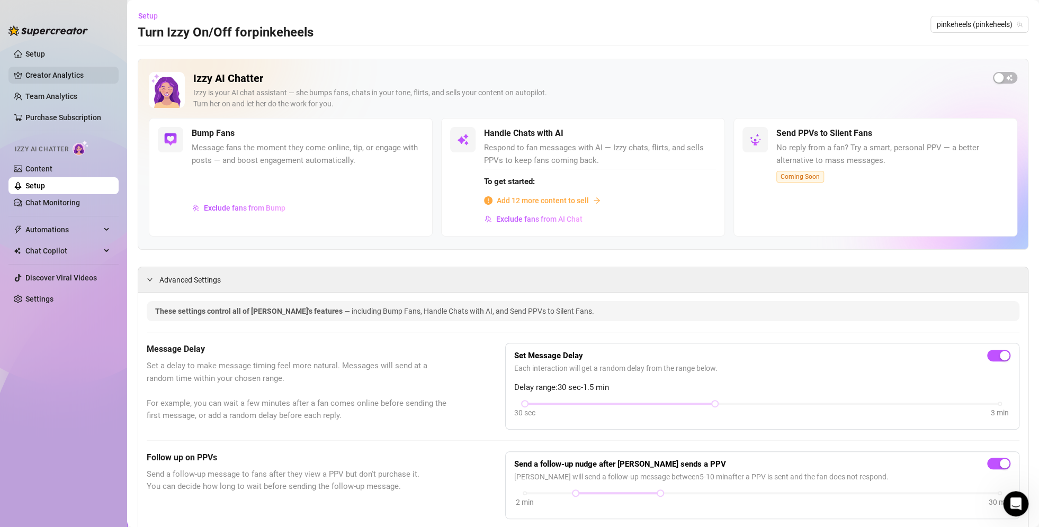
click at [25, 70] on link "Creator Analytics" at bounding box center [67, 75] width 85 height 17
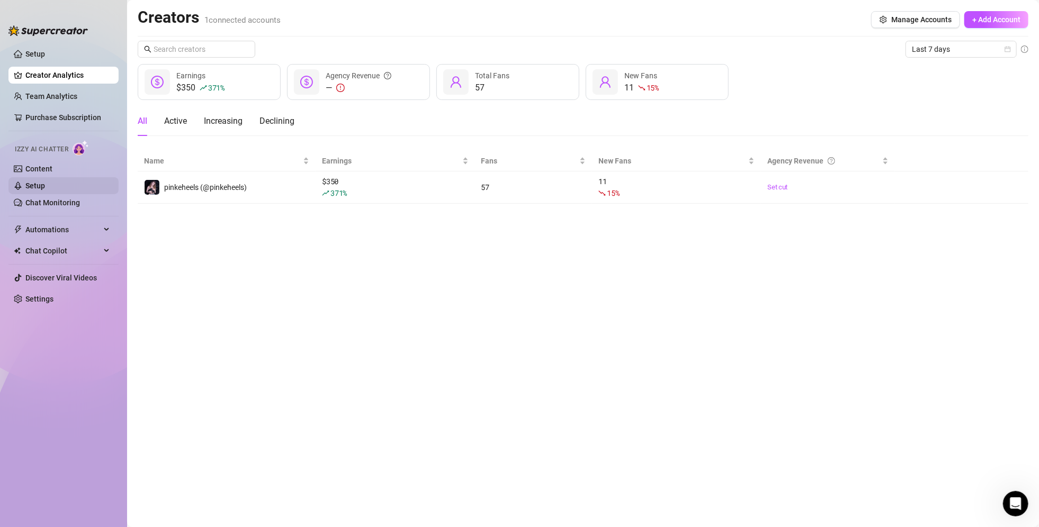
click at [45, 183] on link "Setup" at bounding box center [35, 186] width 20 height 8
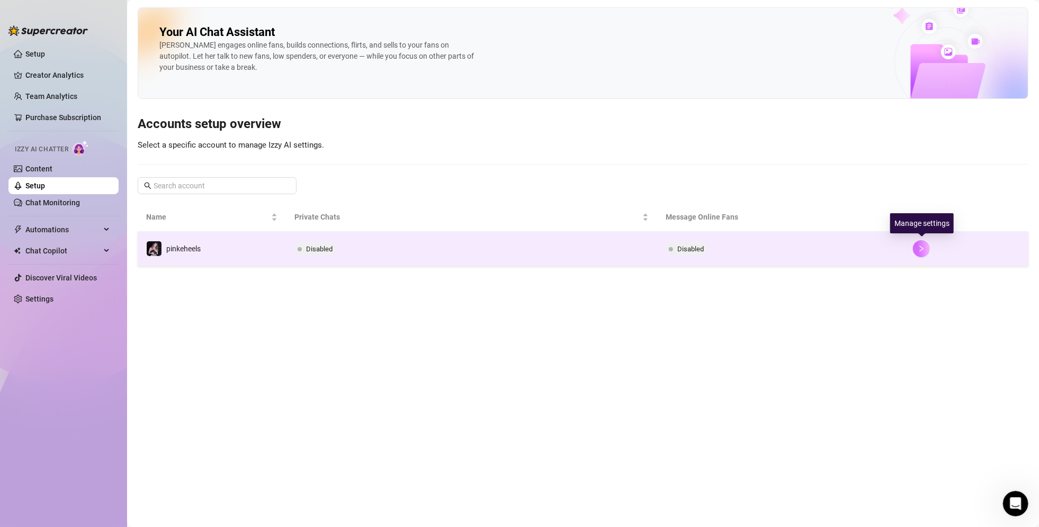
click at [922, 247] on icon "right" at bounding box center [921, 248] width 7 height 7
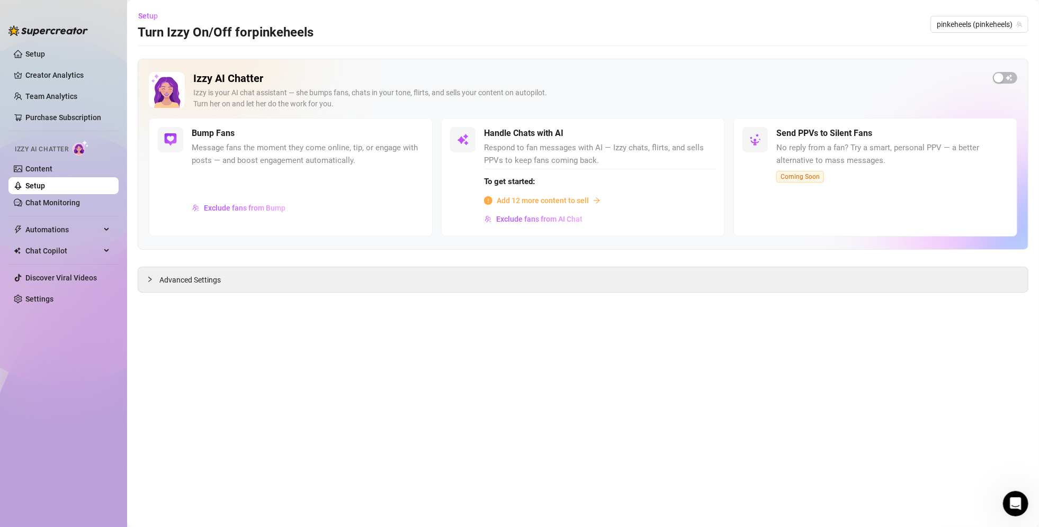
click at [537, 158] on span "Respond to fan messages with AI — Izzy chats, flirts, and sells PPVs to keep fa…" at bounding box center [600, 154] width 232 height 25
click at [546, 196] on span "Add 12 more content to sell" at bounding box center [543, 201] width 92 height 12
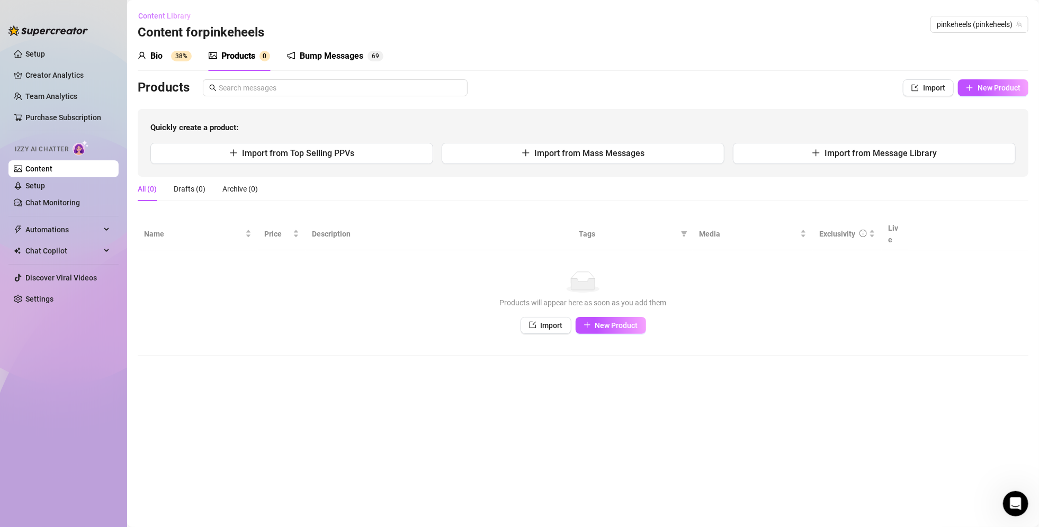
click at [156, 14] on span "Content Library" at bounding box center [164, 16] width 52 height 8
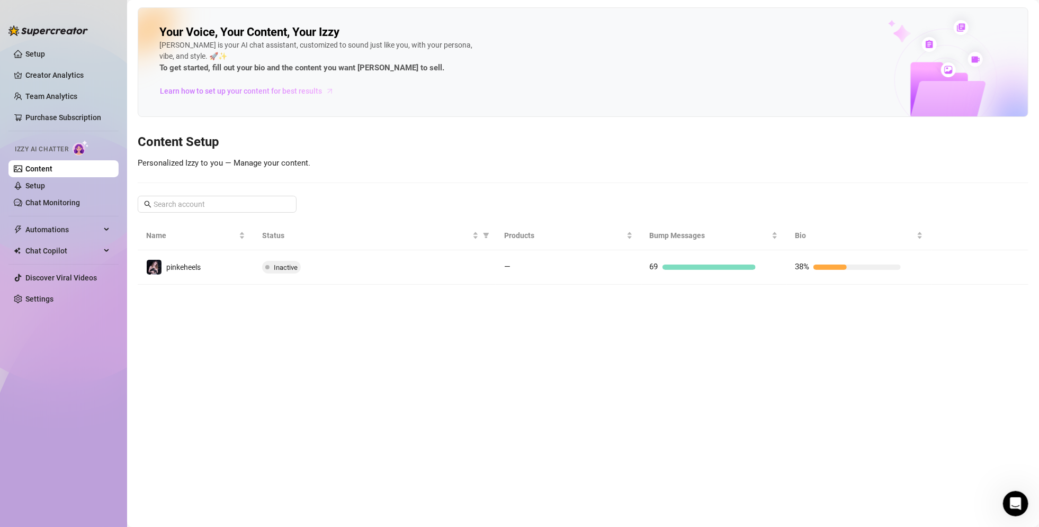
click at [293, 90] on span "Learn how to set up your content for best results" at bounding box center [241, 91] width 162 height 12
